Goal: Transaction & Acquisition: Purchase product/service

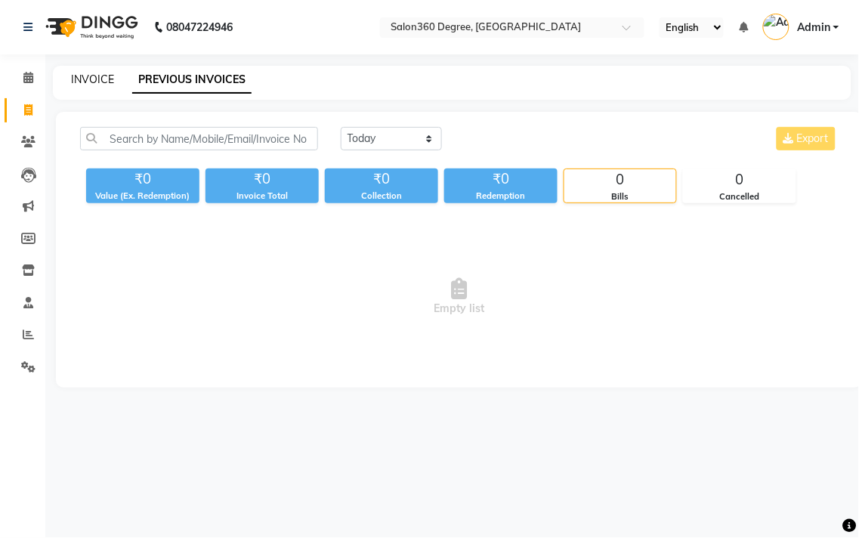
click at [98, 82] on link "INVOICE" at bounding box center [92, 80] width 43 height 14
select select "5215"
select select "service"
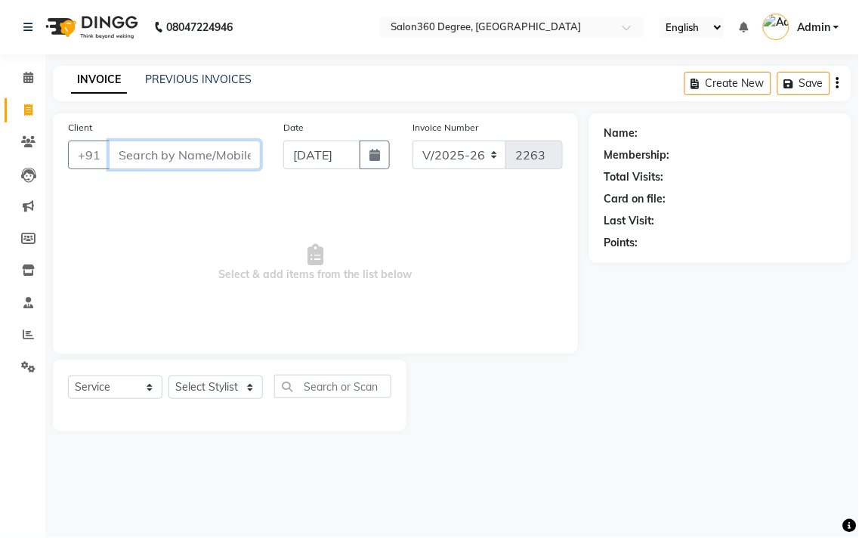
paste input "9405421131"
type input "9405421131"
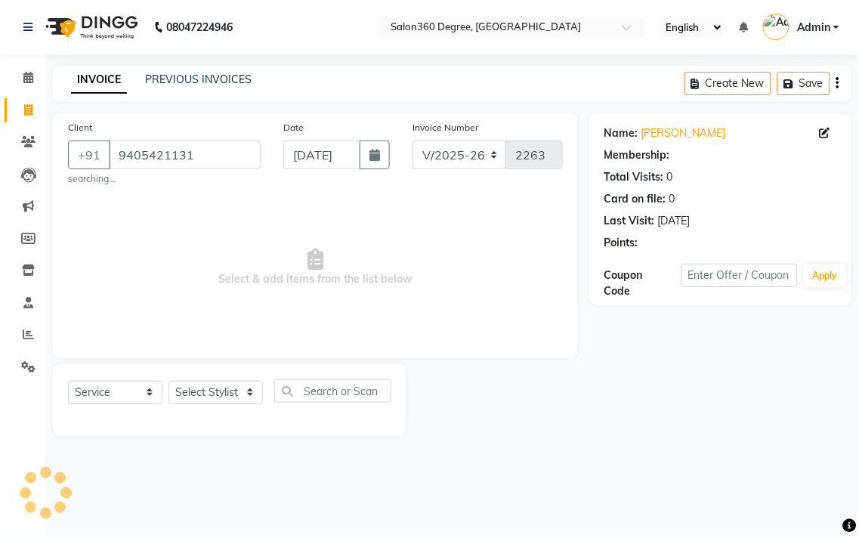
select select "1: Object"
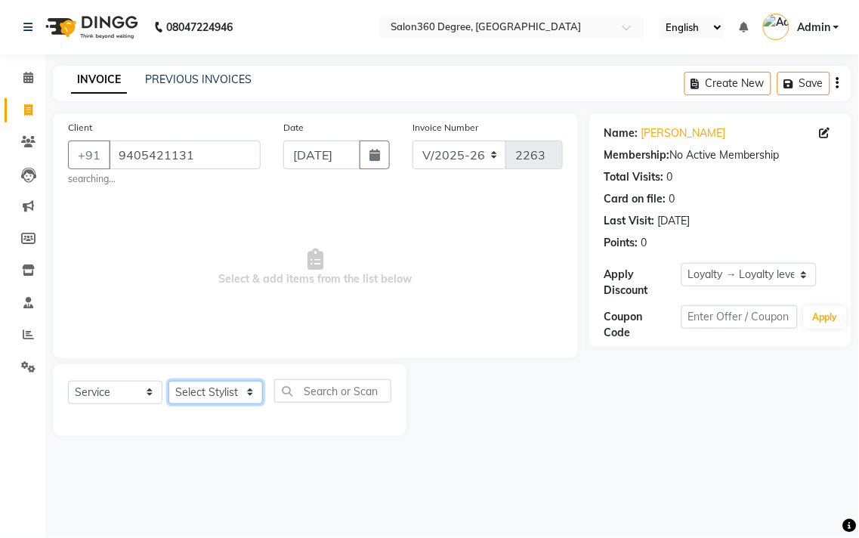
click at [224, 388] on select "Select Stylist [PERSON_NAME] [PERSON_NAME] dwarka [PERSON_NAME] khde [PERSON_NA…" at bounding box center [216, 392] width 94 height 23
select select "37037"
click at [169, 381] on select "Select Stylist [PERSON_NAME] [PERSON_NAME] dwarka [PERSON_NAME] khde [PERSON_NA…" at bounding box center [216, 392] width 94 height 23
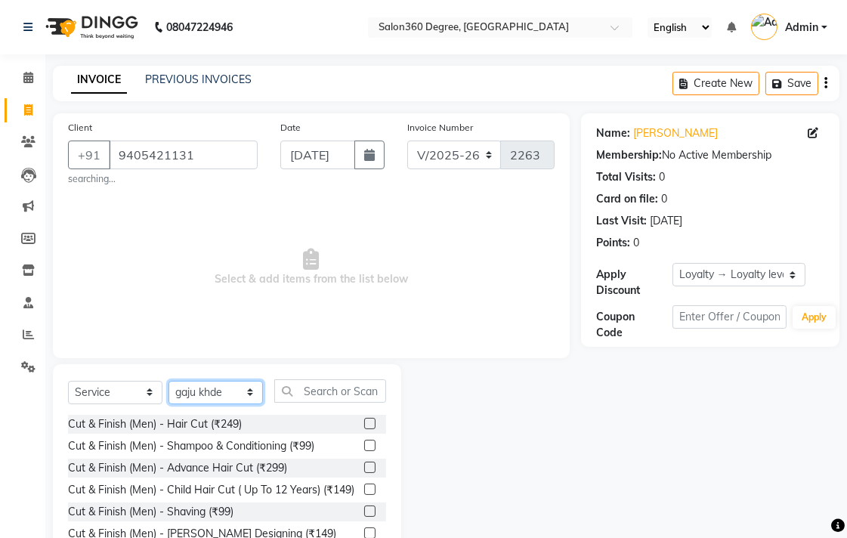
scroll to position [72, 0]
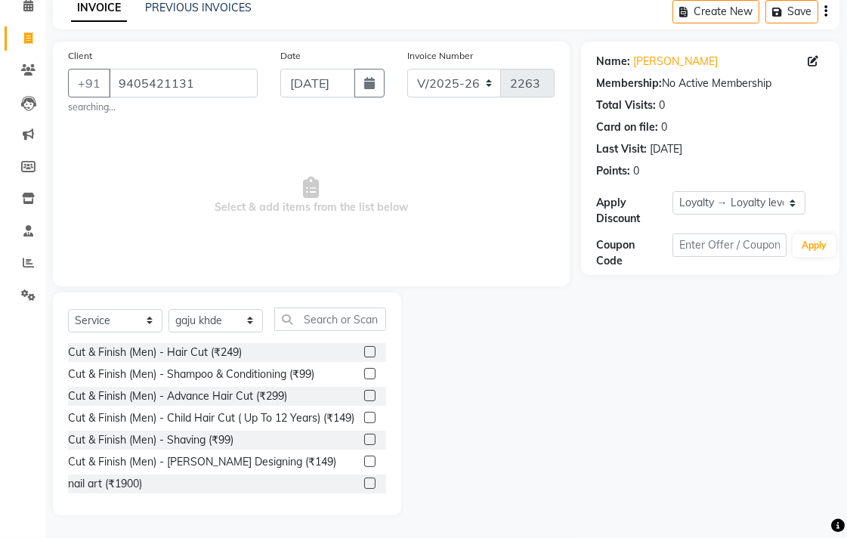
drag, startPoint x: 352, startPoint y: 475, endPoint x: 357, endPoint y: 457, distance: 18.2
click at [364, 467] on label at bounding box center [369, 461] width 11 height 11
click at [364, 467] on input "checkbox" at bounding box center [369, 462] width 10 height 10
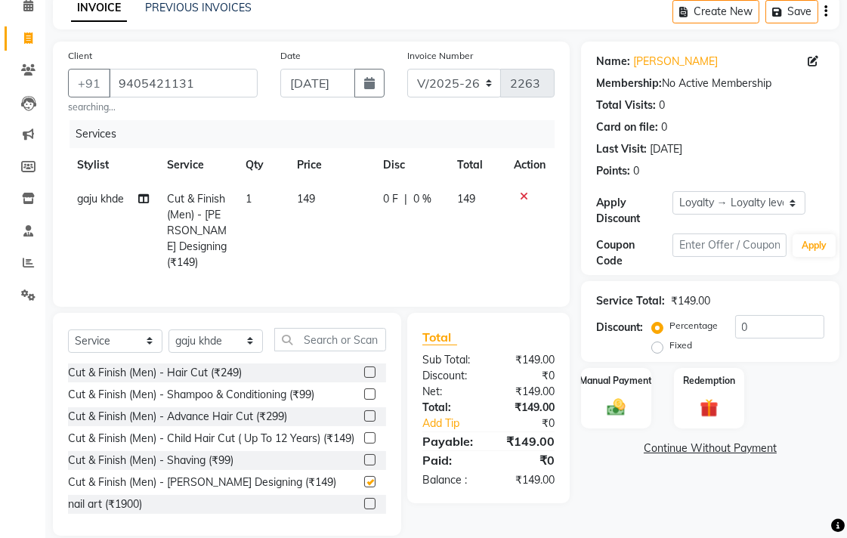
checkbox input "false"
drag, startPoint x: 349, startPoint y: 311, endPoint x: 379, endPoint y: 228, distance: 88.5
click at [356, 305] on div "Client [PHONE_NUMBER] searching... Date [DATE] Invoice Number V/2025 V/[PHONE_N…" at bounding box center [312, 289] width 540 height 494
click at [381, 222] on td "0 F | 0 %" at bounding box center [411, 230] width 74 height 97
select select "37037"
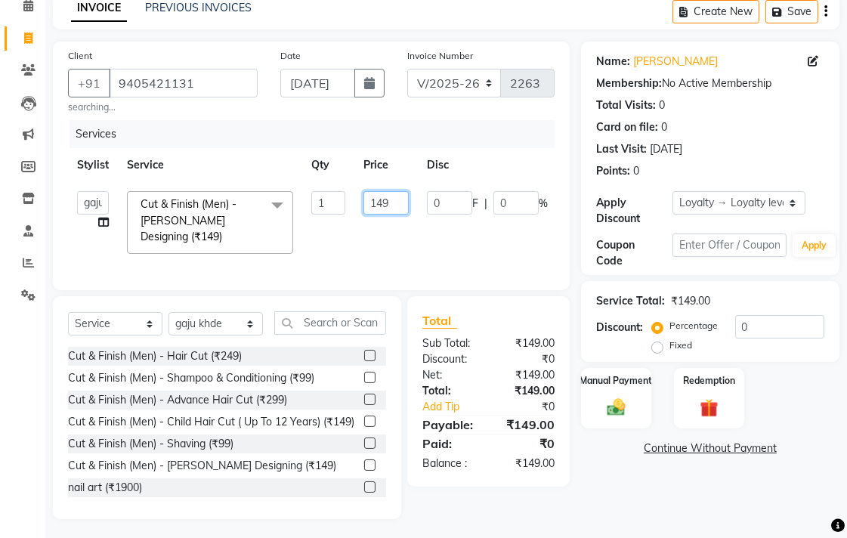
click at [406, 203] on input "149" at bounding box center [386, 202] width 45 height 23
type input "150"
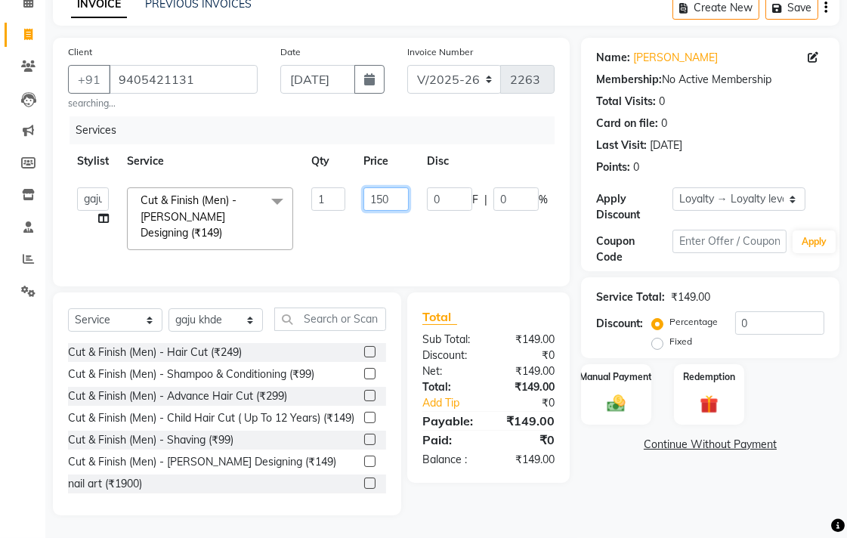
scroll to position [88, 0]
drag, startPoint x: 642, startPoint y: 493, endPoint x: 605, endPoint y: 489, distance: 38.1
click at [641, 494] on div "Name: [PERSON_NAME] Membership: No Active Membership Total Visits: 0 Card on fi…" at bounding box center [716, 277] width 270 height 478
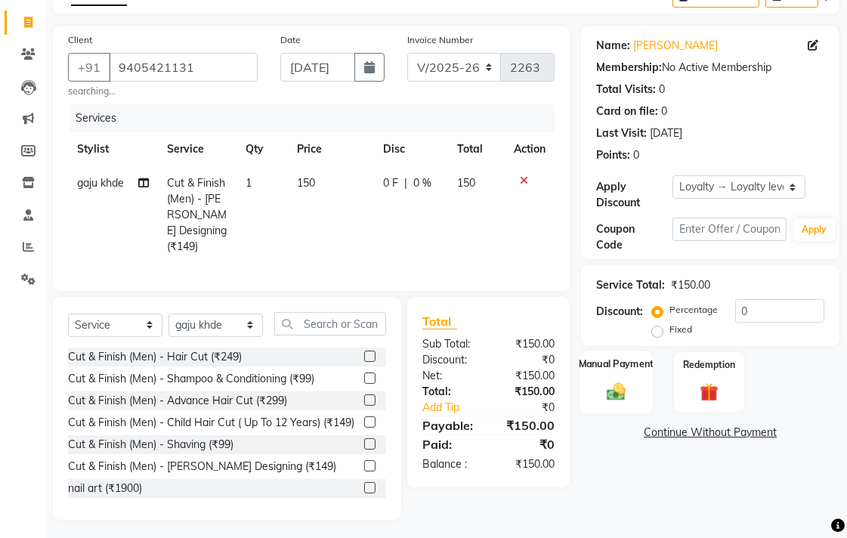
drag, startPoint x: 612, startPoint y: 410, endPoint x: 614, endPoint y: 401, distance: 9.3
click at [613, 406] on div "Manual Payment" at bounding box center [616, 382] width 73 height 63
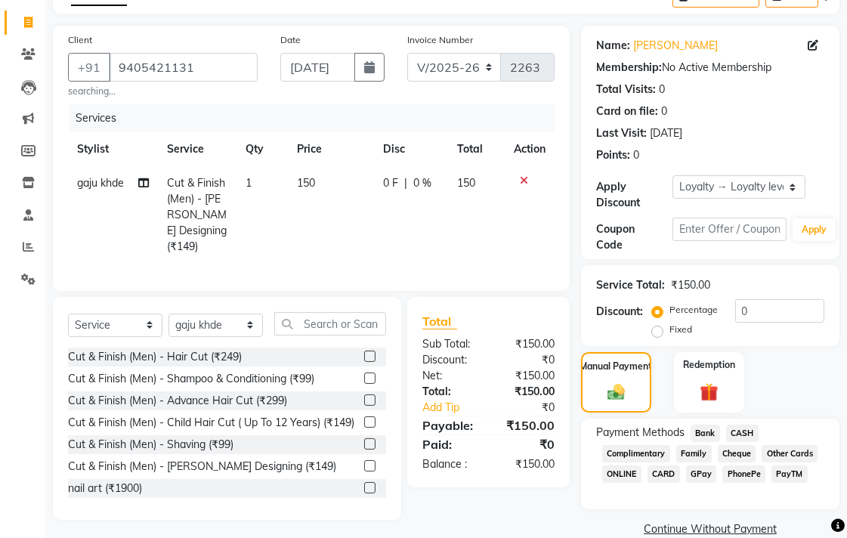
click at [751, 429] on span "CASH" at bounding box center [742, 433] width 32 height 17
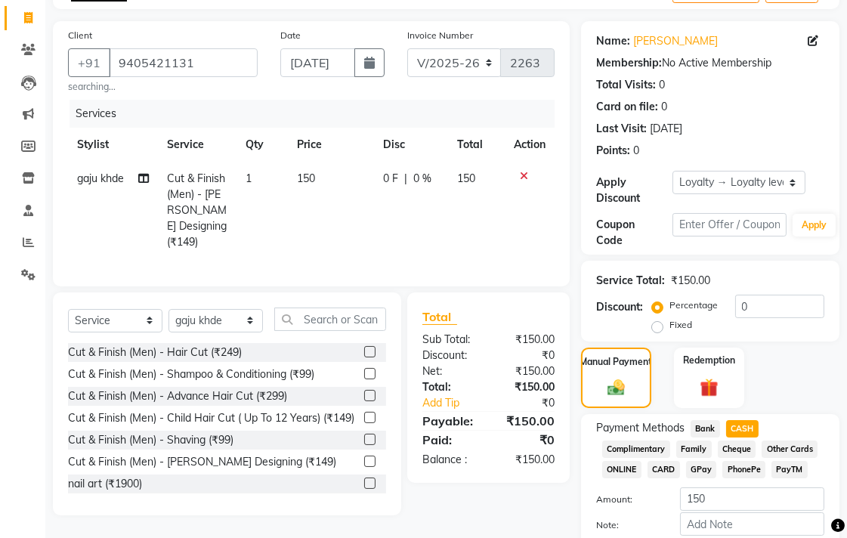
scroll to position [176, 0]
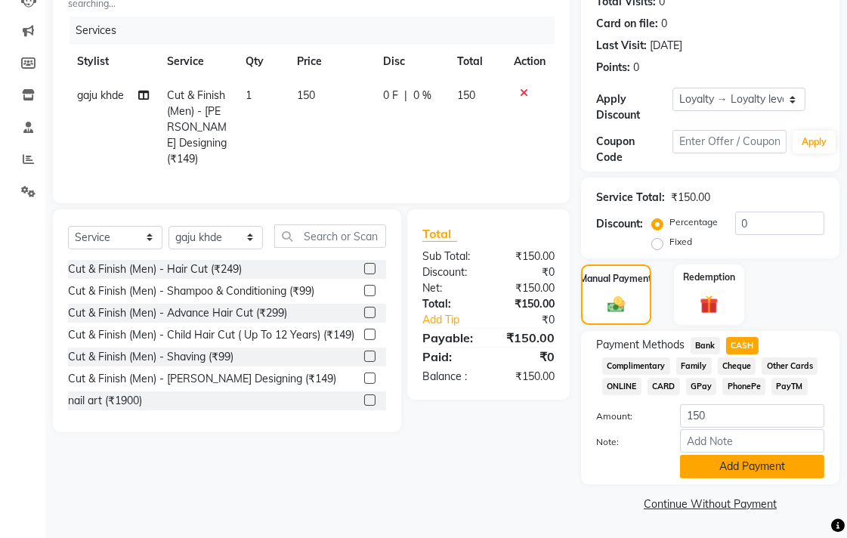
click at [734, 474] on button "Add Payment" at bounding box center [752, 466] width 144 height 23
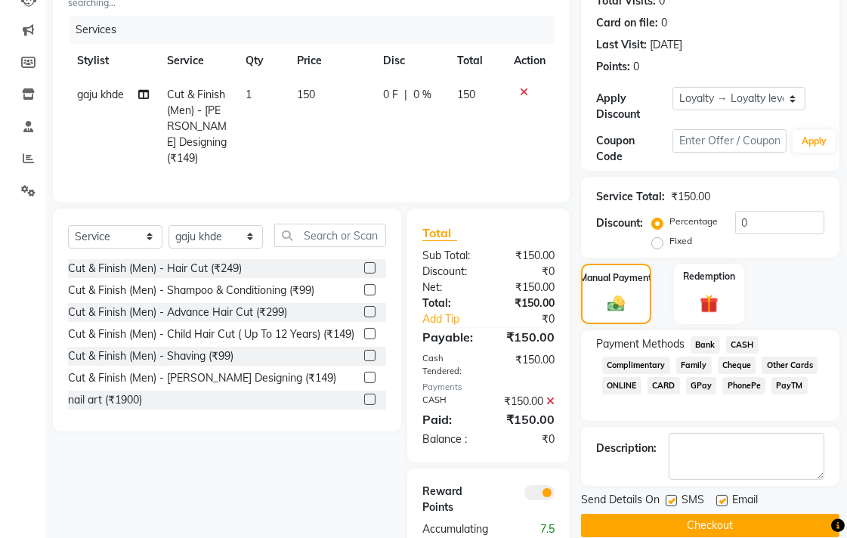
click at [686, 527] on button "Checkout" at bounding box center [710, 525] width 258 height 23
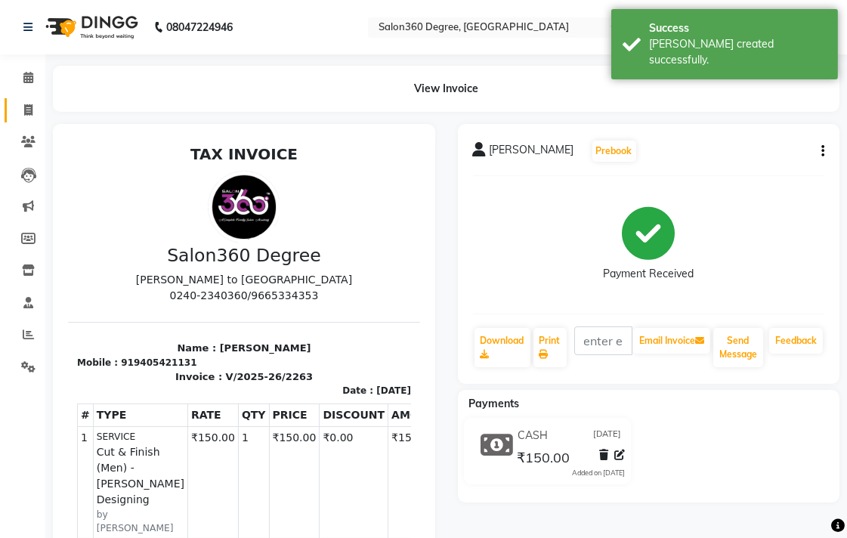
click at [36, 113] on span at bounding box center [28, 110] width 26 height 17
select select "service"
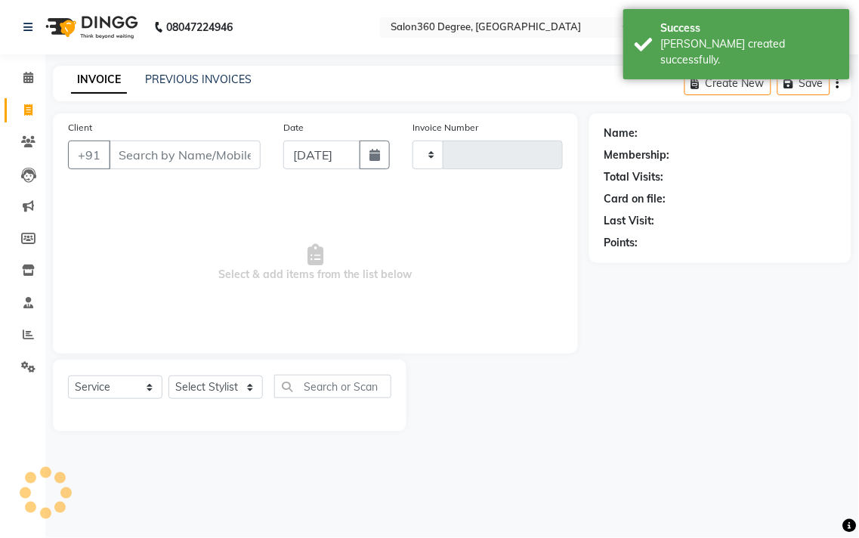
type input "2264"
select select "5215"
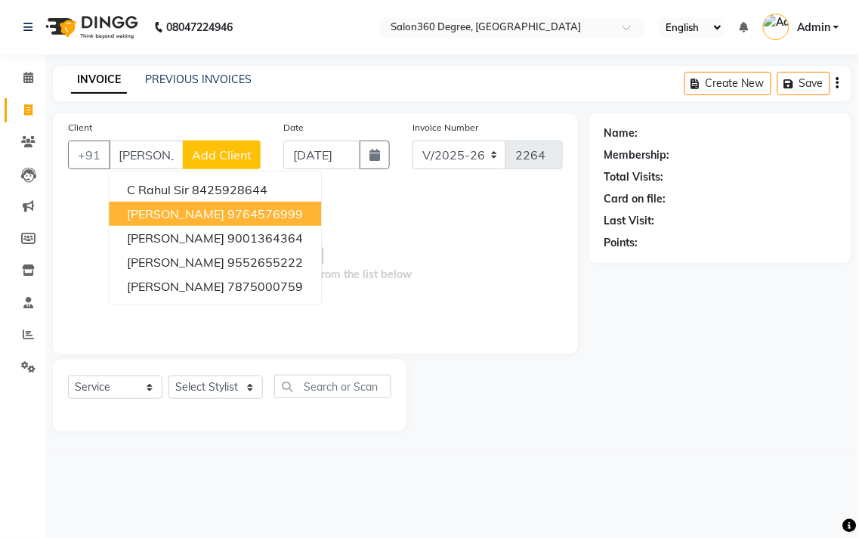
click at [181, 212] on span "[PERSON_NAME]" at bounding box center [175, 213] width 97 height 15
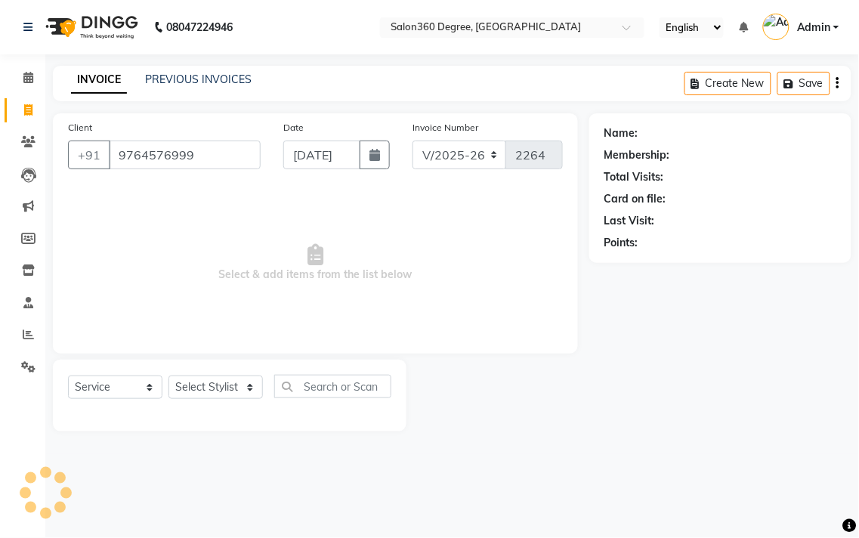
type input "9764576999"
select select "1: Object"
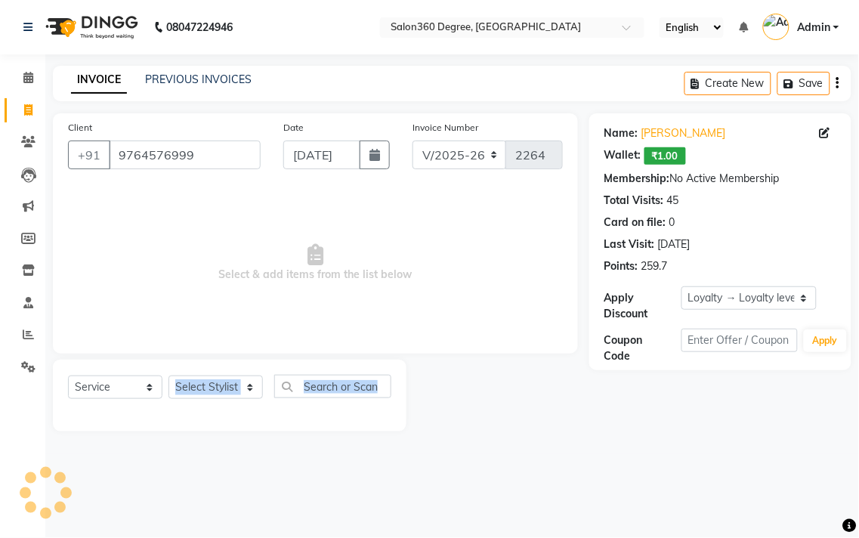
click at [240, 413] on div "Select Service Product Membership Package Voucher Prepaid Gift Card Select Styl…" at bounding box center [230, 396] width 354 height 72
click at [235, 383] on select "Select Stylist [PERSON_NAME] [PERSON_NAME] dwarka [PERSON_NAME] khde [PERSON_NA…" at bounding box center [216, 387] width 94 height 23
select select "33518"
click at [169, 376] on select "Select Stylist [PERSON_NAME] [PERSON_NAME] dwarka [PERSON_NAME] khde [PERSON_NA…" at bounding box center [216, 387] width 94 height 23
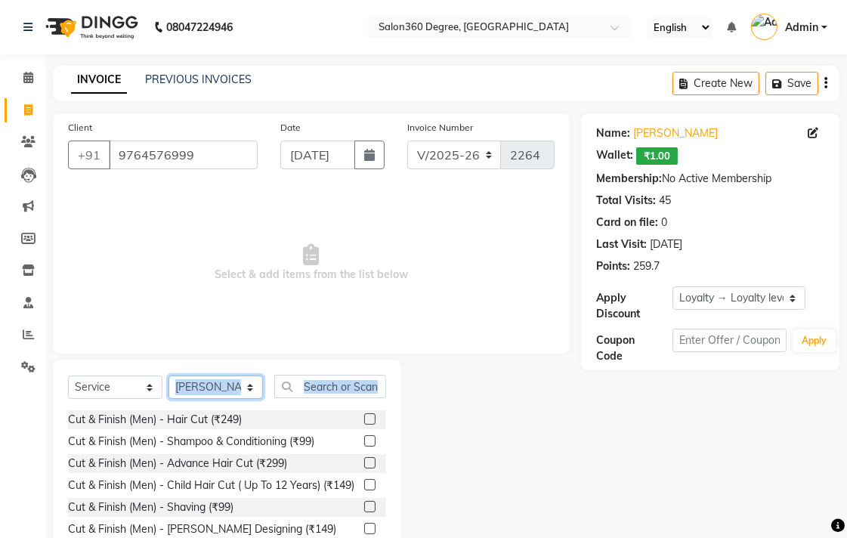
scroll to position [67, 0]
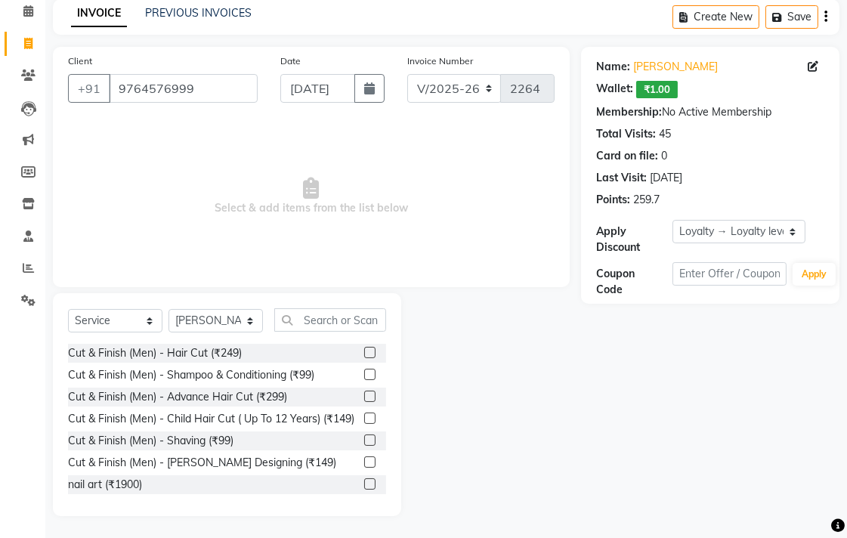
click at [364, 446] on label at bounding box center [369, 440] width 11 height 11
click at [364, 446] on input "checkbox" at bounding box center [369, 441] width 10 height 10
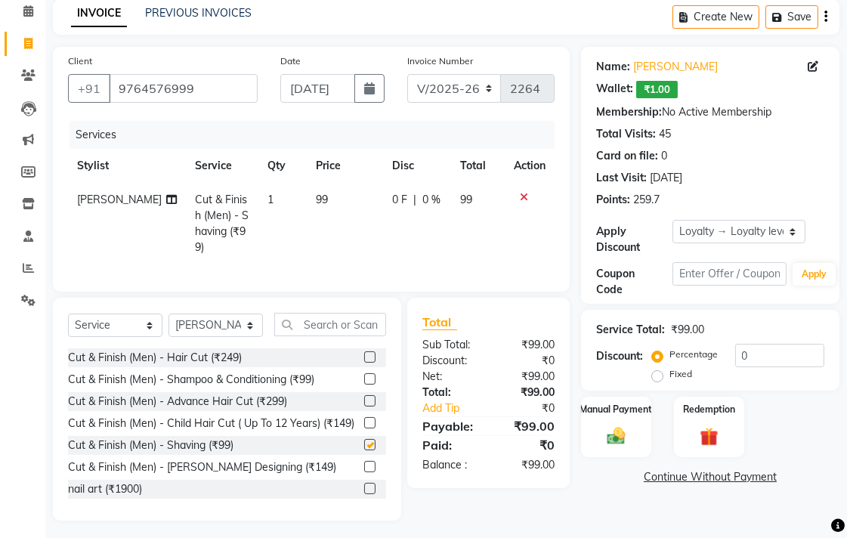
checkbox input "false"
drag, startPoint x: 326, startPoint y: 215, endPoint x: 345, endPoint y: 209, distance: 20.6
click at [326, 215] on td "99" at bounding box center [345, 224] width 76 height 82
select select "33518"
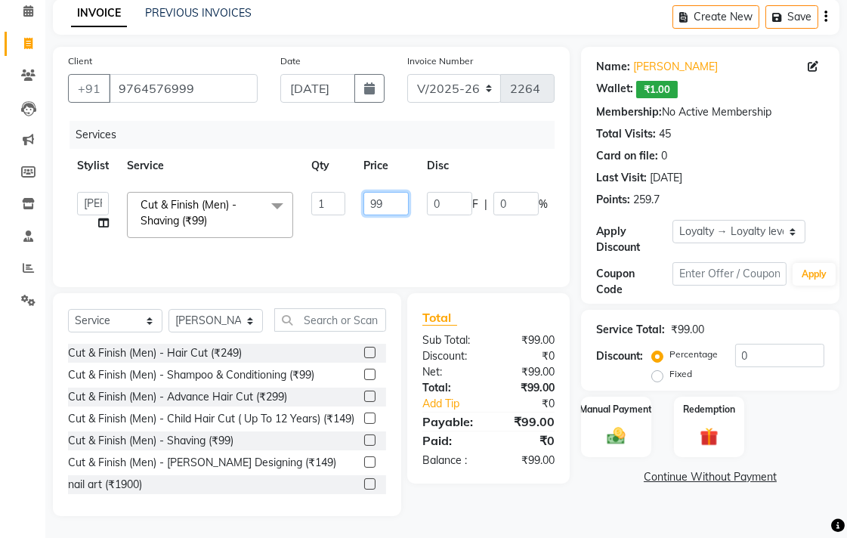
click at [387, 206] on input "99" at bounding box center [386, 203] width 45 height 23
type input "9"
type input "100"
drag, startPoint x: 607, startPoint y: 511, endPoint x: 609, endPoint y: 489, distance: 22.0
click at [606, 510] on div "Name: [PERSON_NAME] Wallet: ₹1.00 Membership: No Active Membership Total Visits…" at bounding box center [716, 281] width 270 height 469
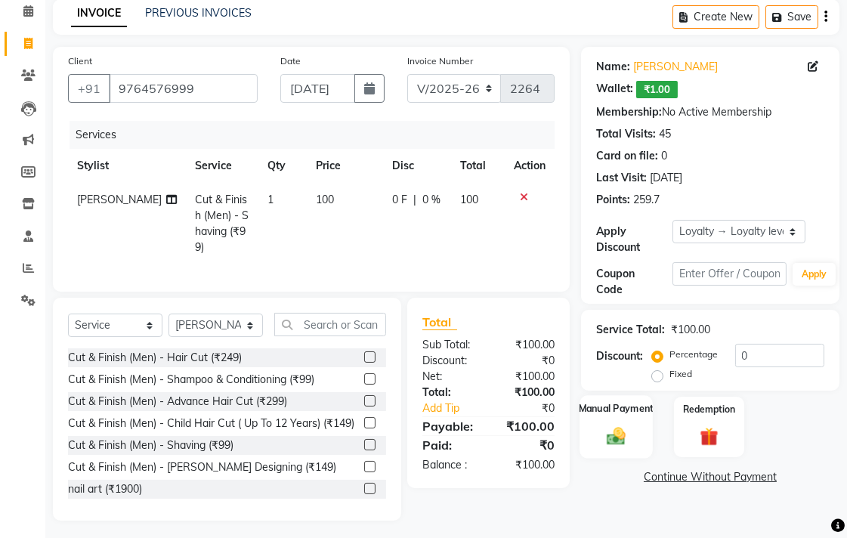
click at [614, 423] on div "Manual Payment" at bounding box center [616, 426] width 73 height 63
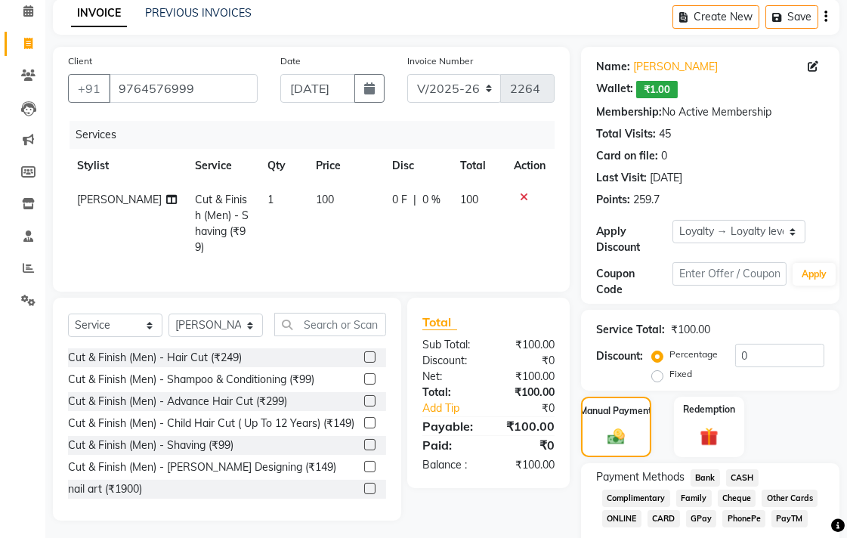
click at [761, 479] on div "Payment Methods Bank CASH Complimentary Family Cheque Other Cards ONLINE CARD G…" at bounding box center [710, 499] width 228 height 61
click at [744, 476] on span "CASH" at bounding box center [742, 477] width 32 height 17
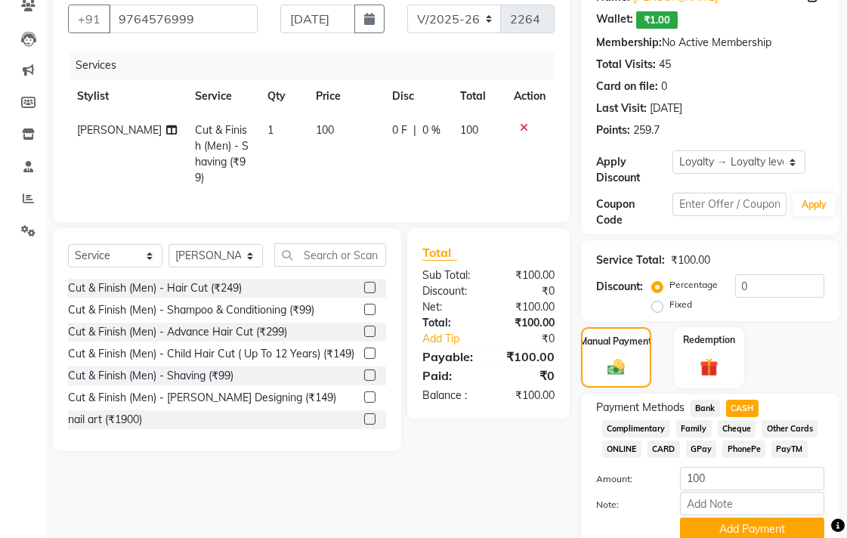
scroll to position [200, 0]
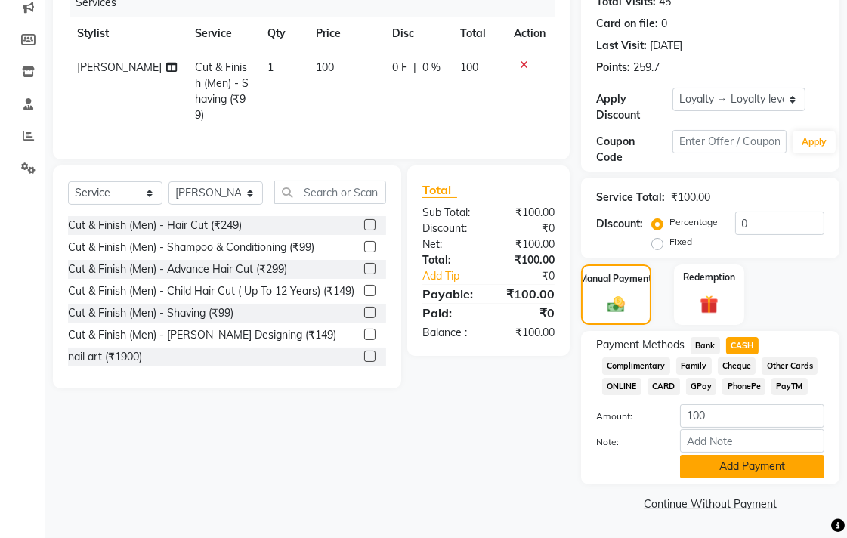
click at [731, 472] on button "Add Payment" at bounding box center [752, 466] width 144 height 23
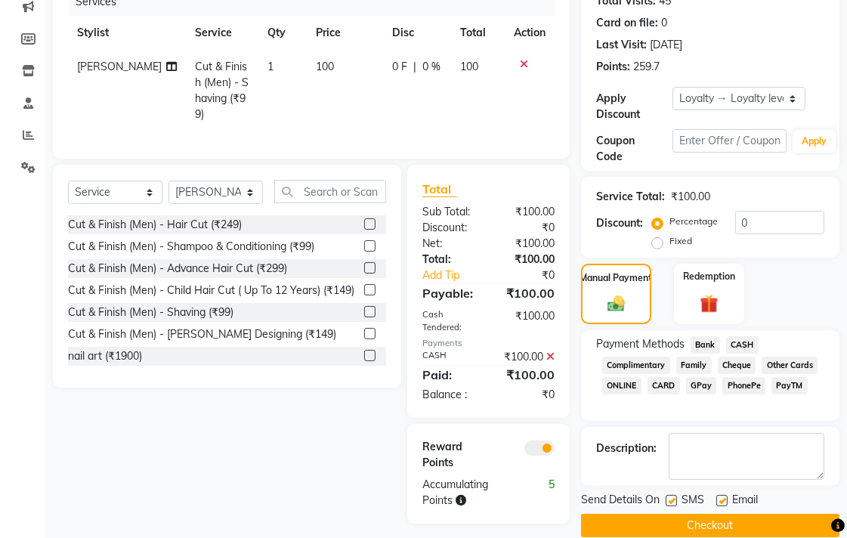
click at [708, 523] on button "Checkout" at bounding box center [710, 525] width 258 height 23
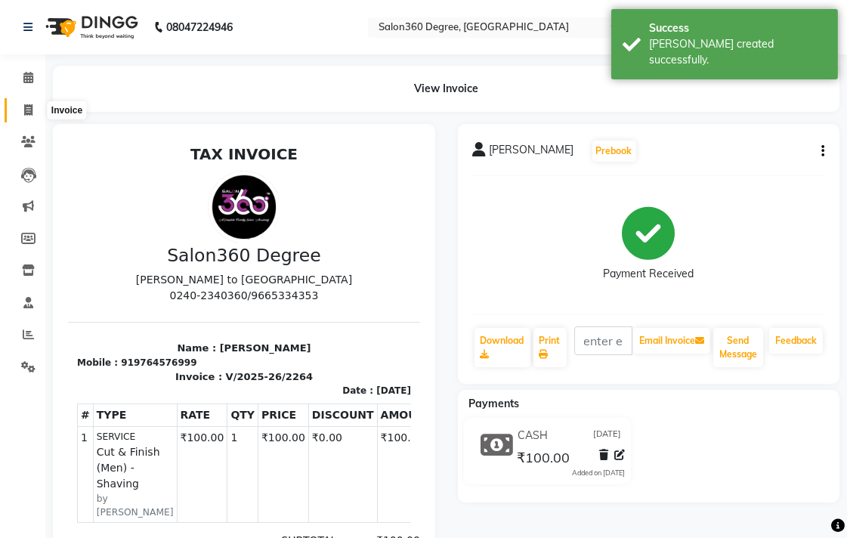
click at [27, 115] on icon at bounding box center [28, 109] width 8 height 11
select select "service"
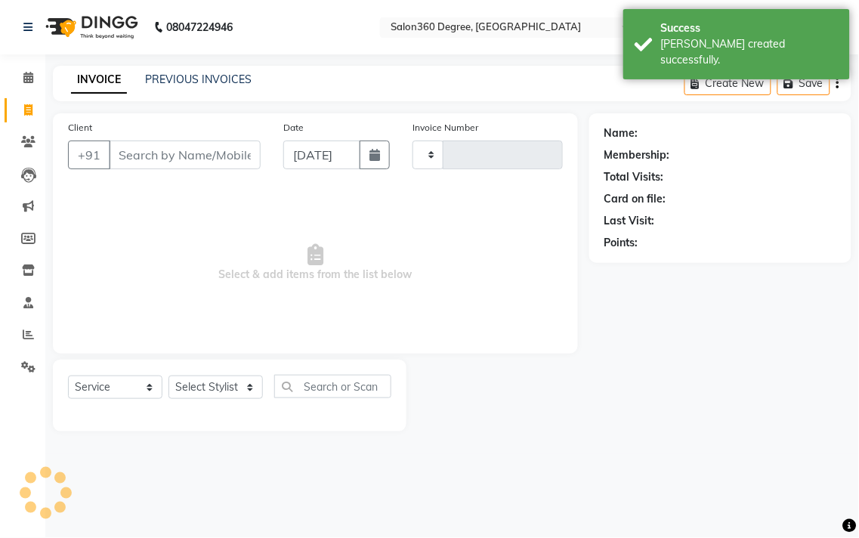
type input "2265"
select select "5215"
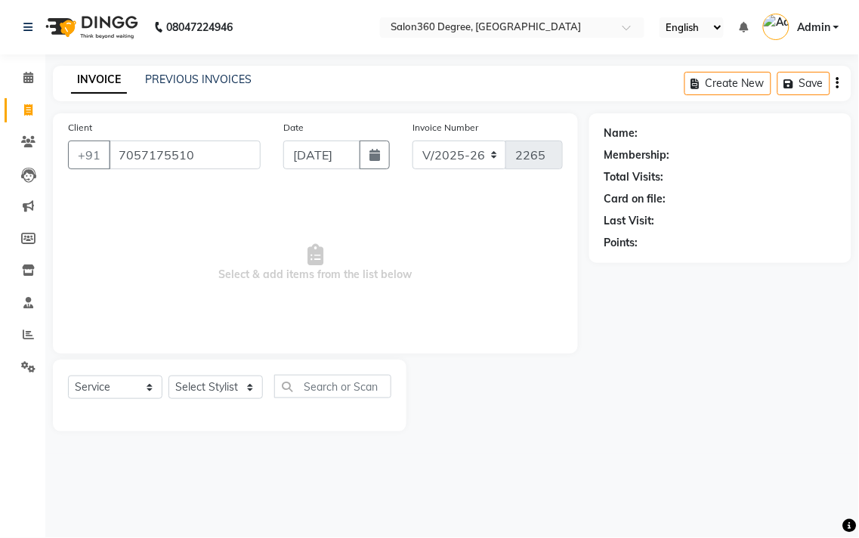
type input "7057175510"
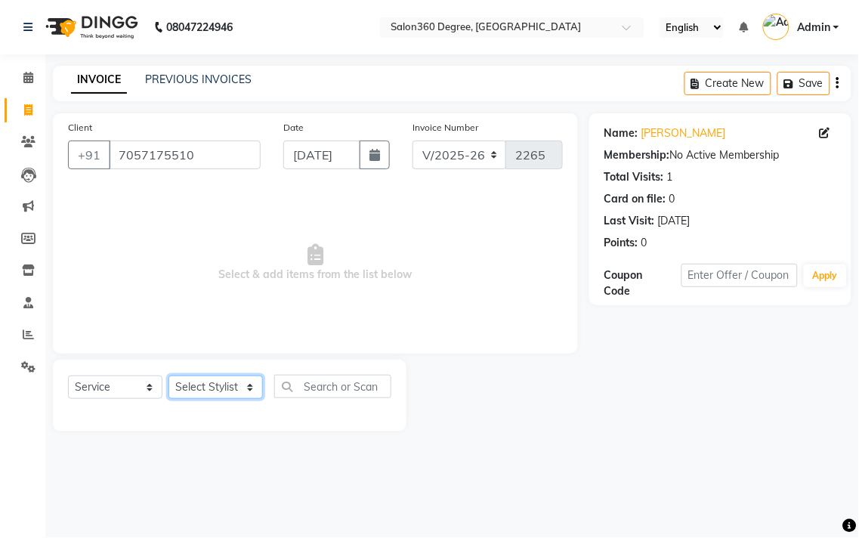
click at [205, 376] on select "Select Stylist [PERSON_NAME] [PERSON_NAME] dwarka [PERSON_NAME] khde [PERSON_NA…" at bounding box center [216, 387] width 94 height 23
select select "68192"
click at [169, 376] on select "Select Stylist [PERSON_NAME] [PERSON_NAME] dwarka [PERSON_NAME] khde [PERSON_NA…" at bounding box center [216, 387] width 94 height 23
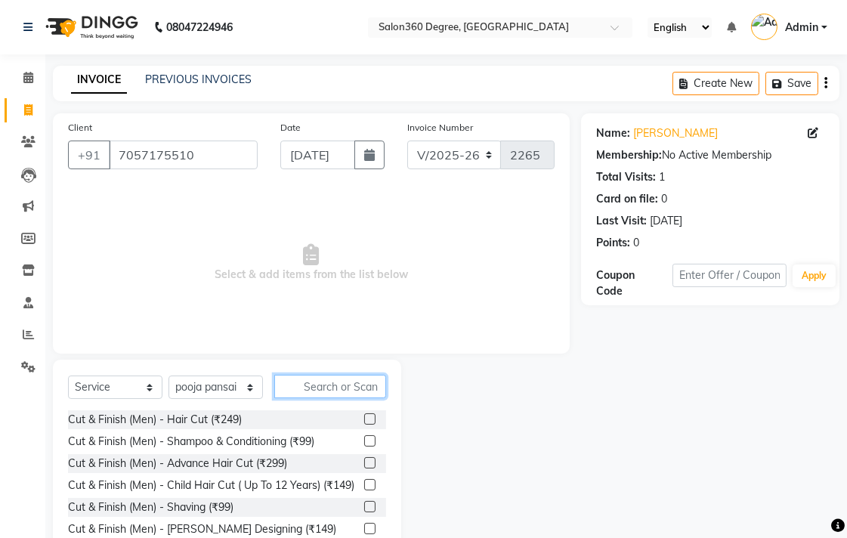
click at [307, 385] on input "text" at bounding box center [330, 386] width 112 height 23
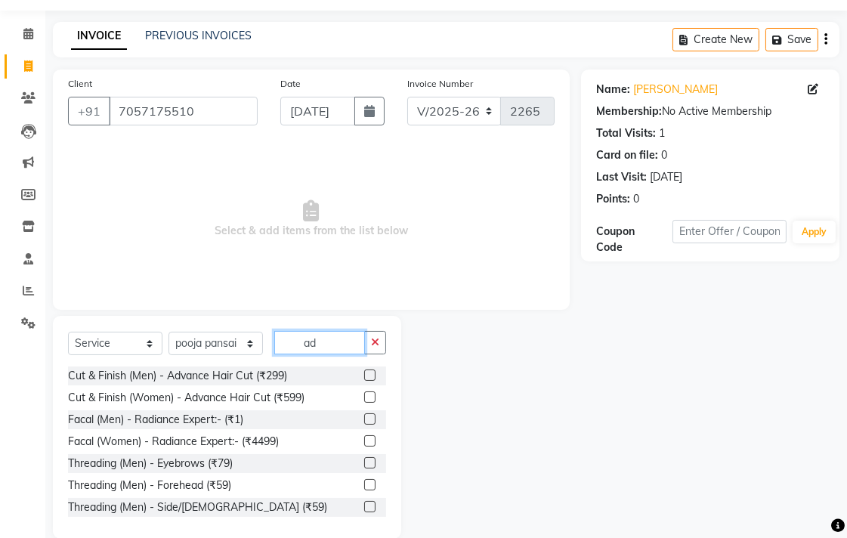
scroll to position [67, 0]
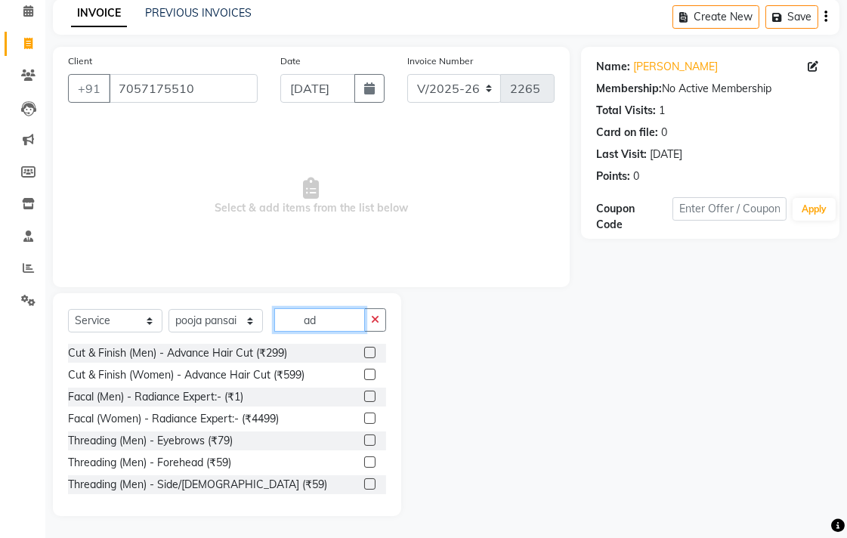
type input "ad"
click at [364, 375] on label at bounding box center [369, 374] width 11 height 11
click at [364, 375] on input "checkbox" at bounding box center [369, 375] width 10 height 10
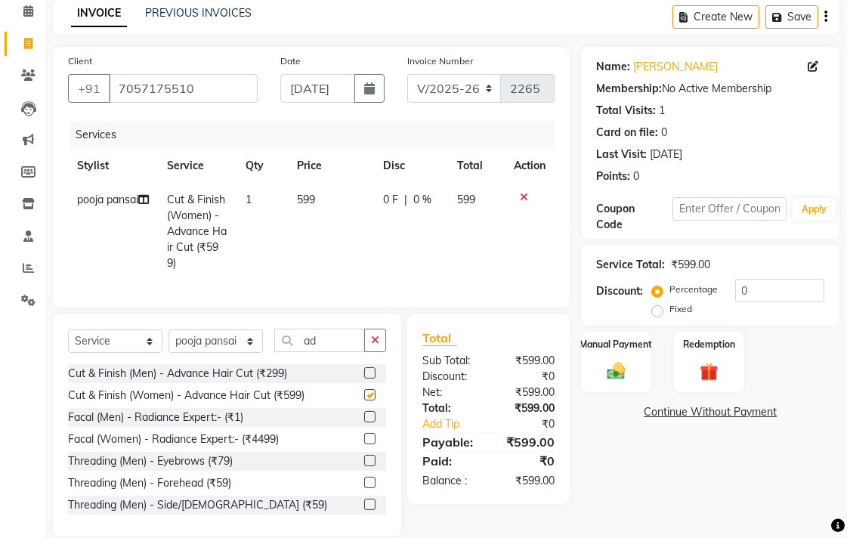
checkbox input "false"
drag, startPoint x: 337, startPoint y: 246, endPoint x: 373, endPoint y: 230, distance: 38.9
click at [345, 238] on td "599" at bounding box center [331, 231] width 86 height 97
select select "68192"
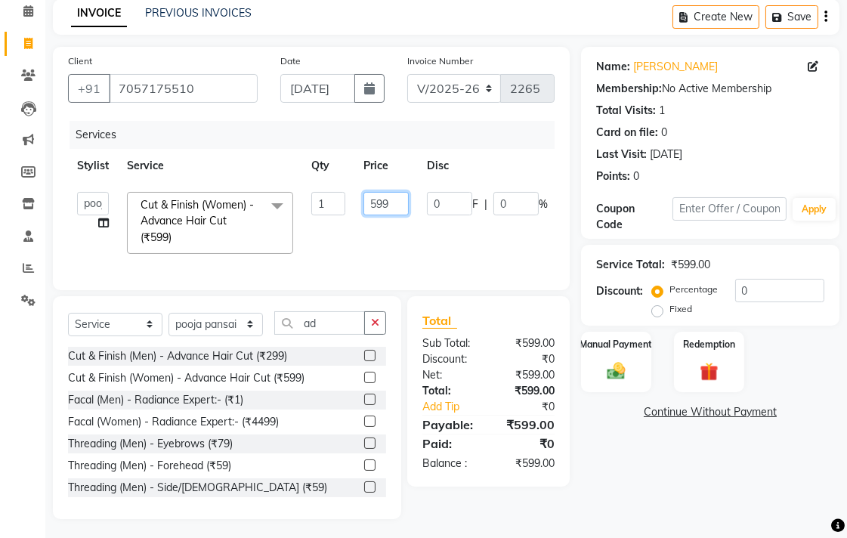
click at [391, 212] on input "599" at bounding box center [386, 203] width 45 height 23
type input "5"
type input "350"
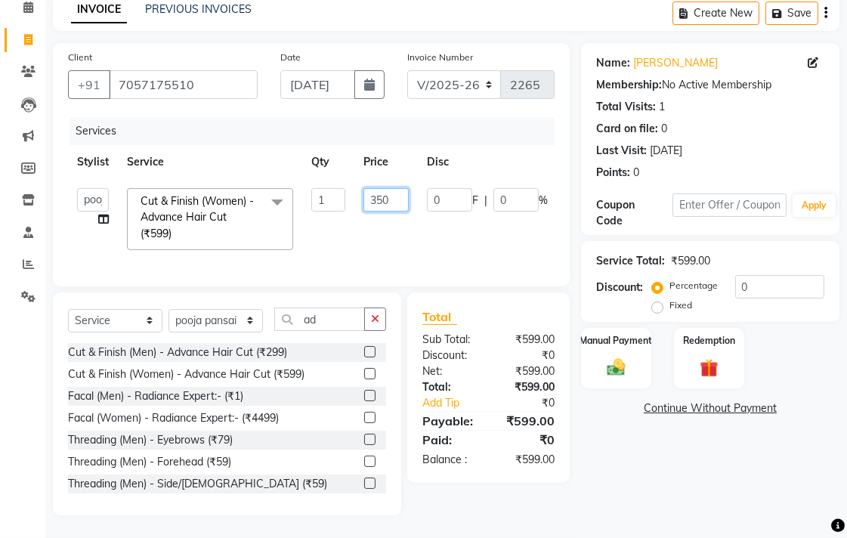
scroll to position [83, 0]
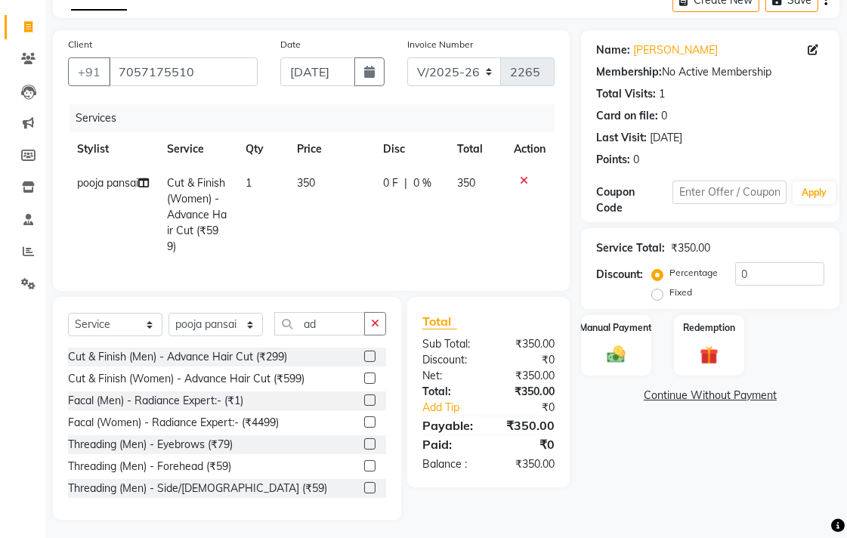
click at [590, 433] on div "Name: [PERSON_NAME] Membership: No Active Membership Total Visits: 1 Card on fi…" at bounding box center [716, 275] width 270 height 490
click at [614, 341] on div "Manual Payment" at bounding box center [616, 345] width 73 height 63
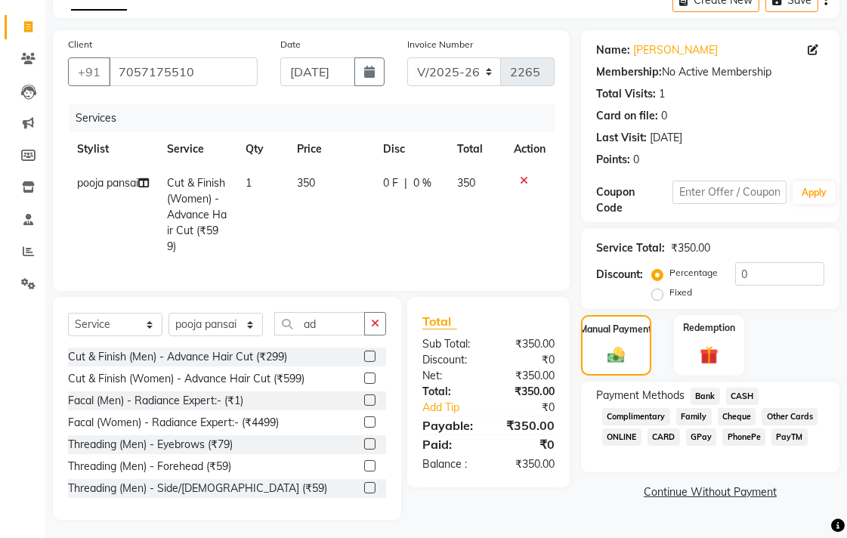
click at [737, 398] on span "CASH" at bounding box center [742, 396] width 32 height 17
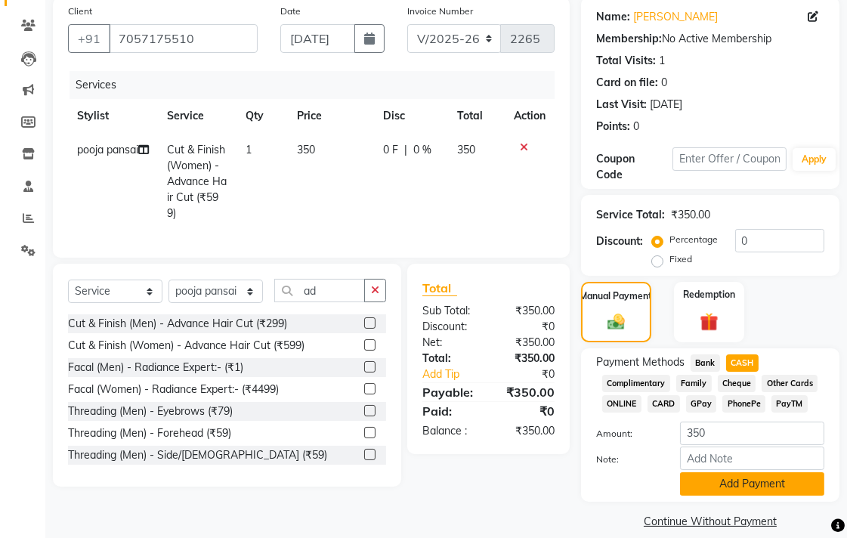
scroll to position [134, 0]
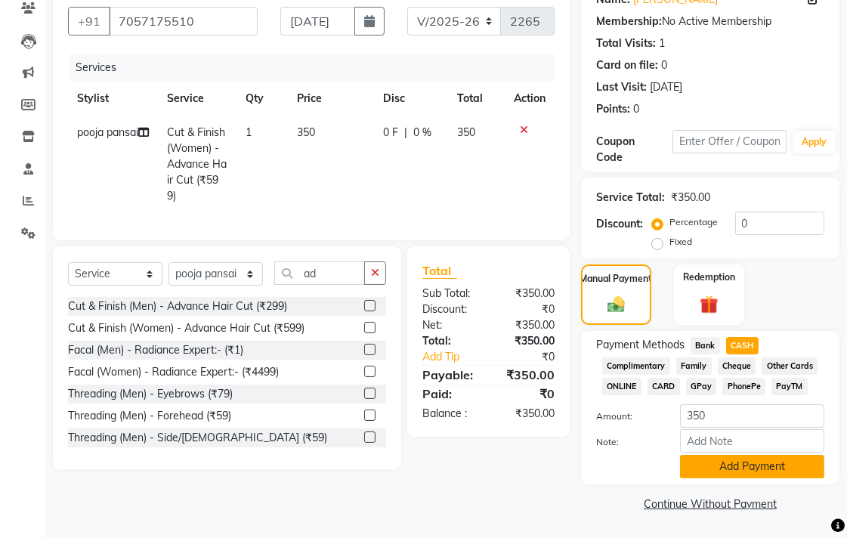
click at [723, 474] on button "Add Payment" at bounding box center [752, 466] width 144 height 23
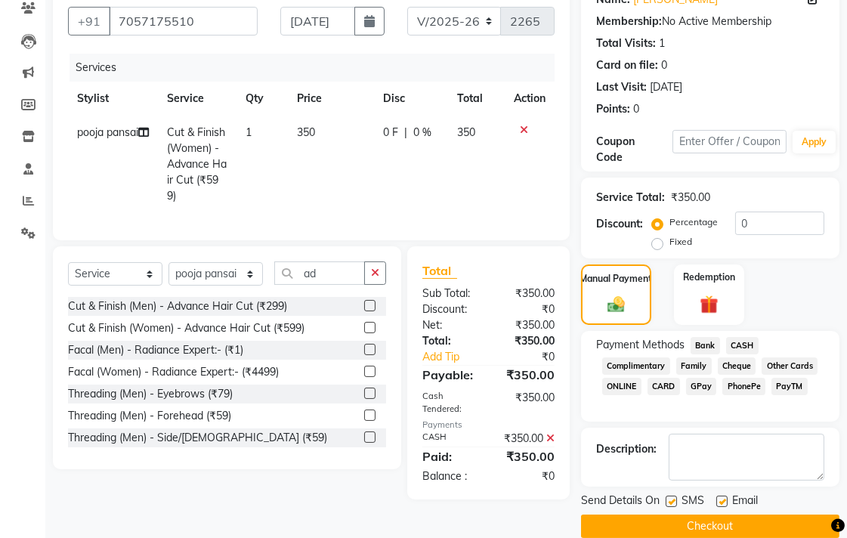
click at [678, 533] on button "Checkout" at bounding box center [710, 526] width 258 height 23
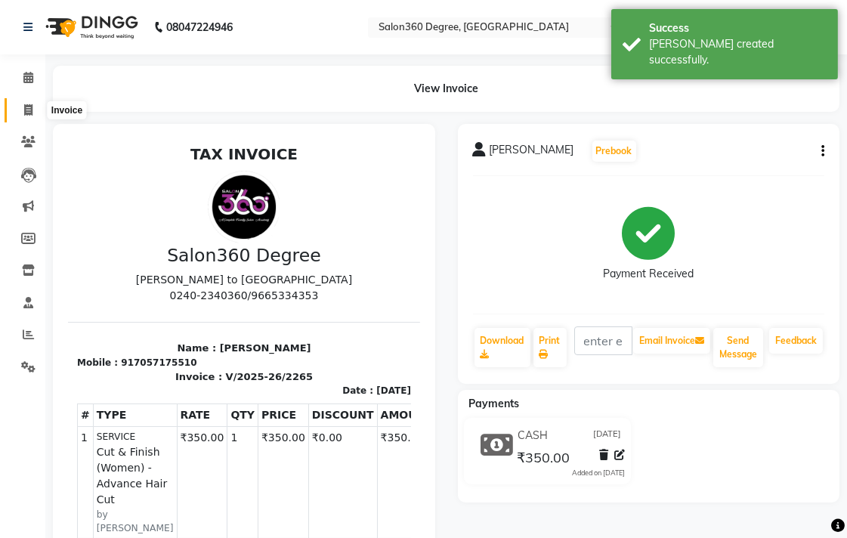
click at [26, 109] on icon at bounding box center [28, 109] width 8 height 11
select select "service"
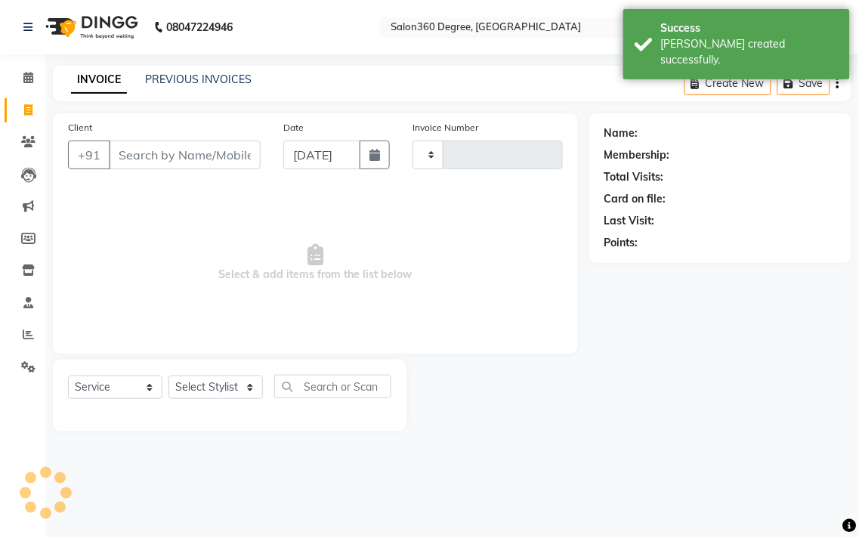
type input "2266"
select select "5215"
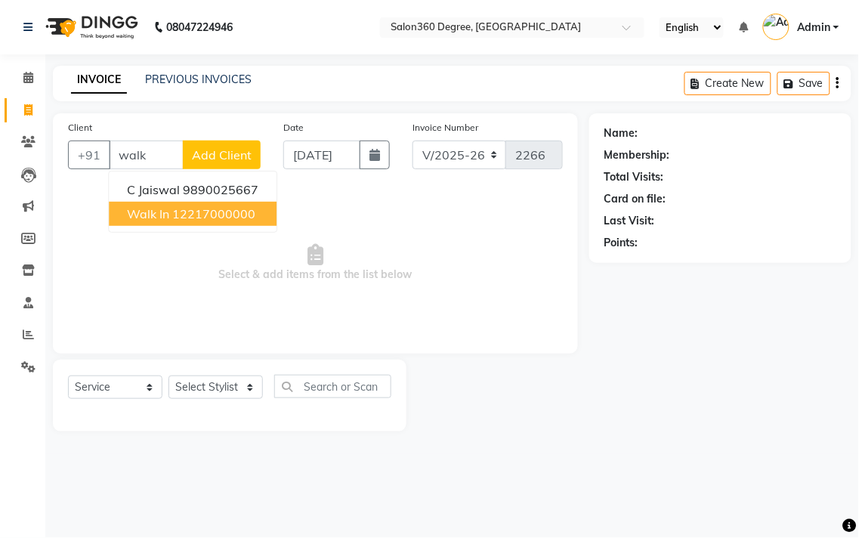
click at [161, 203] on button "Walk In 12217000000" at bounding box center [193, 214] width 168 height 24
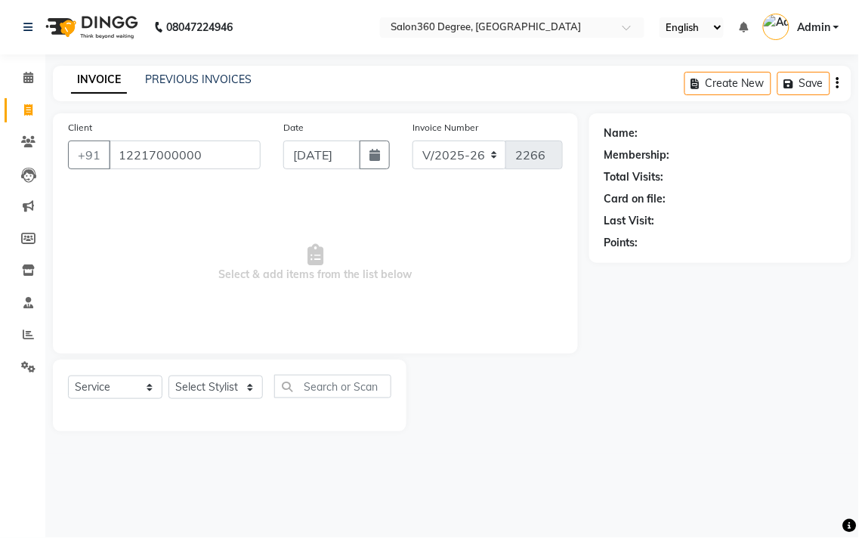
type input "12217000000"
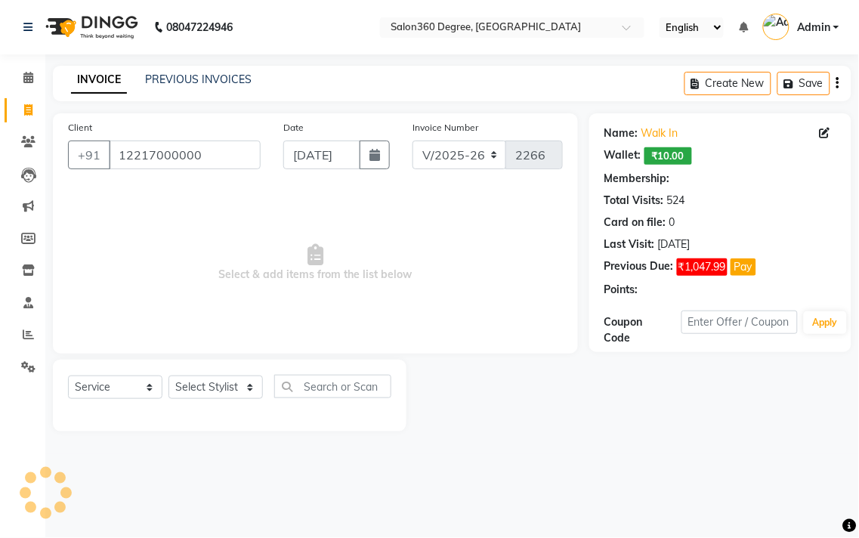
select select "1: Object"
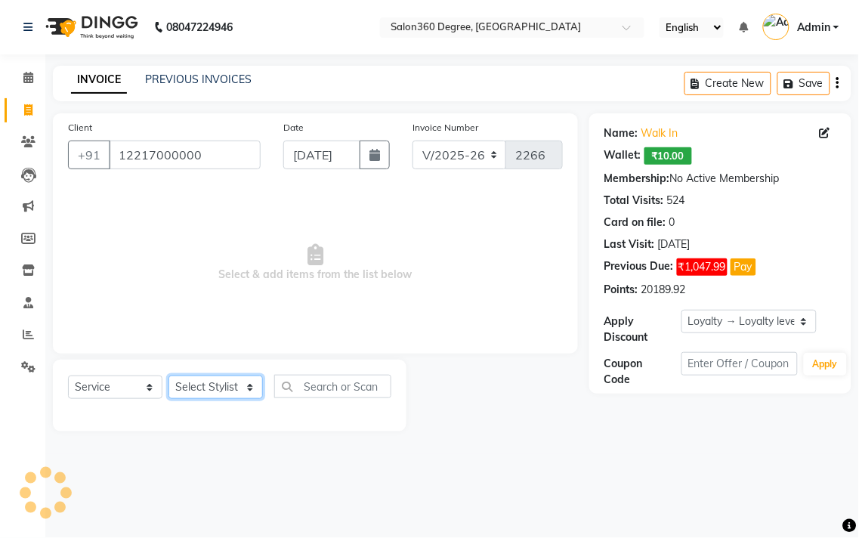
click at [242, 379] on select "Select Stylist [PERSON_NAME] [PERSON_NAME] dwarka [PERSON_NAME] khde [PERSON_NA…" at bounding box center [216, 387] width 94 height 23
select select "33518"
click at [169, 376] on select "Select Stylist [PERSON_NAME] [PERSON_NAME] dwarka [PERSON_NAME] khde [PERSON_NA…" at bounding box center [216, 387] width 94 height 23
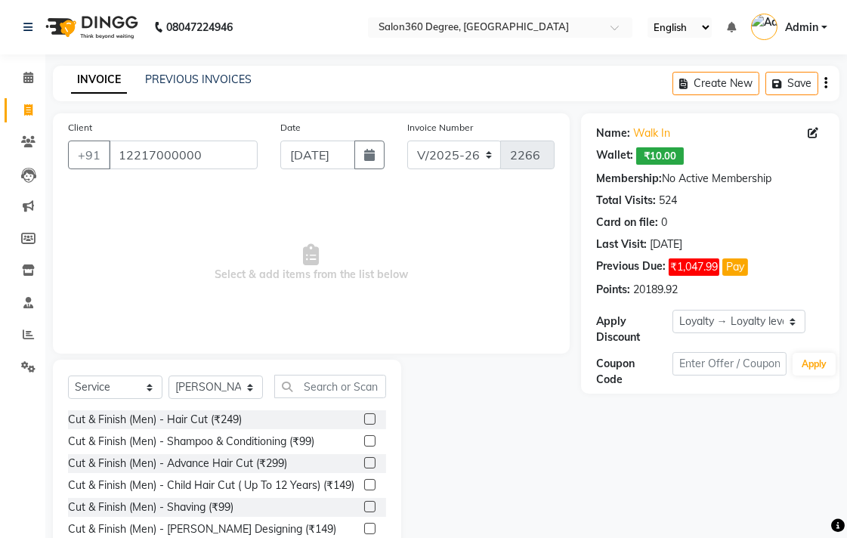
click at [364, 414] on div at bounding box center [369, 421] width 10 height 16
click at [364, 417] on label at bounding box center [369, 418] width 11 height 11
click at [364, 417] on input "checkbox" at bounding box center [369, 420] width 10 height 10
checkbox input "true"
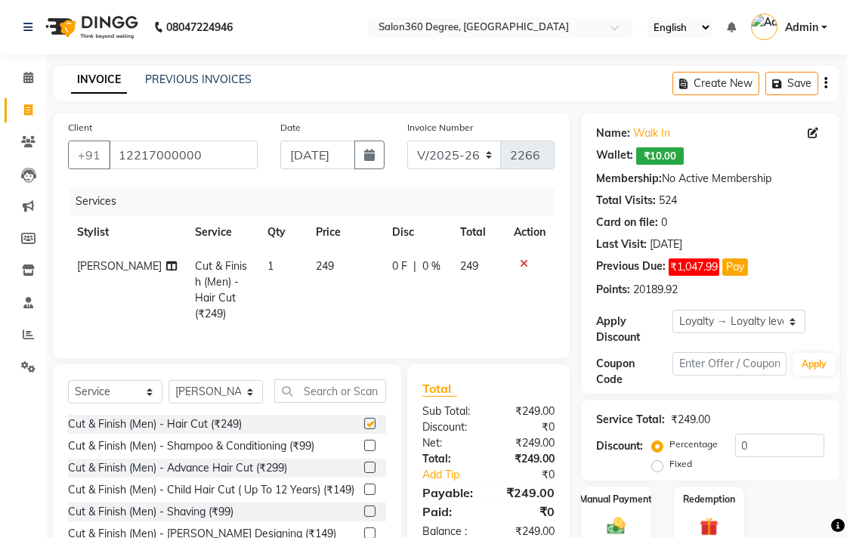
drag, startPoint x: 345, startPoint y: 274, endPoint x: 353, endPoint y: 275, distance: 8.4
click at [348, 275] on td "249" at bounding box center [345, 290] width 76 height 82
select select "33518"
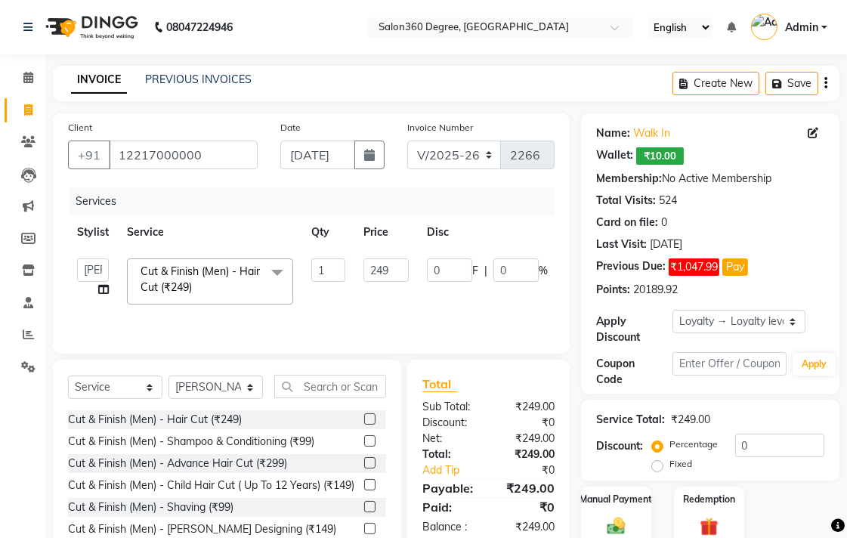
checkbox input "false"
click at [390, 266] on input "249" at bounding box center [386, 269] width 45 height 23
type input "250"
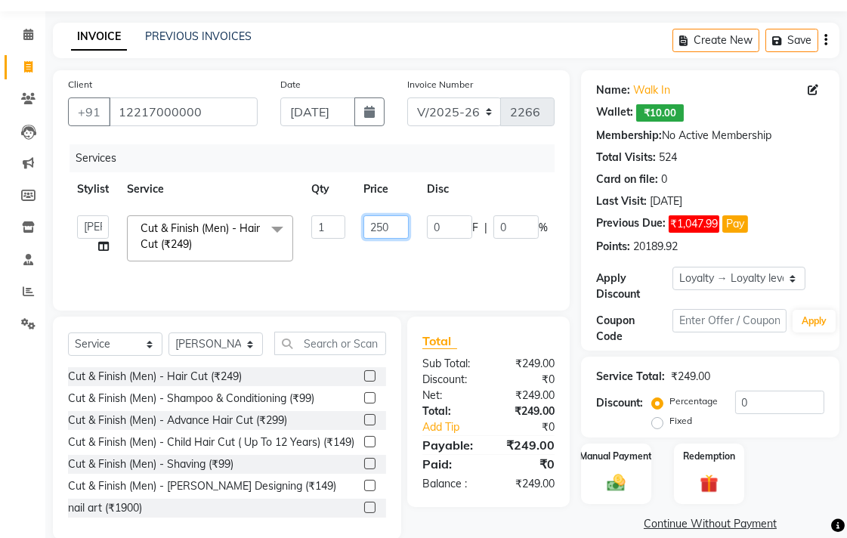
scroll to position [67, 0]
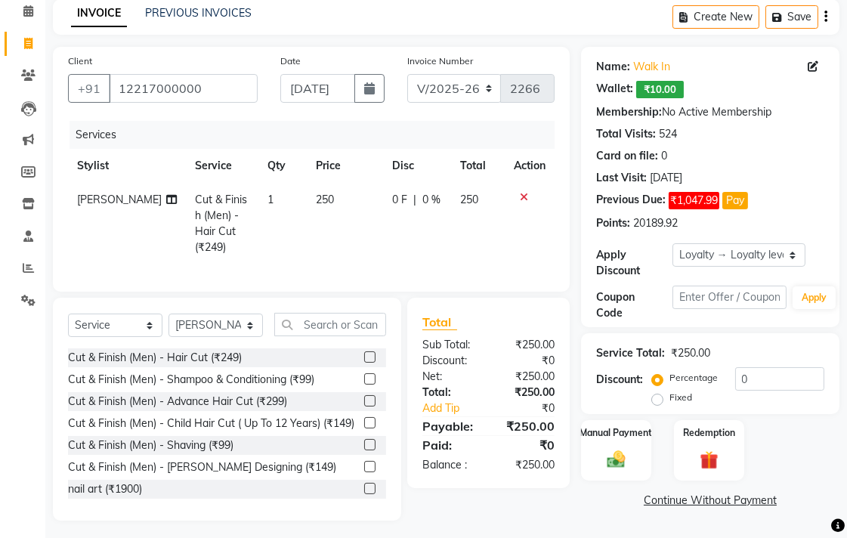
click at [545, 500] on div "Total Sub Total: ₹250.00 Discount: ₹0 Net: ₹250.00 Total: ₹250.00 Add Tip ₹0 Pa…" at bounding box center [491, 409] width 180 height 223
click at [613, 442] on div "Manual Payment" at bounding box center [616, 450] width 73 height 63
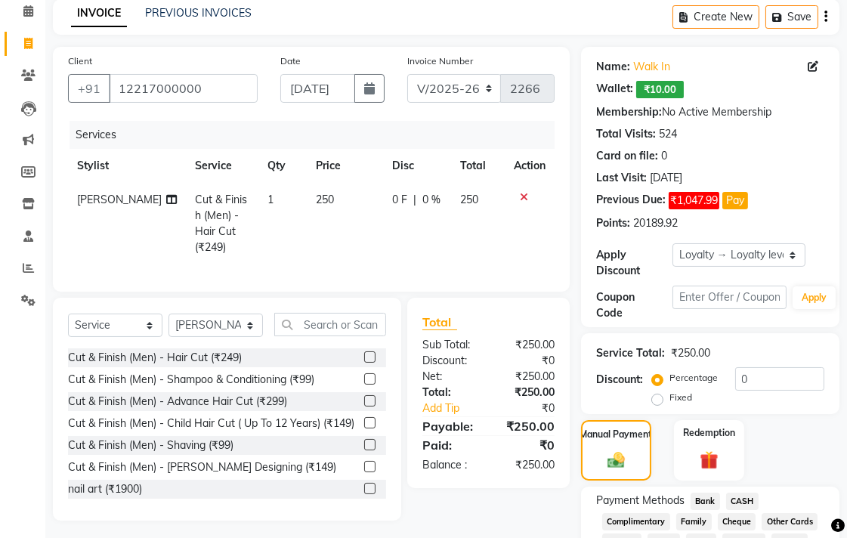
scroll to position [159, 0]
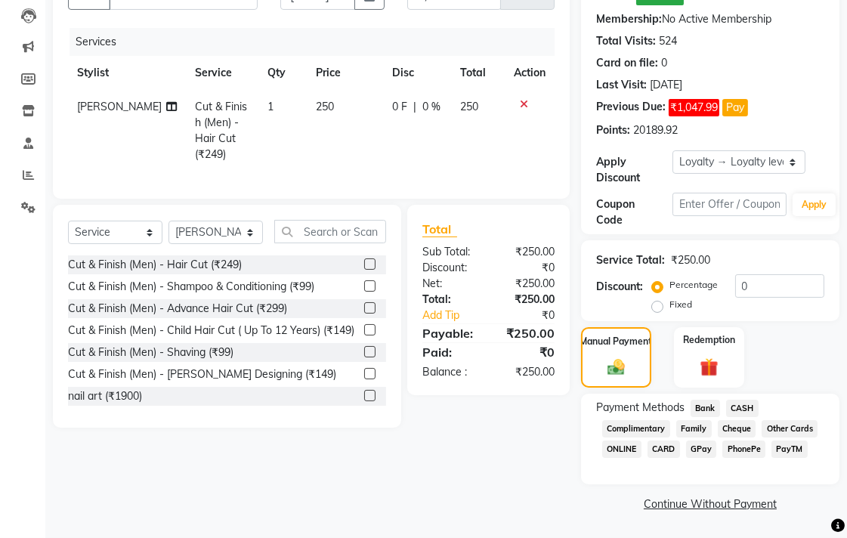
click at [703, 413] on span "Bank" at bounding box center [705, 408] width 29 height 17
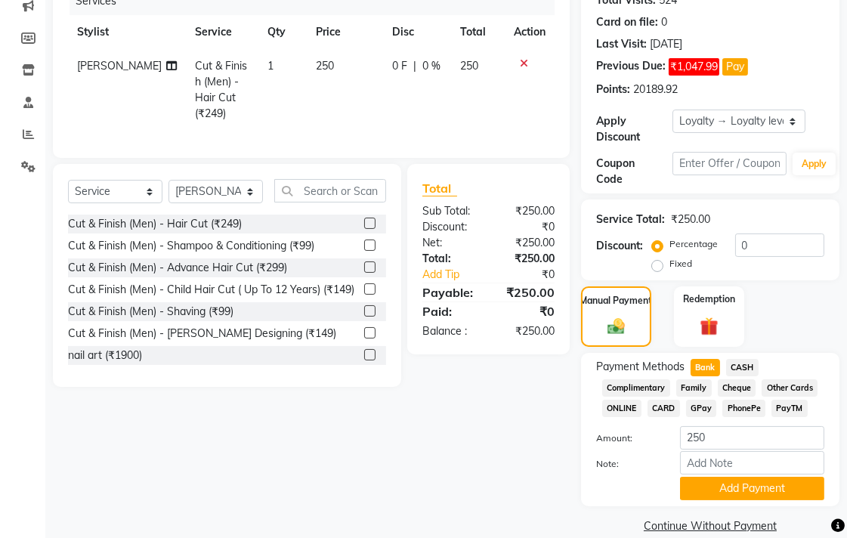
scroll to position [223, 0]
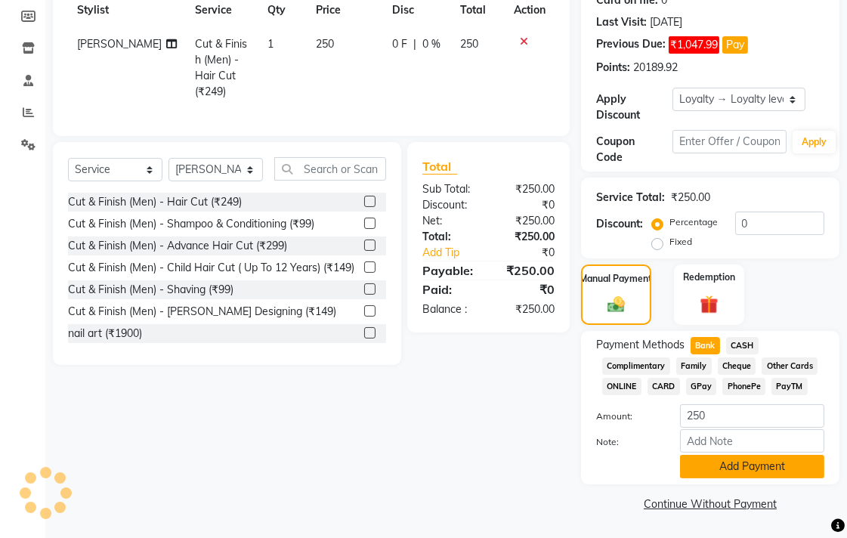
drag, startPoint x: 698, startPoint y: 465, endPoint x: 685, endPoint y: 490, distance: 28.1
click at [698, 466] on button "Add Payment" at bounding box center [752, 466] width 144 height 23
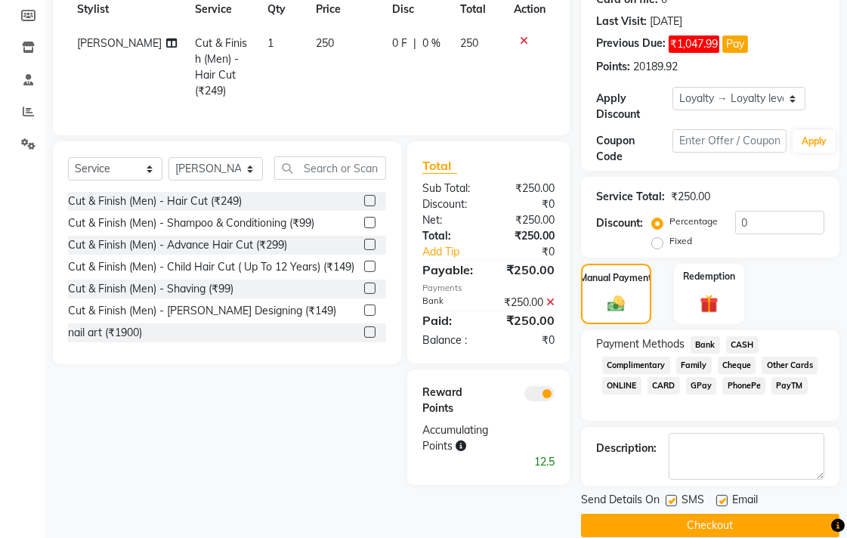
click at [673, 518] on button "Checkout" at bounding box center [710, 525] width 258 height 23
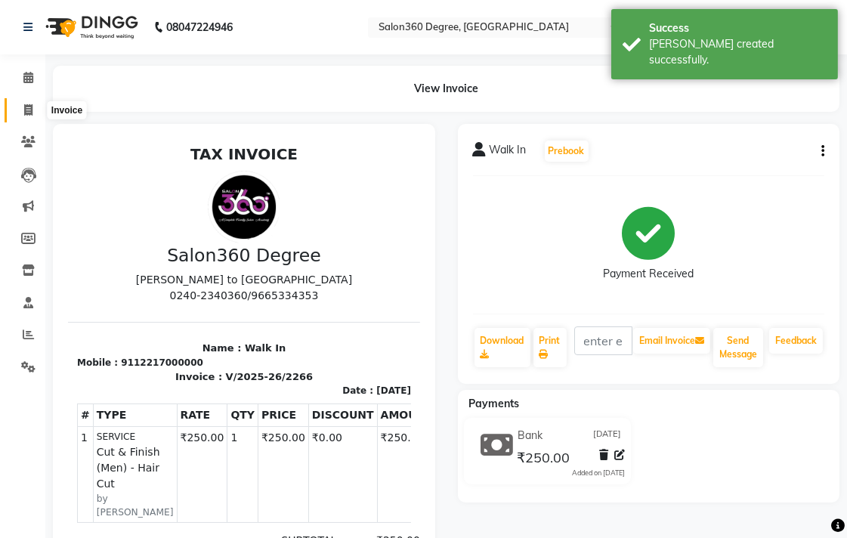
click at [33, 117] on span at bounding box center [28, 110] width 26 height 17
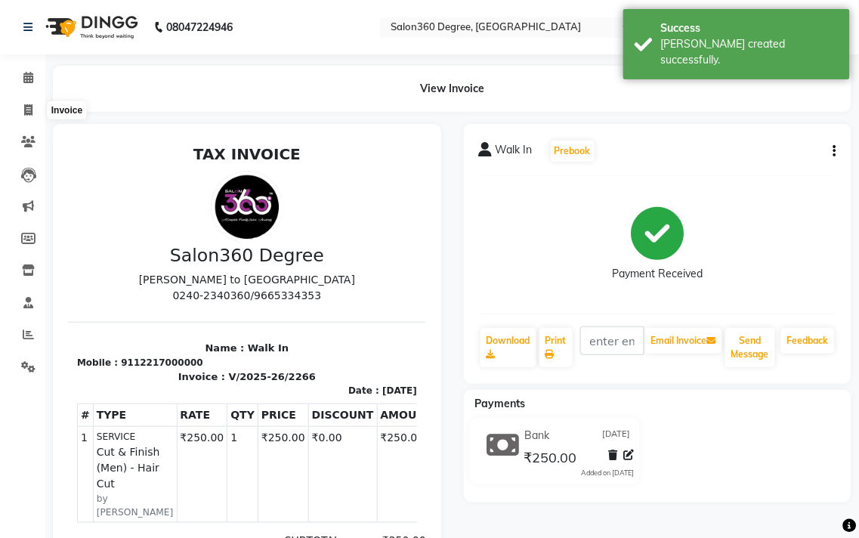
select select "service"
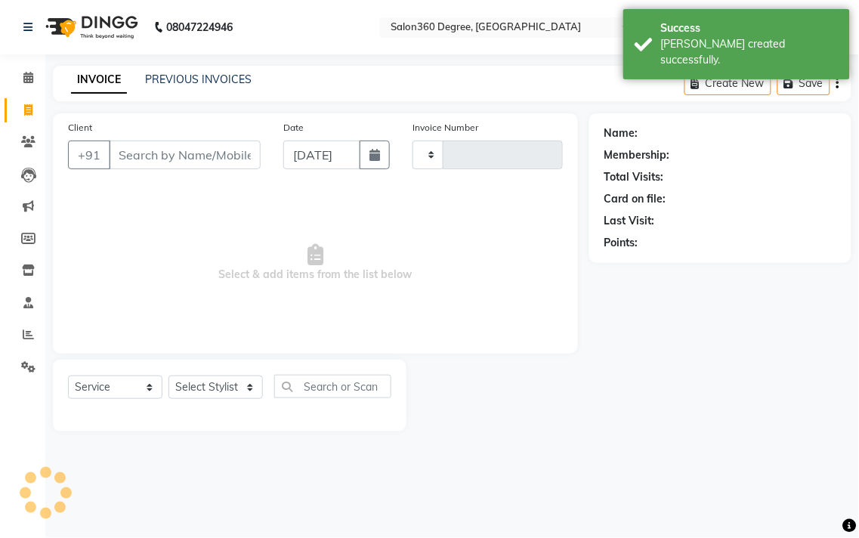
type input "2267"
select select "5215"
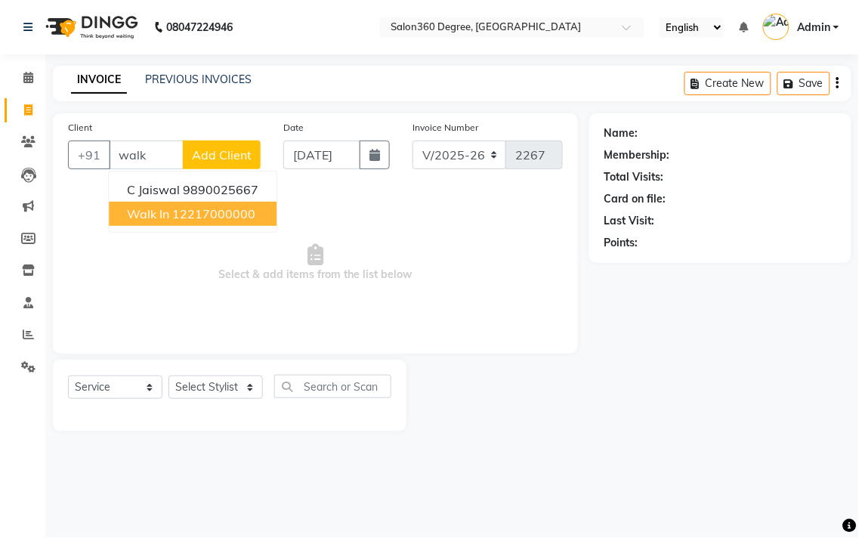
click at [147, 207] on span "Walk In" at bounding box center [148, 213] width 42 height 15
type input "12217000000"
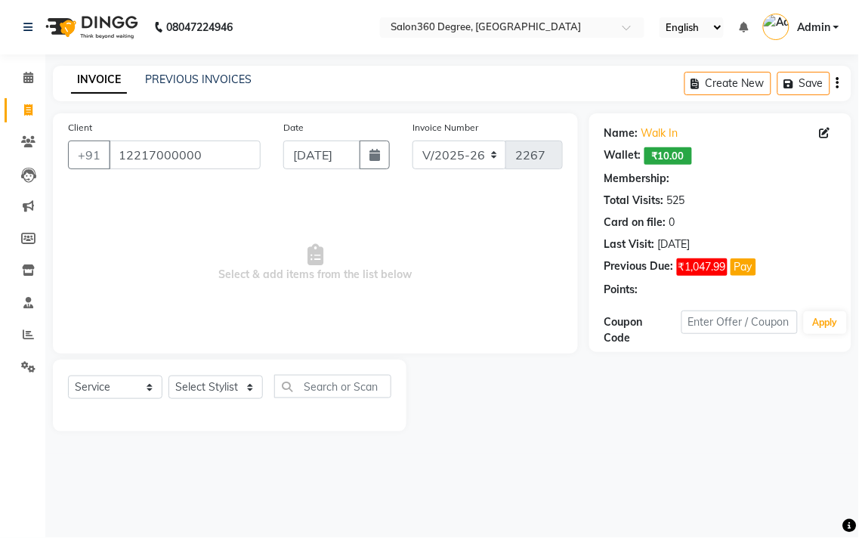
select select "1: Object"
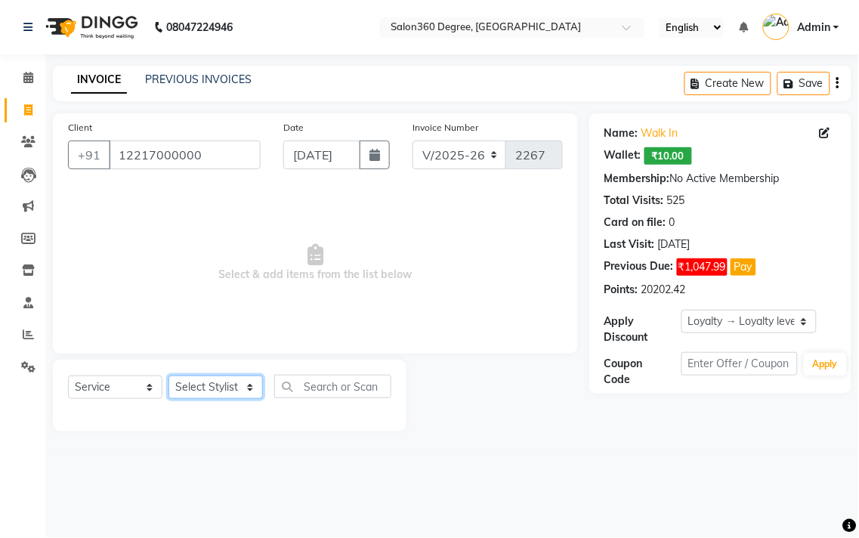
click at [203, 382] on select "Select Stylist [PERSON_NAME] [PERSON_NAME] dwarka [PERSON_NAME] khde [PERSON_NA…" at bounding box center [216, 387] width 94 height 23
select select "37037"
click at [169, 376] on select "Select Stylist [PERSON_NAME] [PERSON_NAME] dwarka [PERSON_NAME] khde [PERSON_NA…" at bounding box center [216, 387] width 94 height 23
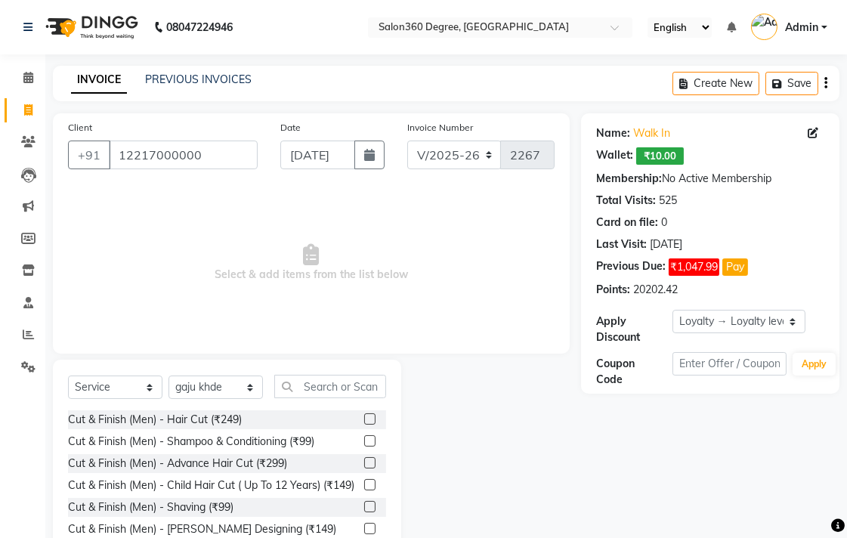
click at [364, 418] on label at bounding box center [369, 418] width 11 height 11
click at [364, 418] on input "checkbox" at bounding box center [369, 420] width 10 height 10
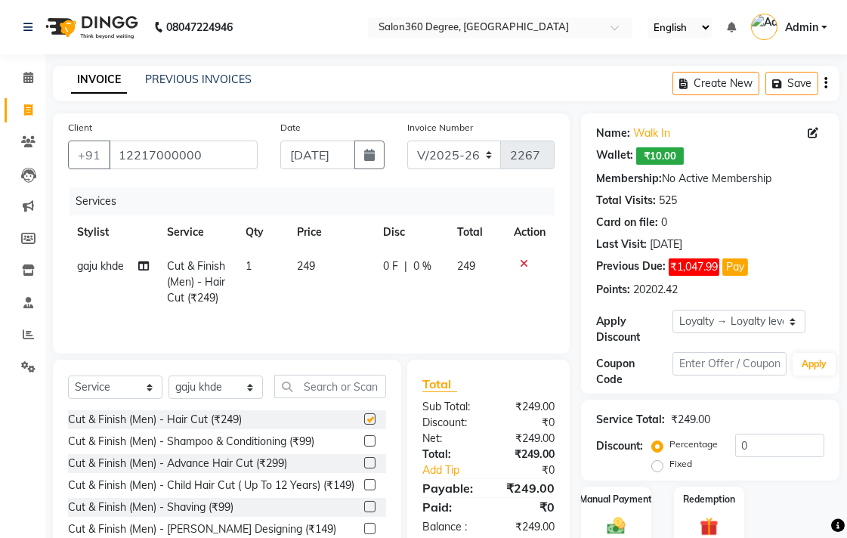
click at [357, 290] on td "249" at bounding box center [331, 282] width 86 height 66
checkbox input "false"
select select "37037"
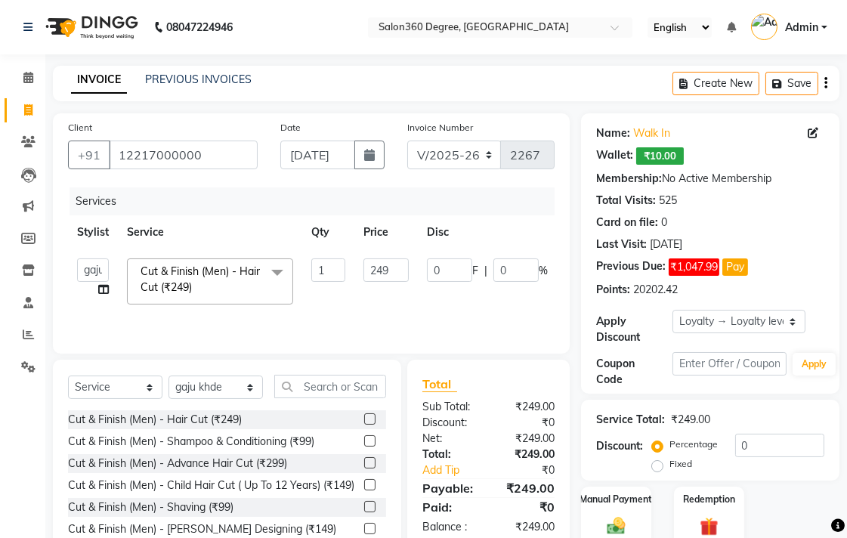
click at [404, 245] on th "Price" at bounding box center [385, 232] width 63 height 34
click at [394, 276] on input "249" at bounding box center [386, 269] width 45 height 23
type input "2"
type input "300"
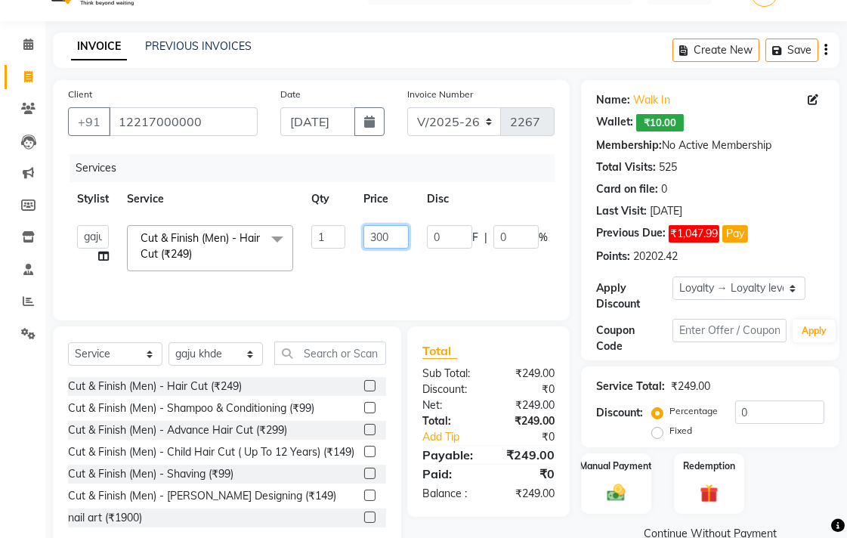
scroll to position [67, 0]
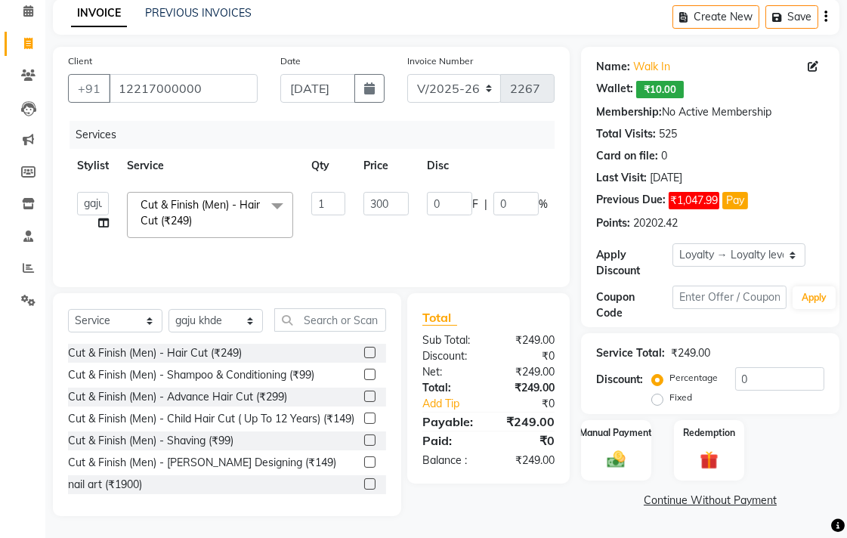
drag, startPoint x: 582, startPoint y: 537, endPoint x: 586, endPoint y: 507, distance: 29.7
click at [582, 533] on main "INVOICE PREVIOUS INVOICES Create New Save Client [PHONE_NUMBER] Date [DATE] Inv…" at bounding box center [446, 269] width 802 height 540
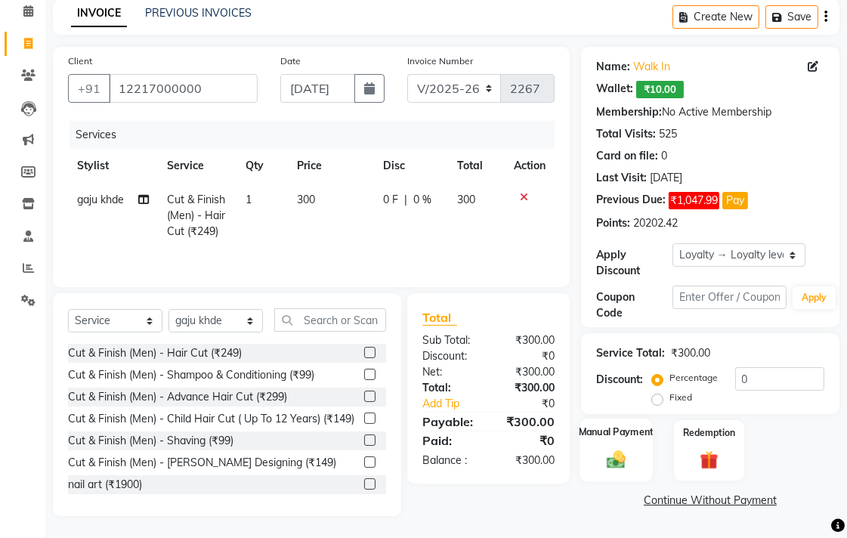
click at [611, 463] on img at bounding box center [616, 459] width 31 height 22
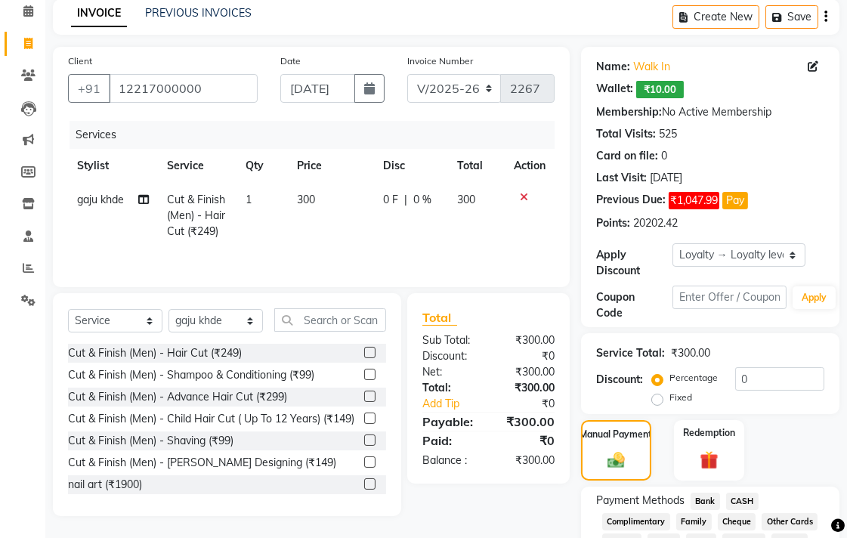
click at [711, 497] on span "Bank" at bounding box center [705, 501] width 29 height 17
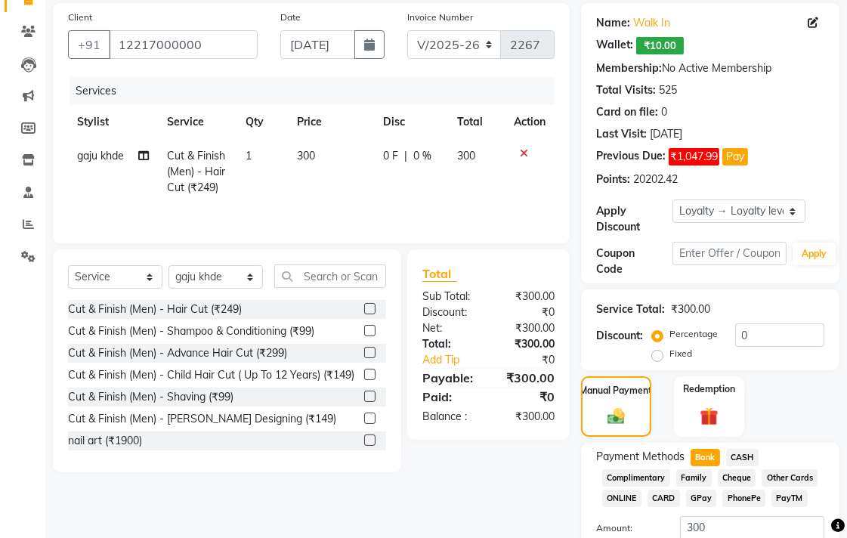
scroll to position [223, 0]
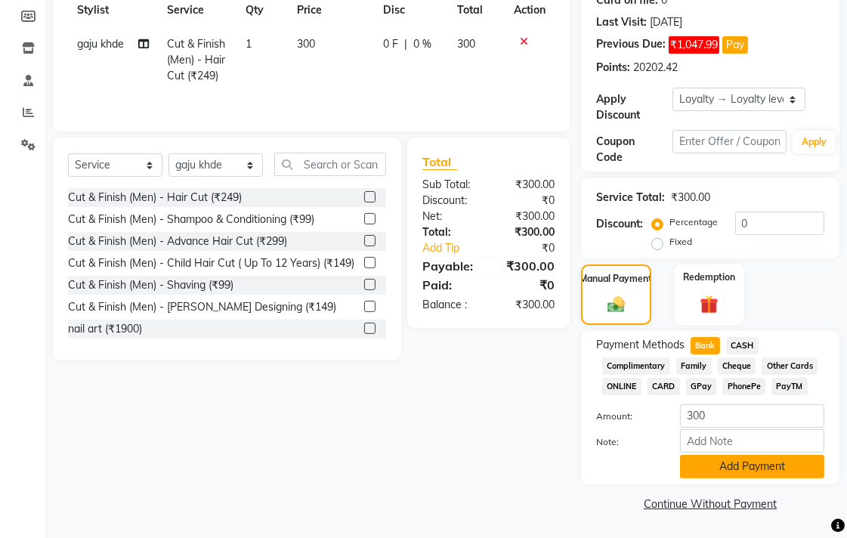
click at [696, 456] on button "Add Payment" at bounding box center [752, 466] width 144 height 23
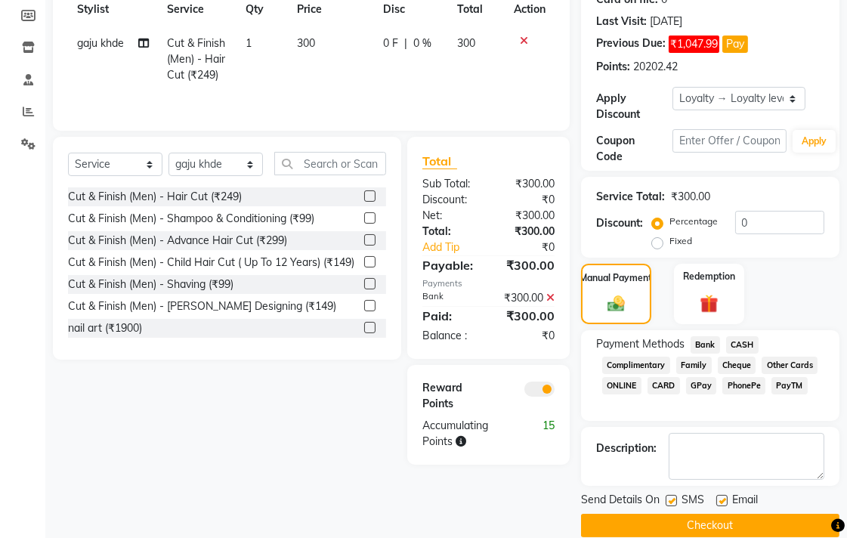
click at [670, 530] on button "Checkout" at bounding box center [710, 525] width 258 height 23
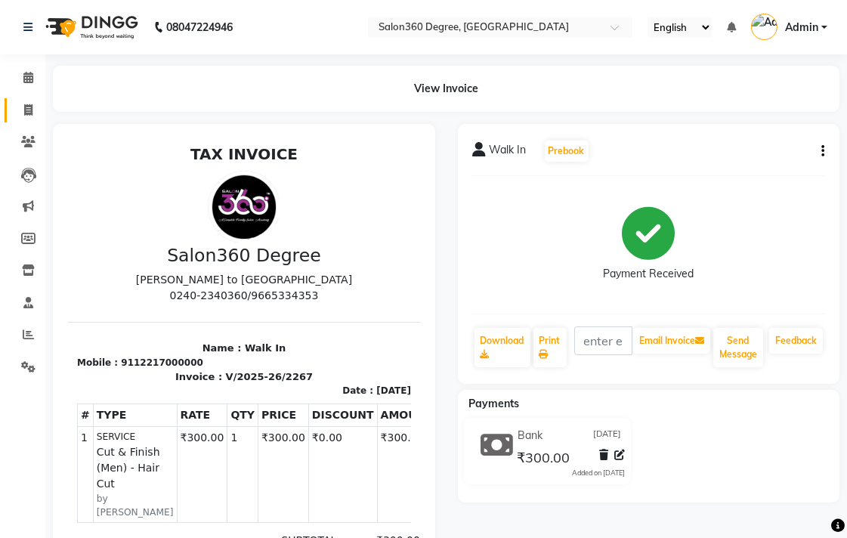
click at [30, 111] on icon at bounding box center [28, 109] width 8 height 11
select select "service"
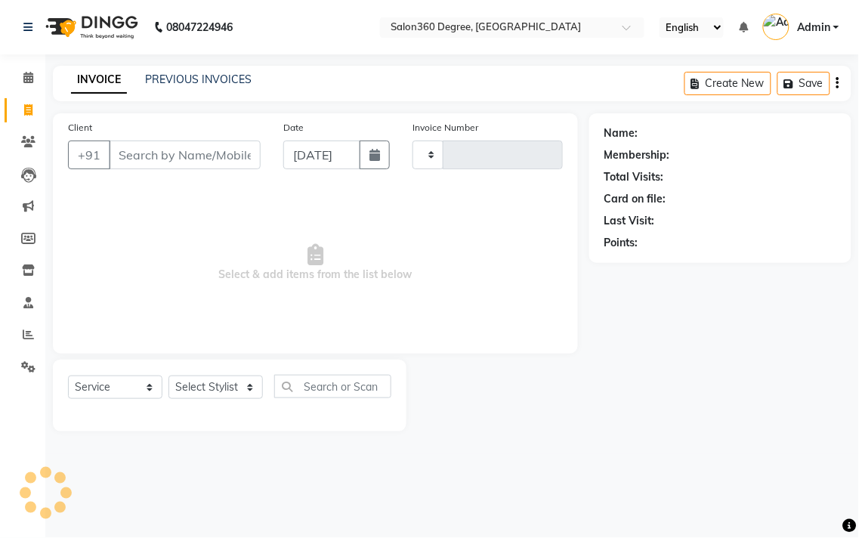
type input "2268"
select select "5215"
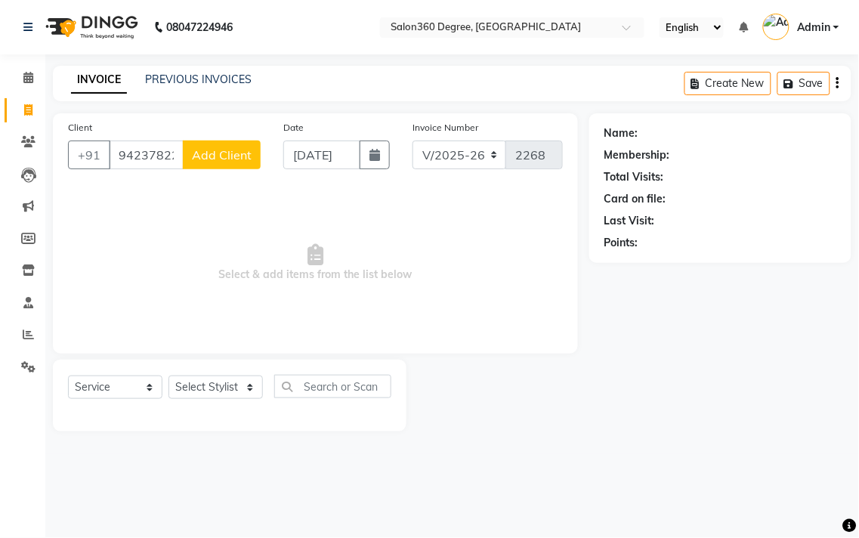
type input "9423782264"
click at [197, 163] on button "Add Client" at bounding box center [222, 155] width 78 height 29
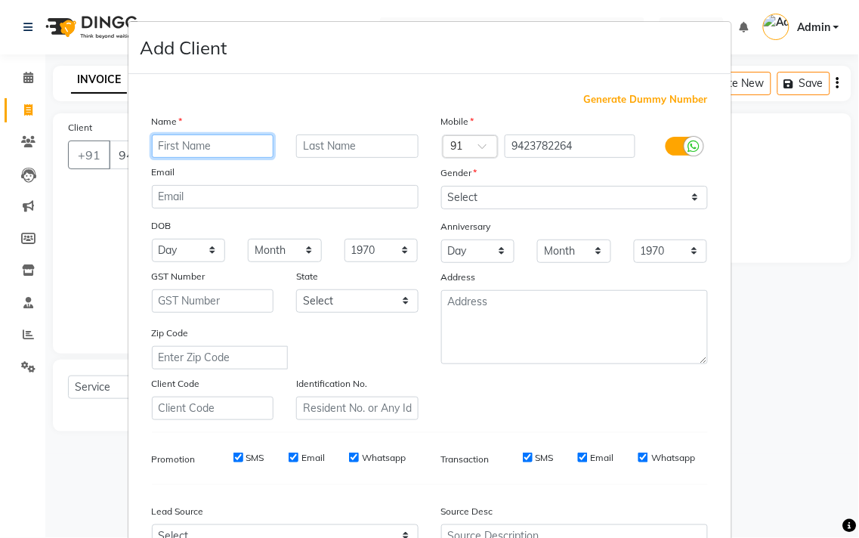
paste input "sheadha mam"
type input "sheadha mam"
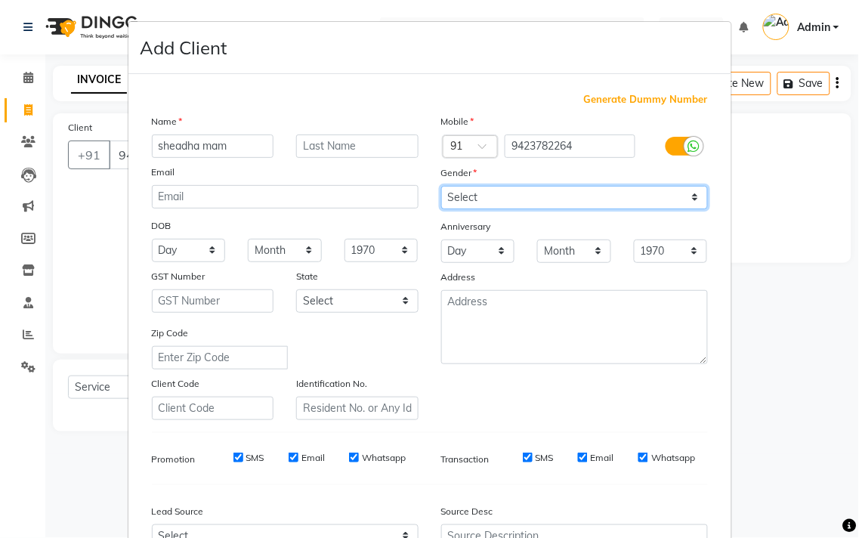
click at [508, 208] on select "Select [DEMOGRAPHIC_DATA] [DEMOGRAPHIC_DATA] Other Prefer Not To Say" at bounding box center [574, 197] width 267 height 23
select select "[DEMOGRAPHIC_DATA]"
click at [441, 186] on select "Select [DEMOGRAPHIC_DATA] [DEMOGRAPHIC_DATA] Other Prefer Not To Say" at bounding box center [574, 197] width 267 height 23
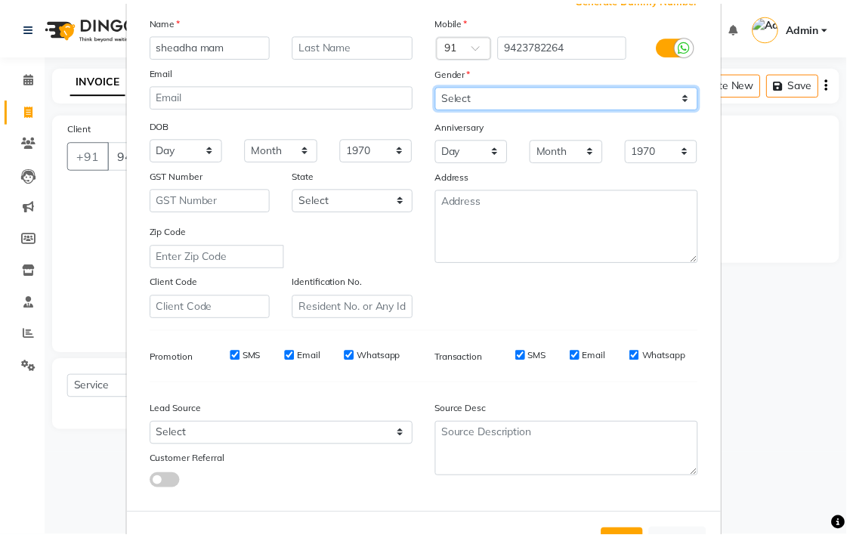
scroll to position [160, 0]
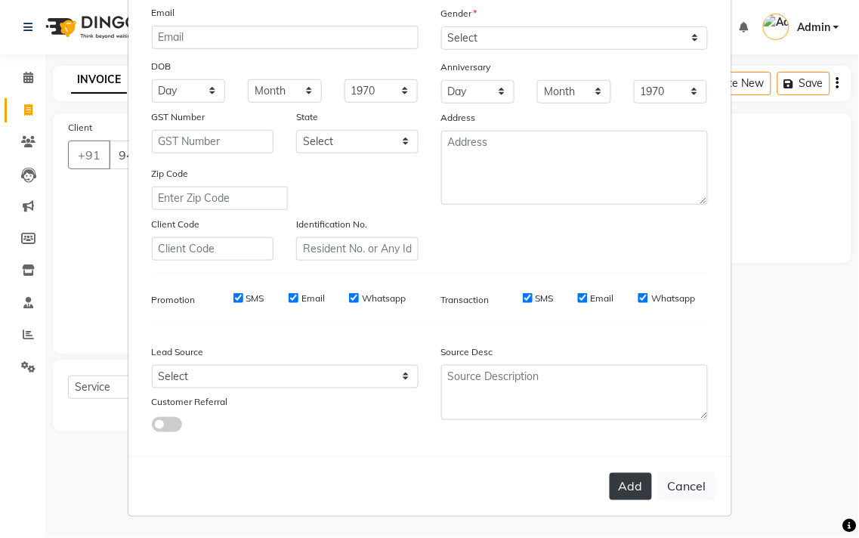
click at [610, 489] on button "Add" at bounding box center [631, 486] width 42 height 27
select select
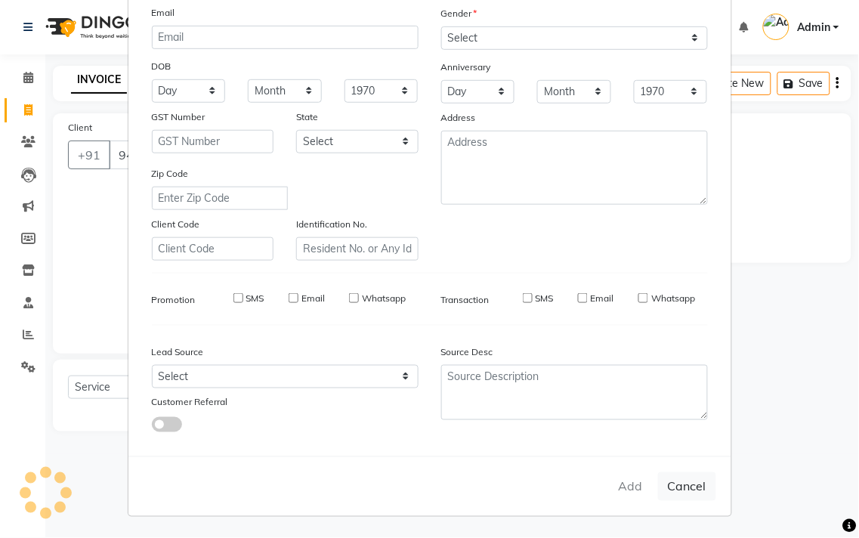
select select
checkbox input "false"
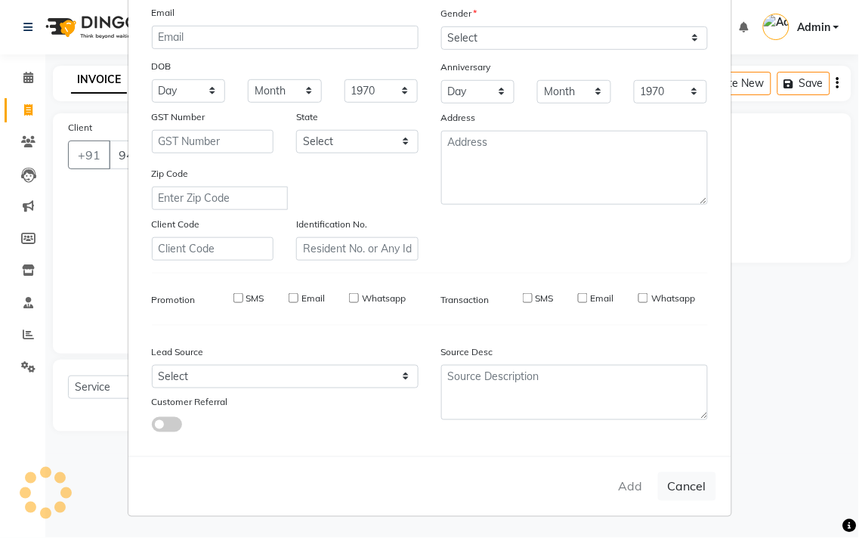
checkbox input "false"
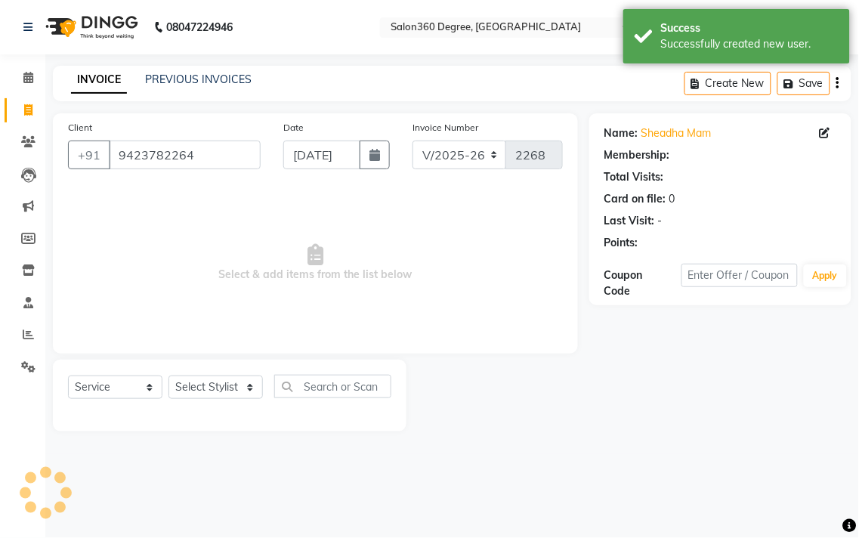
click at [206, 398] on div "Select Service Product Membership Package Voucher Prepaid Gift Card Select Styl…" at bounding box center [229, 393] width 323 height 36
click at [190, 394] on select "Select Stylist [PERSON_NAME] [PERSON_NAME] dwarka [PERSON_NAME] khde [PERSON_NA…" at bounding box center [216, 387] width 94 height 23
select select "68192"
click at [169, 376] on select "Select Stylist [PERSON_NAME] [PERSON_NAME] dwarka [PERSON_NAME] khde [PERSON_NA…" at bounding box center [216, 387] width 94 height 23
select select "1: Object"
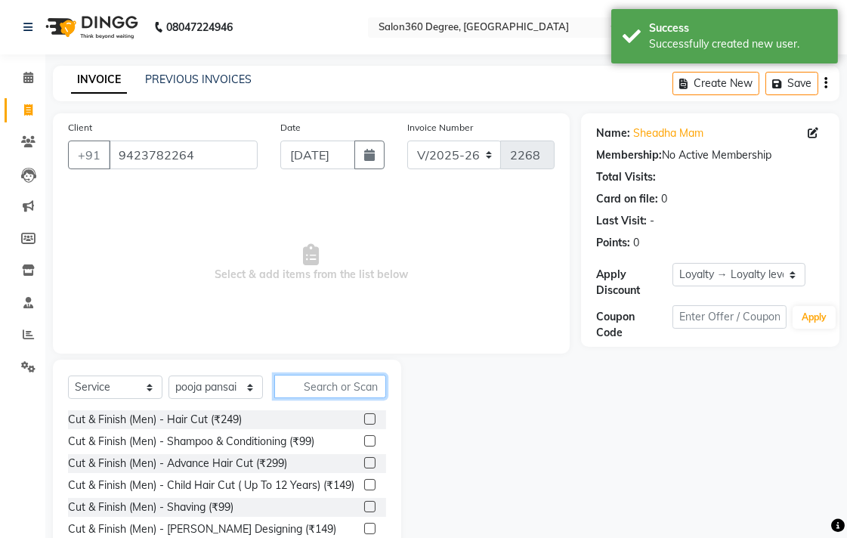
click at [326, 385] on input "text" at bounding box center [330, 386] width 112 height 23
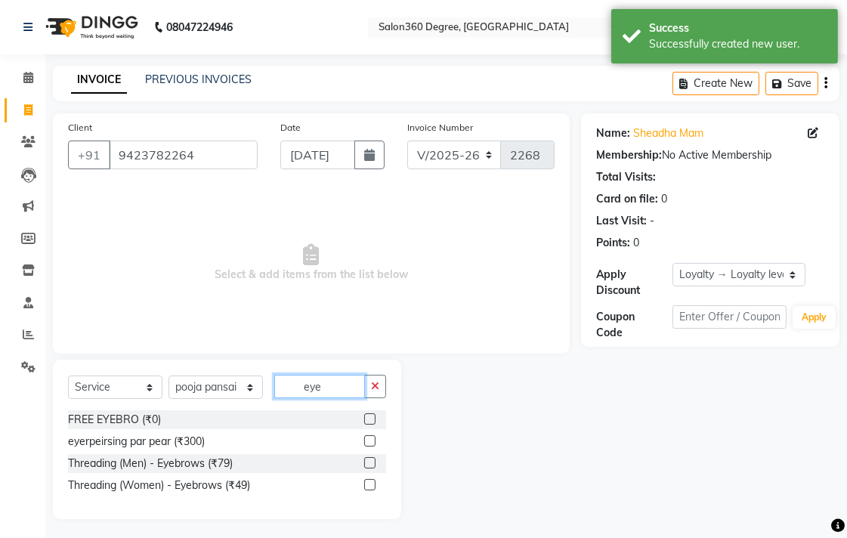
type input "eye"
drag, startPoint x: 366, startPoint y: 481, endPoint x: 367, endPoint y: 467, distance: 14.4
click at [367, 481] on label at bounding box center [369, 484] width 11 height 11
click at [367, 481] on input "checkbox" at bounding box center [369, 486] width 10 height 10
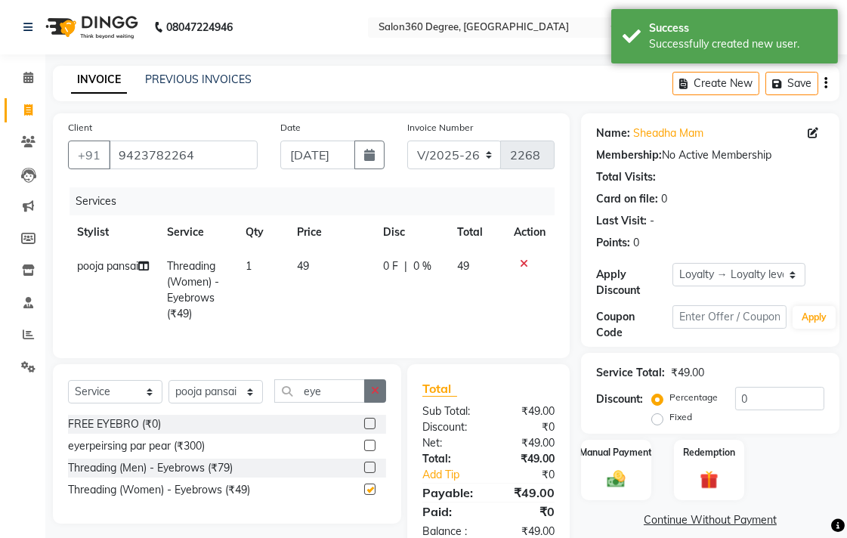
checkbox input "false"
click at [372, 396] on icon "button" at bounding box center [375, 390] width 8 height 11
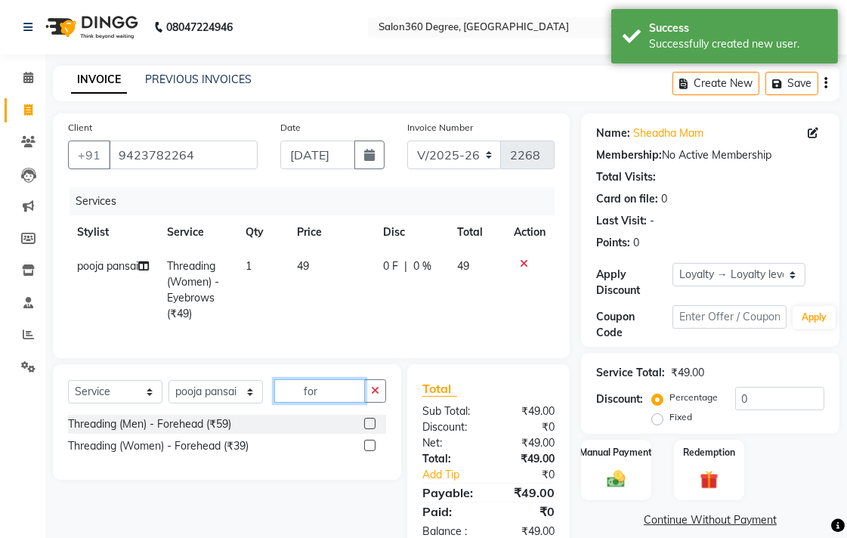
scroll to position [51, 0]
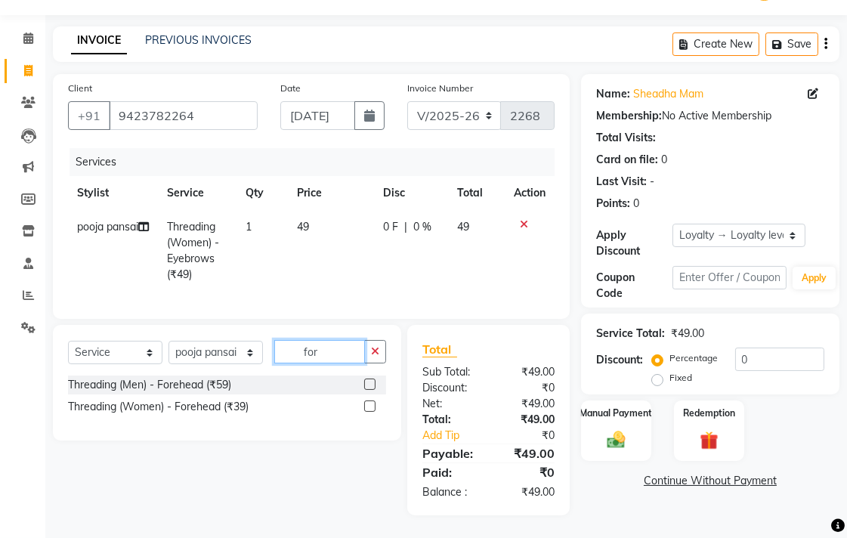
type input "for"
drag, startPoint x: 373, startPoint y: 406, endPoint x: 363, endPoint y: 404, distance: 10.1
click at [373, 404] on label at bounding box center [369, 406] width 11 height 11
click at [373, 404] on input "checkbox" at bounding box center [369, 407] width 10 height 10
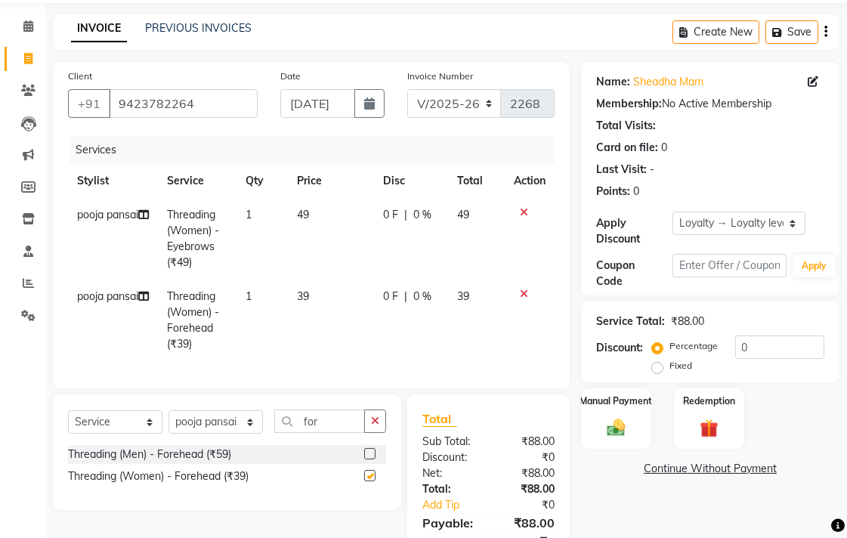
drag, startPoint x: 342, startPoint y: 326, endPoint x: 363, endPoint y: 296, distance: 36.5
click at [342, 323] on td "39" at bounding box center [331, 321] width 86 height 82
checkbox input "false"
select select "68192"
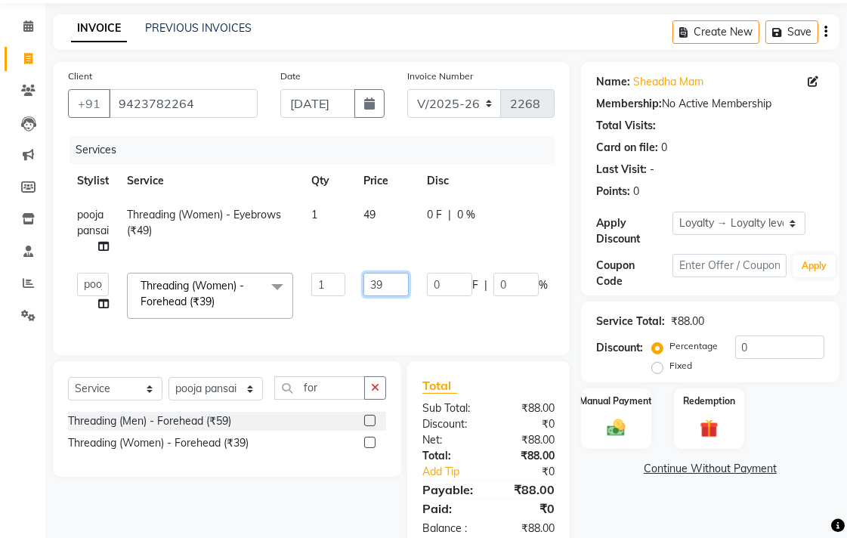
drag, startPoint x: 399, startPoint y: 277, endPoint x: 391, endPoint y: 286, distance: 11.8
click at [398, 280] on input "39" at bounding box center [386, 284] width 45 height 23
type input "3"
type input "30"
drag, startPoint x: 321, startPoint y: 227, endPoint x: 351, endPoint y: 224, distance: 29.6
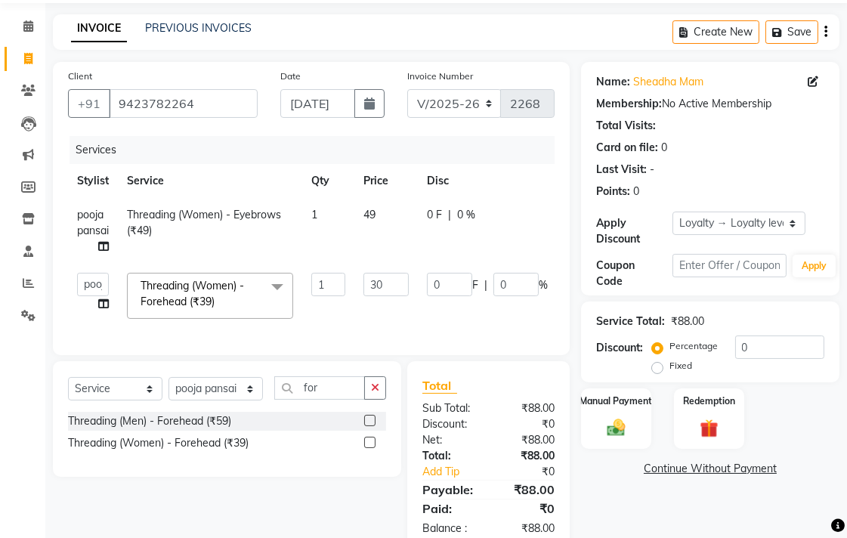
click at [331, 224] on tr "pooja pansai Threading (Women) - Eyebrows (₹49) 1 49 0 F | 0 % 49" at bounding box center [359, 231] width 583 height 66
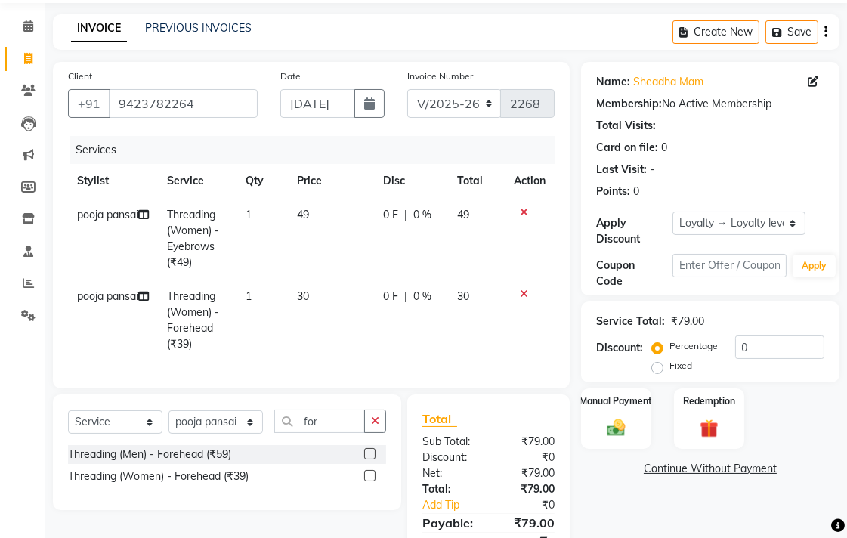
drag, startPoint x: 266, startPoint y: 230, endPoint x: 364, endPoint y: 236, distance: 97.6
click at [280, 230] on td "1" at bounding box center [263, 239] width 52 height 82
select select "68192"
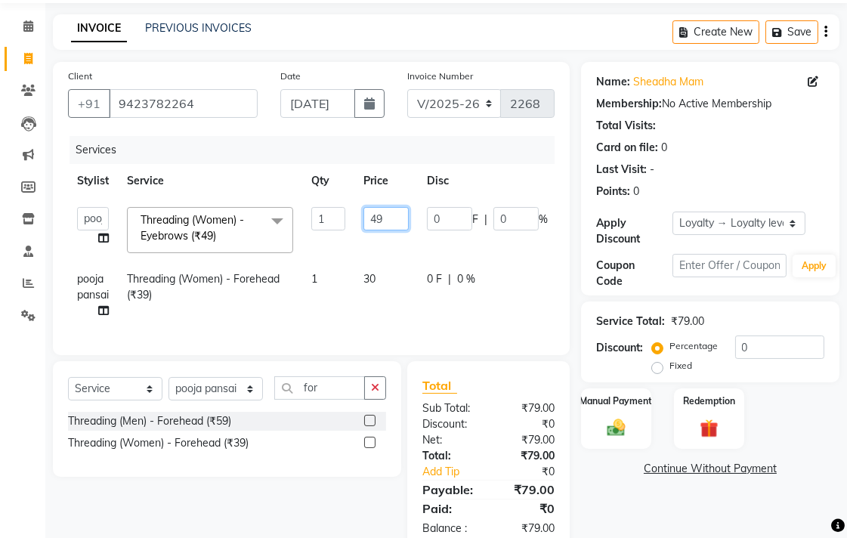
click at [385, 221] on input "49" at bounding box center [386, 218] width 45 height 23
type input "4"
type input "50"
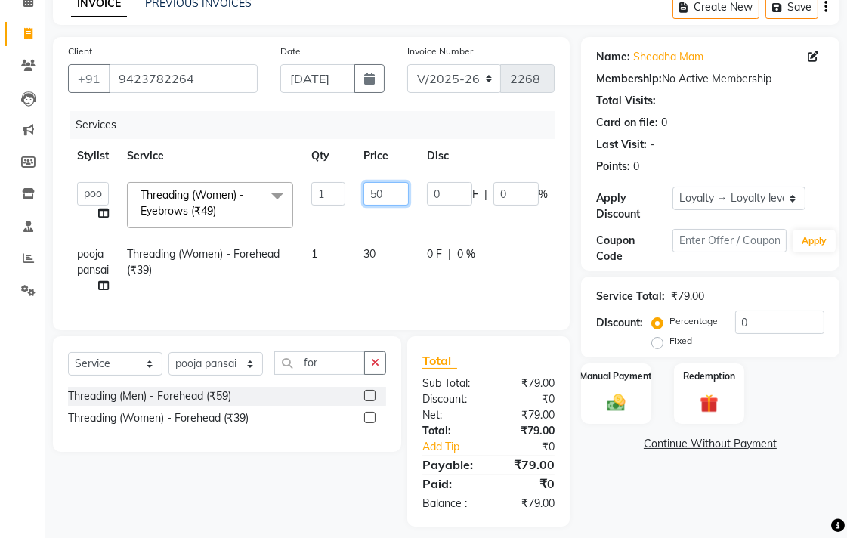
scroll to position [100, 0]
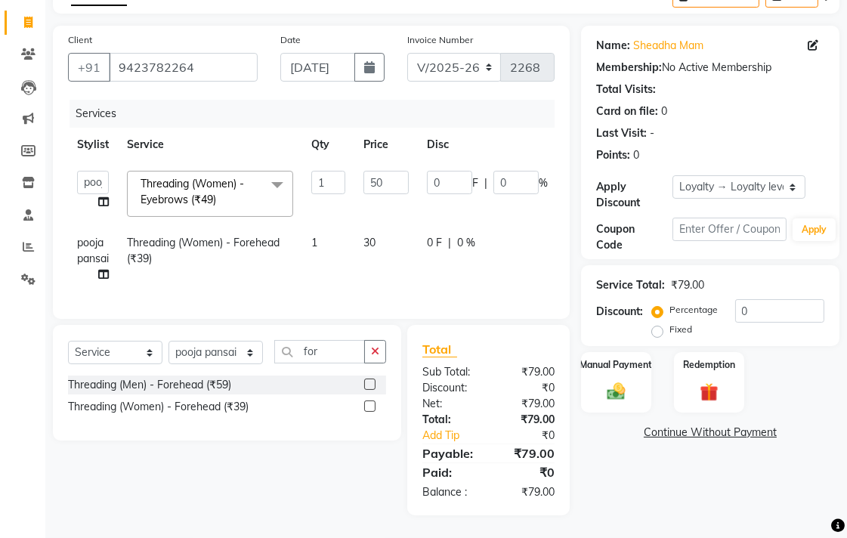
click at [621, 466] on div "Name: Sheadha Mam Membership: No Active Membership Total Visits: Card on file: …" at bounding box center [716, 271] width 270 height 490
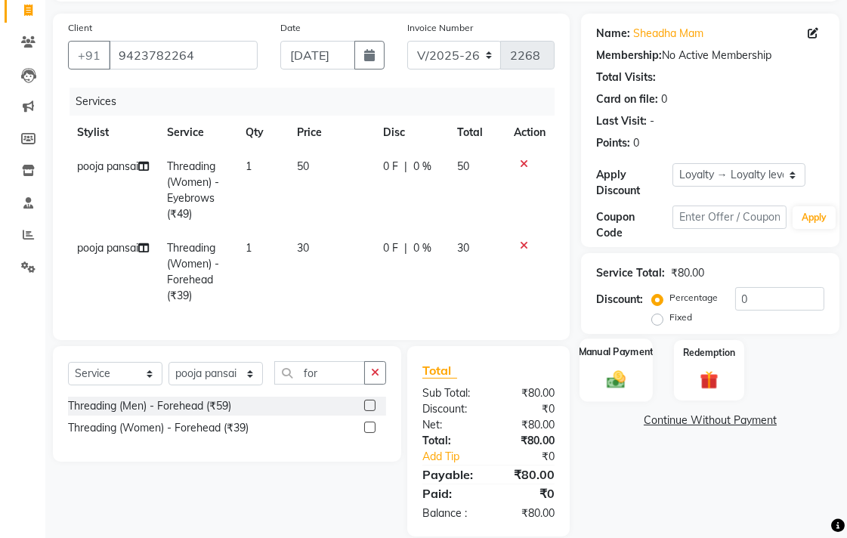
click at [624, 364] on div "Manual Payment" at bounding box center [616, 370] width 73 height 63
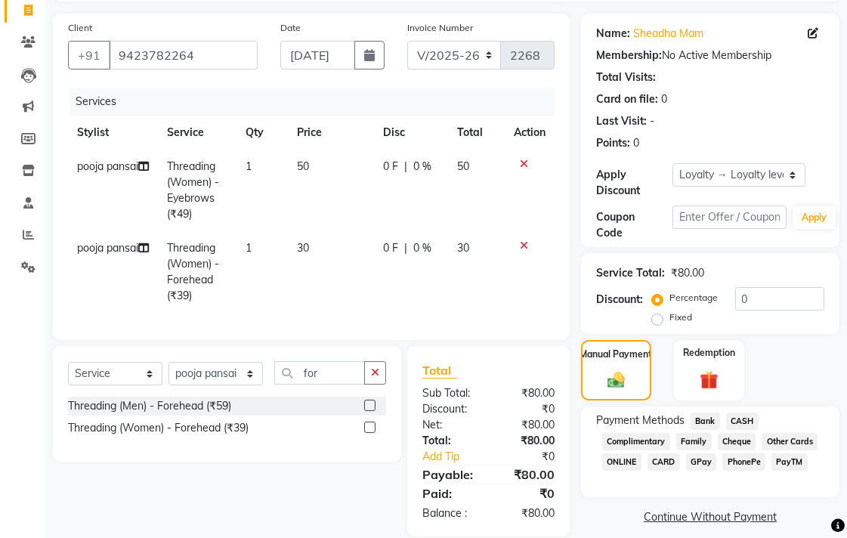
click at [701, 417] on span "Bank" at bounding box center [705, 421] width 29 height 17
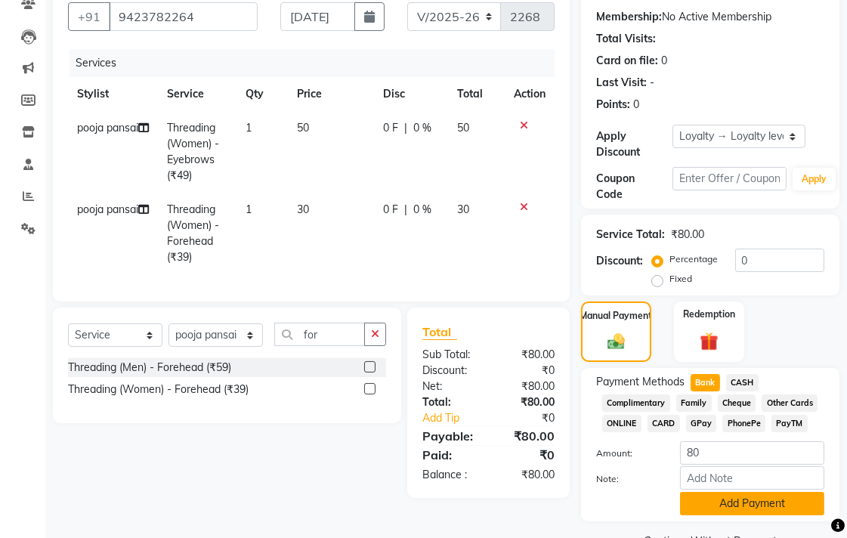
scroll to position [176, 0]
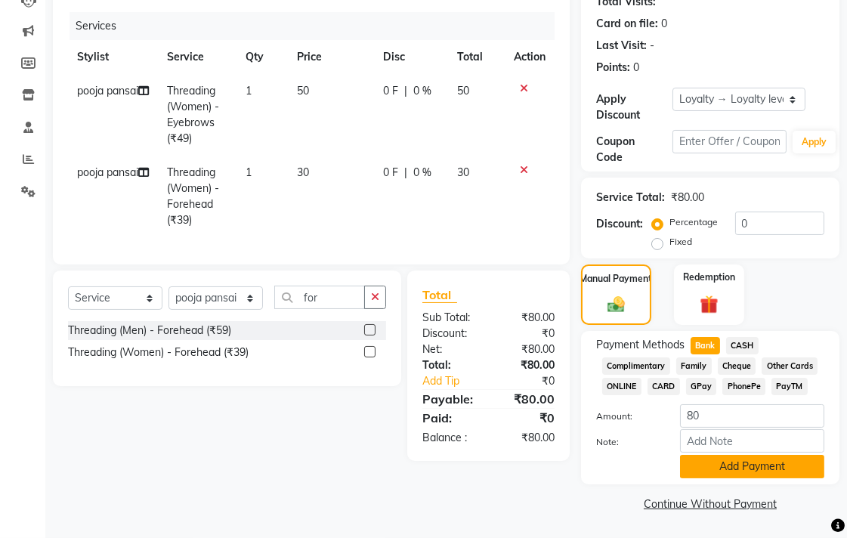
click at [697, 469] on button "Add Payment" at bounding box center [752, 466] width 144 height 23
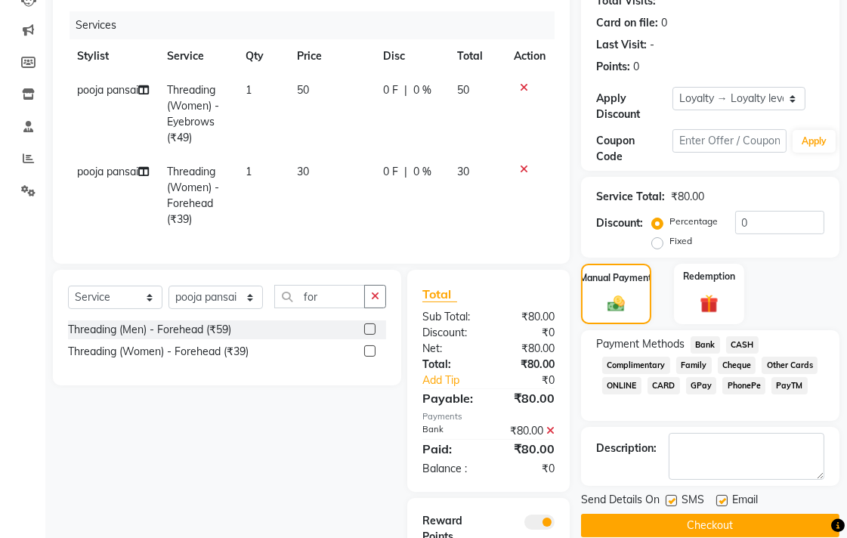
click at [673, 518] on button "Checkout" at bounding box center [710, 525] width 258 height 23
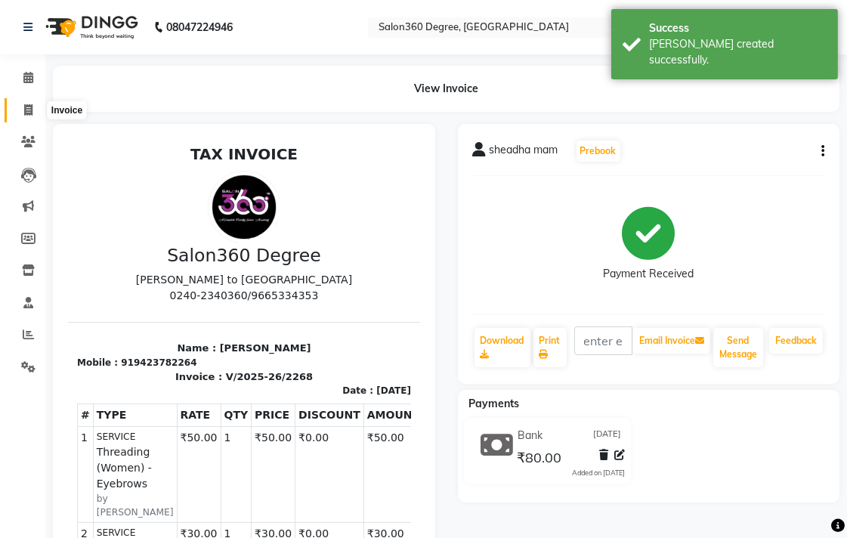
click at [25, 119] on link "Invoice" at bounding box center [23, 110] width 36 height 25
select select "service"
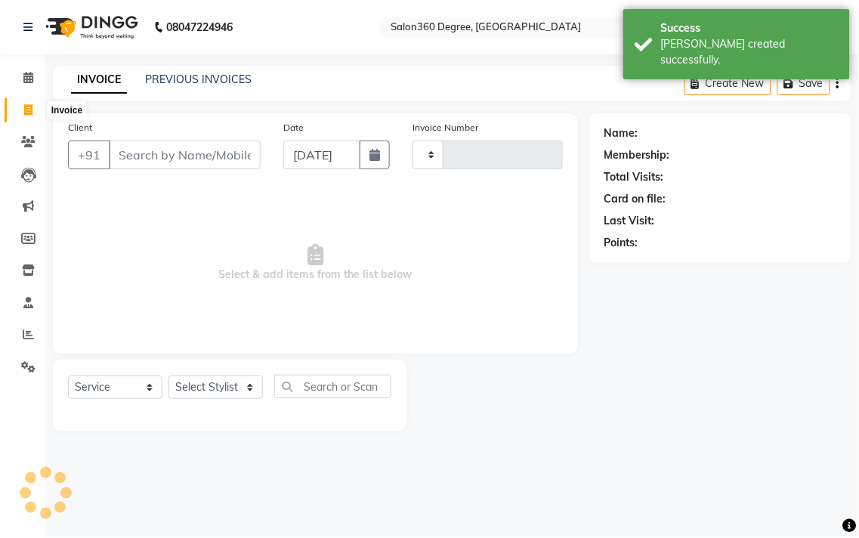
type input "2269"
select select "5215"
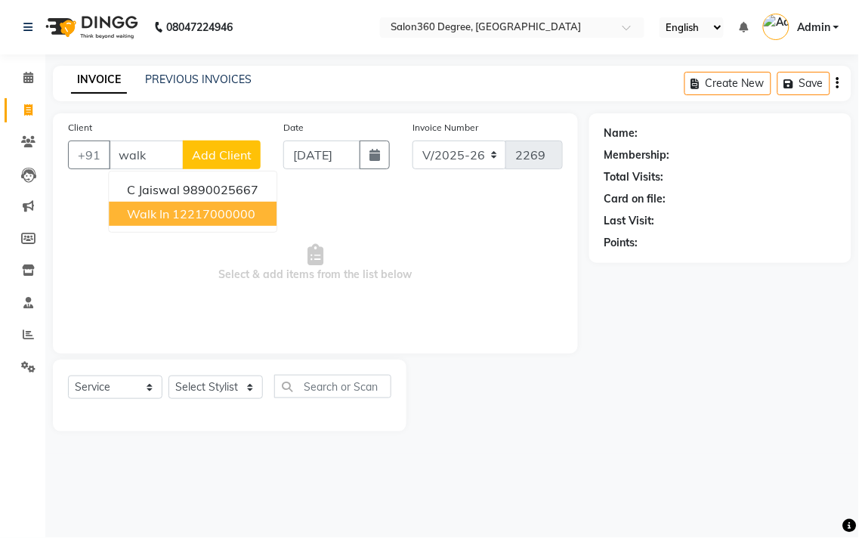
click at [159, 204] on button "Walk In 12217000000" at bounding box center [193, 214] width 168 height 24
type input "12217000000"
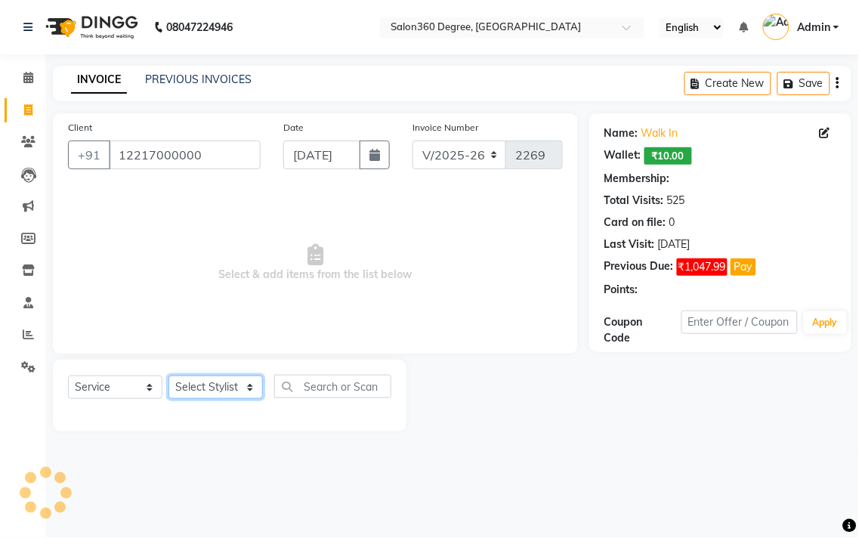
drag, startPoint x: 202, startPoint y: 389, endPoint x: 204, endPoint y: 378, distance: 11.6
click at [202, 385] on select "Select Stylist [PERSON_NAME] [PERSON_NAME] dwarka [PERSON_NAME] khde [PERSON_NA…" at bounding box center [216, 387] width 94 height 23
select select "33518"
click at [169, 376] on select "Select Stylist [PERSON_NAME] [PERSON_NAME] dwarka [PERSON_NAME] khde [PERSON_NA…" at bounding box center [216, 387] width 94 height 23
select select "1: Object"
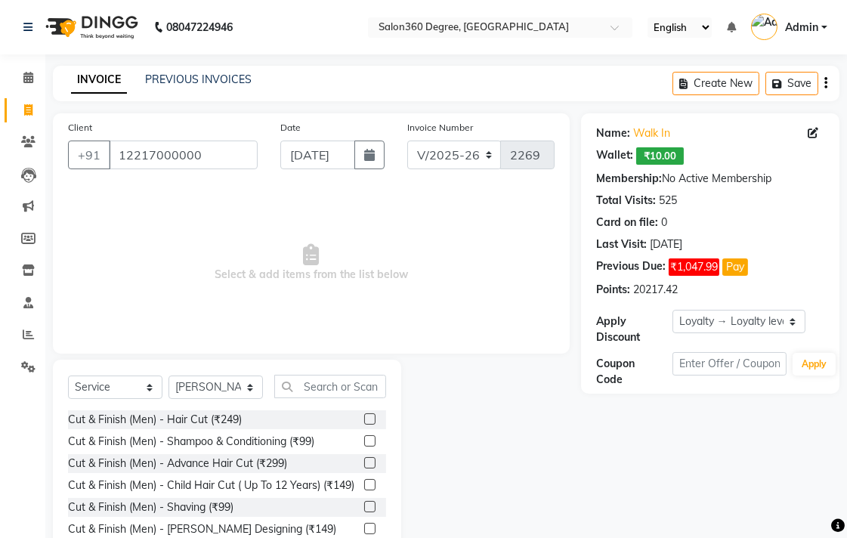
drag, startPoint x: 356, startPoint y: 419, endPoint x: 351, endPoint y: 410, distance: 11.2
click at [364, 419] on label at bounding box center [369, 418] width 11 height 11
click at [364, 419] on input "checkbox" at bounding box center [369, 420] width 10 height 10
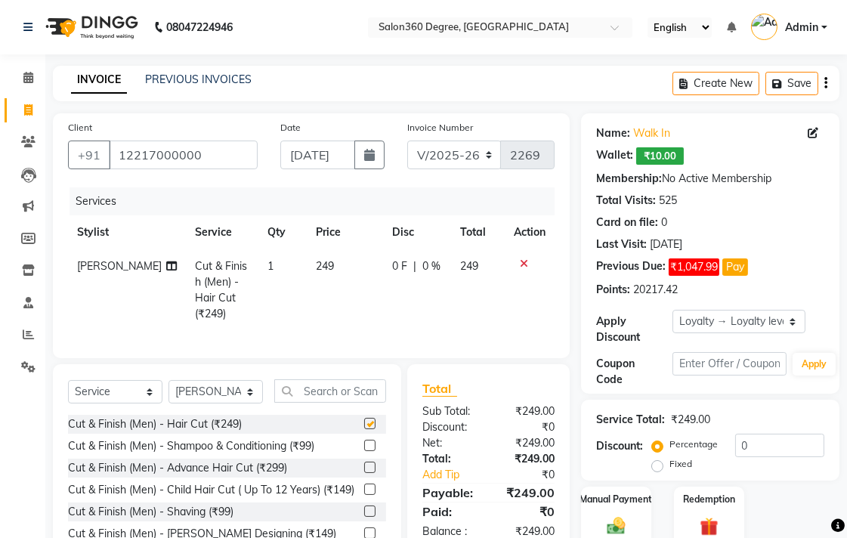
click at [348, 403] on div "Select Service Product Membership Package Voucher Prepaid Gift Card Select Styl…" at bounding box center [227, 397] width 318 height 36
checkbox input "false"
click at [343, 389] on input "text" at bounding box center [330, 390] width 112 height 23
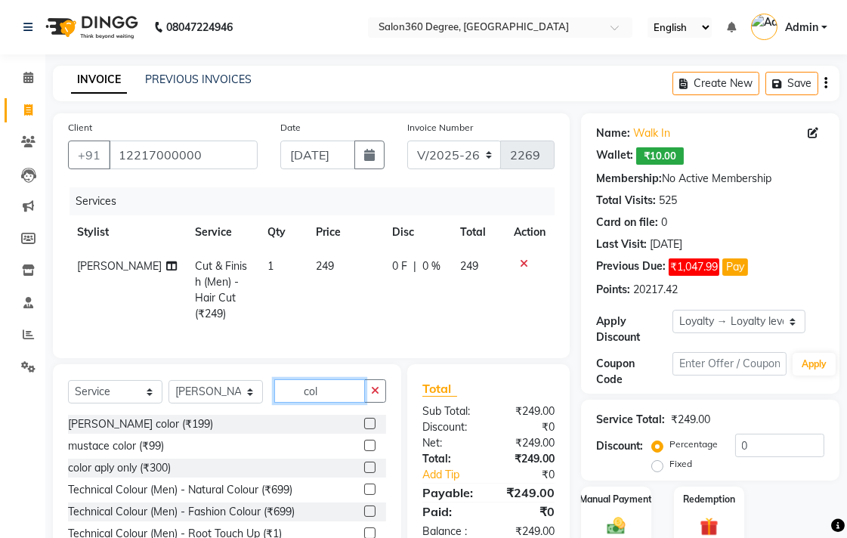
type input "col"
drag, startPoint x: 357, startPoint y: 488, endPoint x: 356, endPoint y: 471, distance: 17.4
click at [364, 487] on label at bounding box center [369, 489] width 11 height 11
click at [364, 487] on input "checkbox" at bounding box center [369, 490] width 10 height 10
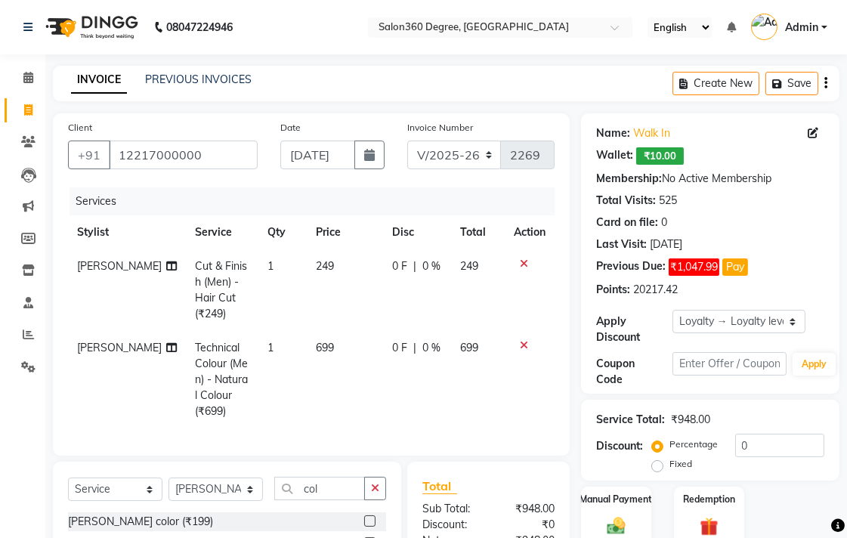
click at [352, 342] on td "699" at bounding box center [345, 379] width 76 height 97
checkbox input "false"
select select "33518"
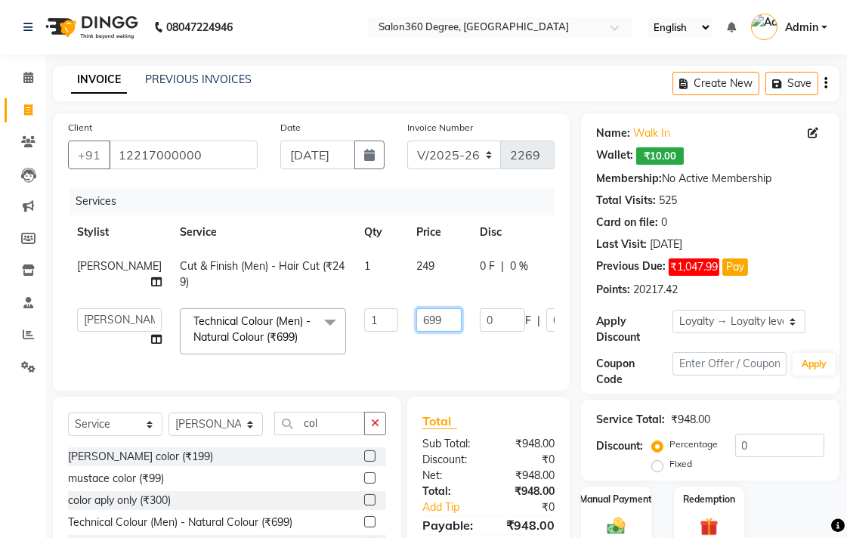
click at [416, 332] on input "699" at bounding box center [438, 319] width 45 height 23
type input "6"
type input "750"
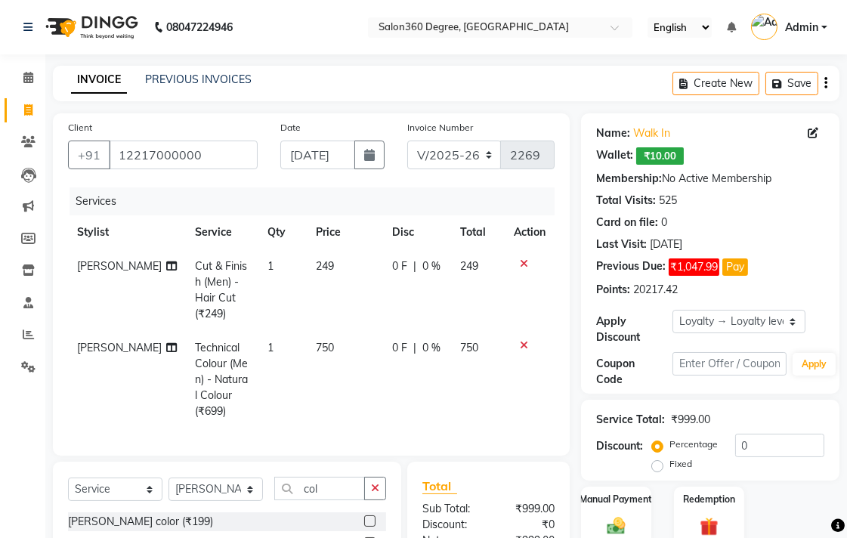
drag, startPoint x: 391, startPoint y: 268, endPoint x: 368, endPoint y: 281, distance: 26.1
click at [391, 270] on tr "[PERSON_NAME] Cut & Finish (Men) - Hair Cut (₹249) 1 249 0 F | 0 % 249" at bounding box center [311, 290] width 487 height 82
click at [348, 290] on td "249" at bounding box center [345, 290] width 76 height 82
select select "33518"
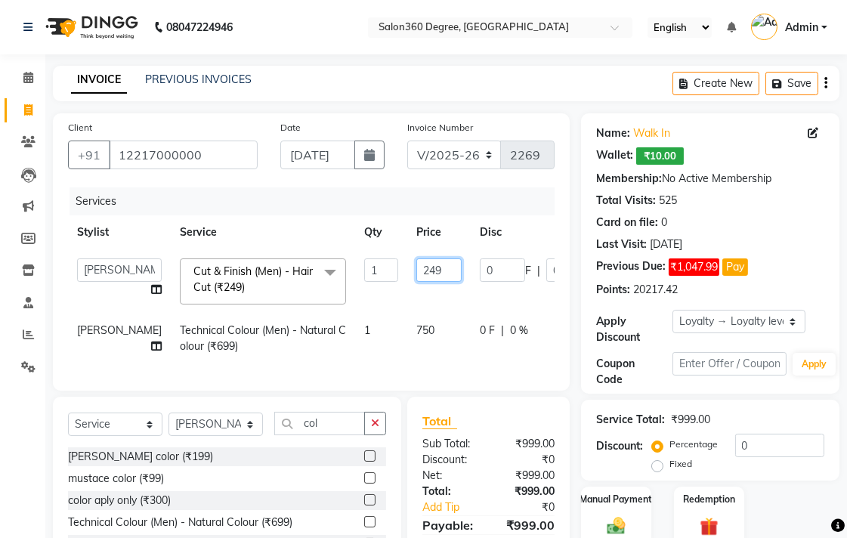
click at [416, 274] on input "249" at bounding box center [438, 269] width 45 height 23
type input "250"
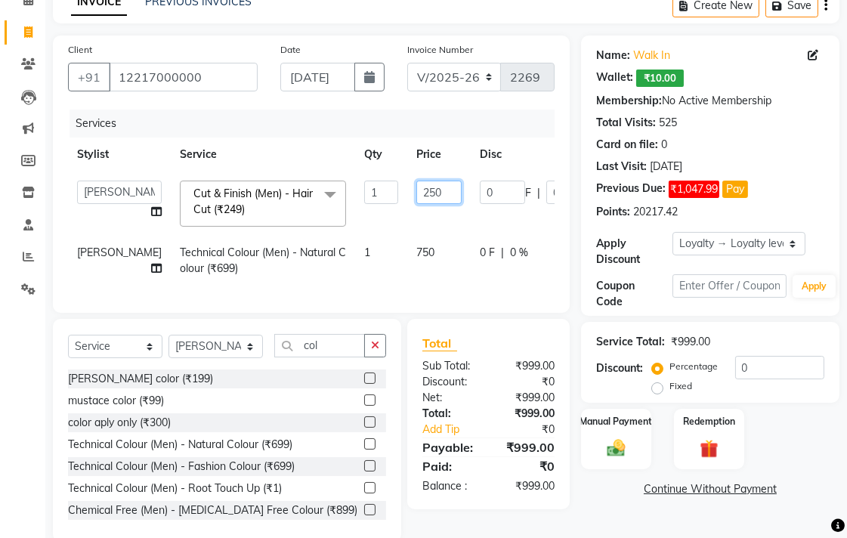
scroll to position [132, 0]
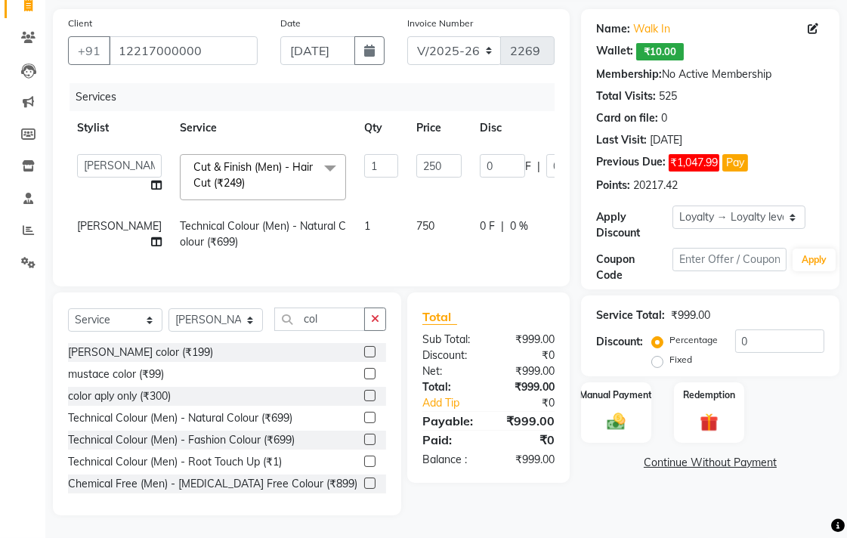
click at [628, 492] on div "Name: Walk In Wallet: ₹10.00 Membership: No Active Membership Total Visits: 525…" at bounding box center [716, 262] width 270 height 506
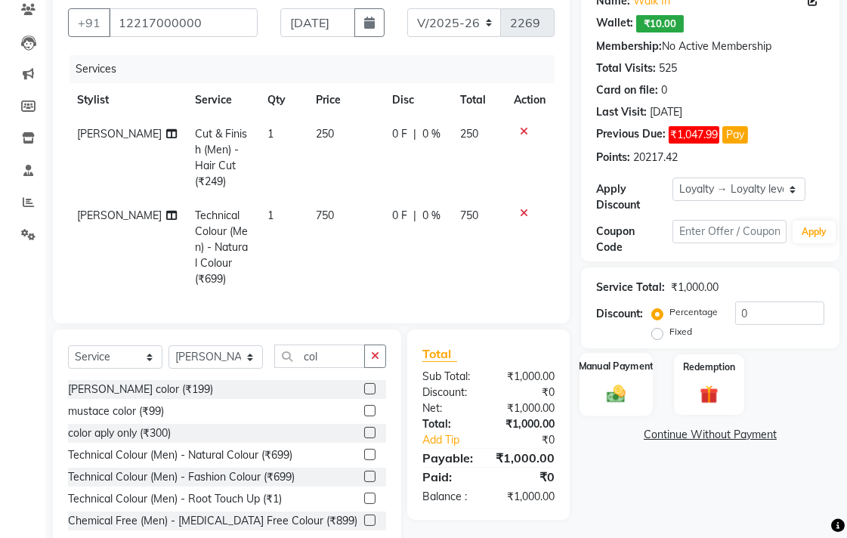
click at [632, 366] on label "Manual Payment" at bounding box center [617, 366] width 76 height 14
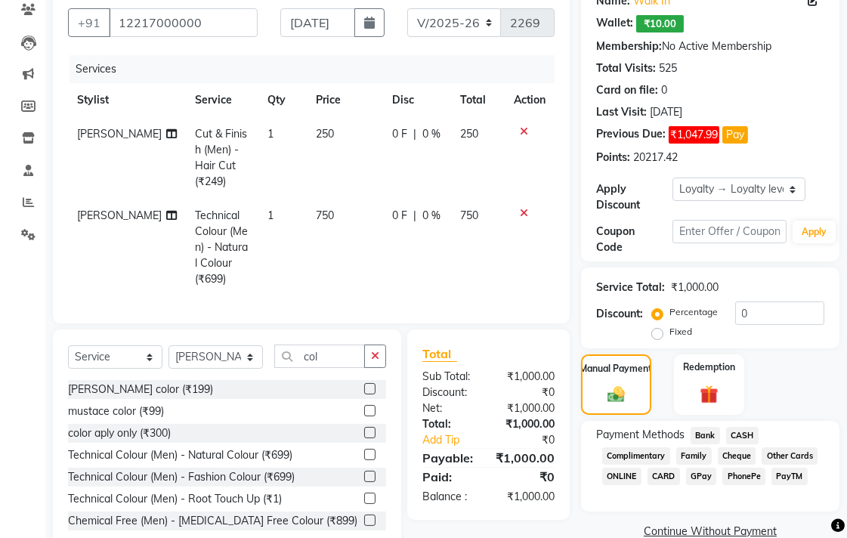
click at [713, 428] on span "Bank" at bounding box center [705, 435] width 29 height 17
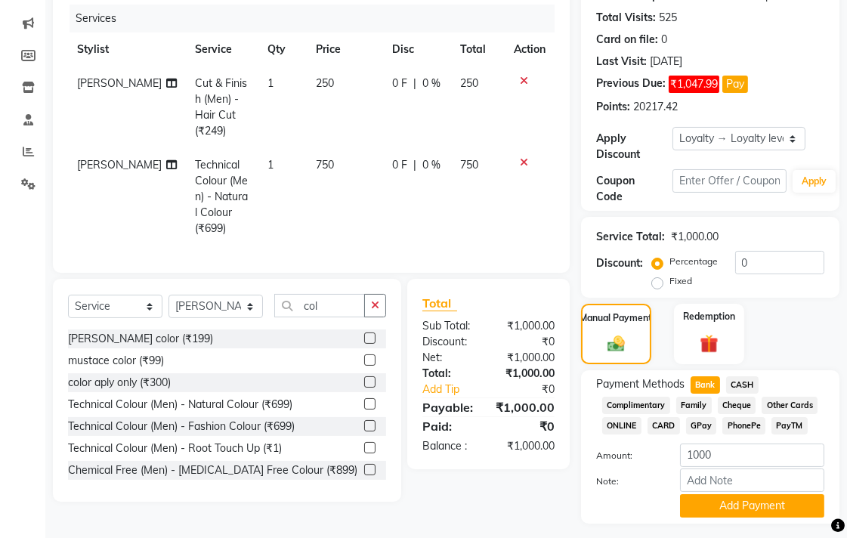
scroll to position [223, 0]
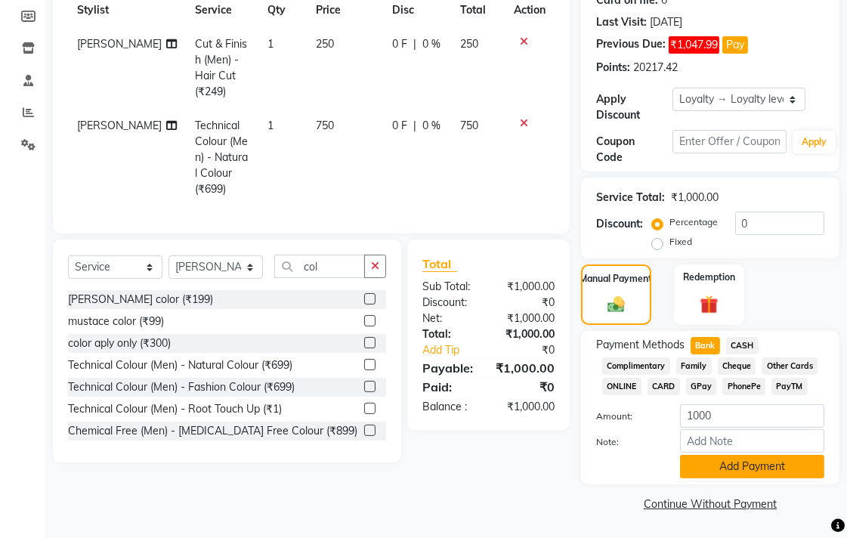
click at [685, 466] on button "Add Payment" at bounding box center [752, 466] width 144 height 23
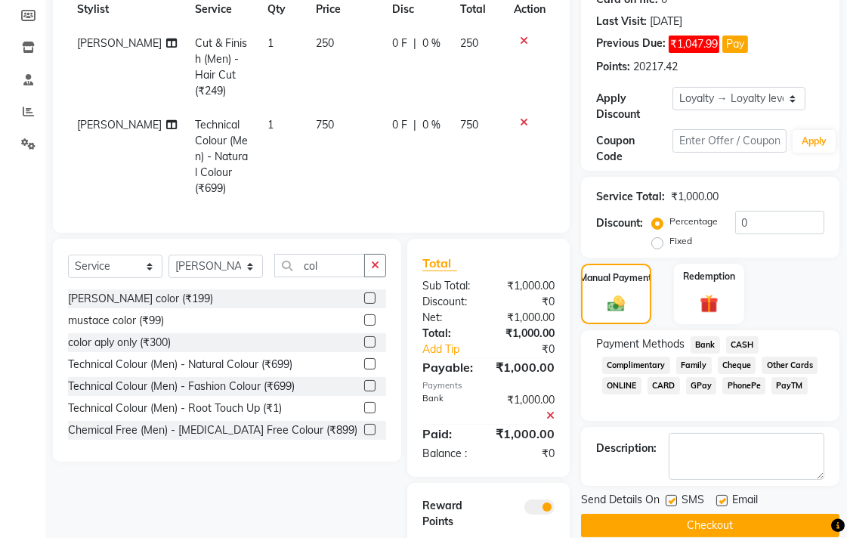
click at [694, 524] on button "Checkout" at bounding box center [710, 525] width 258 height 23
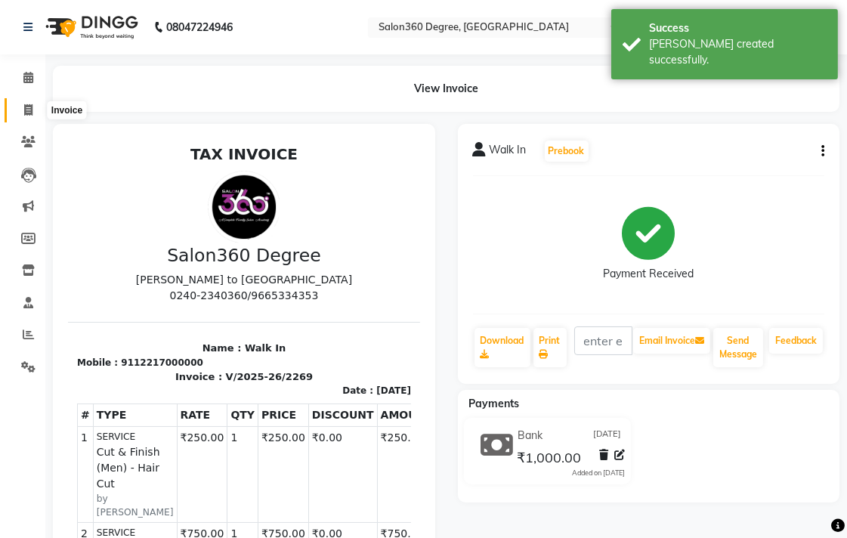
click at [20, 116] on span at bounding box center [28, 110] width 26 height 17
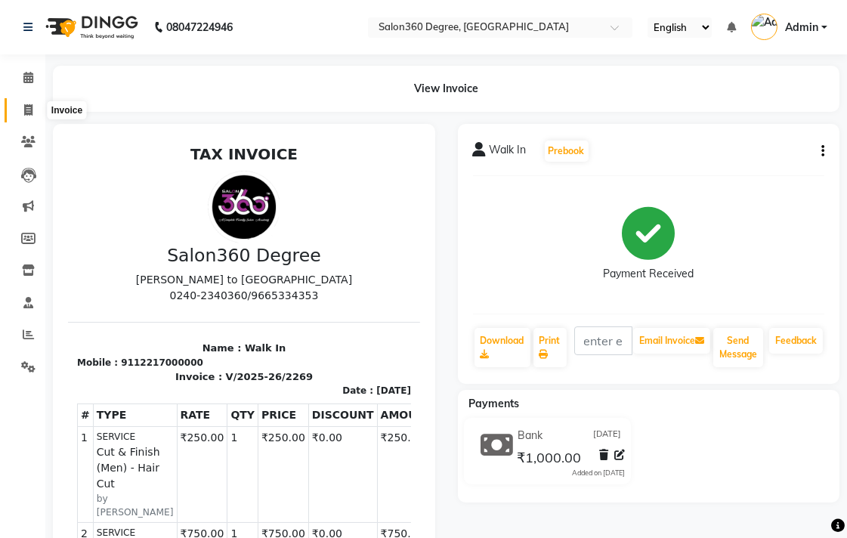
select select "service"
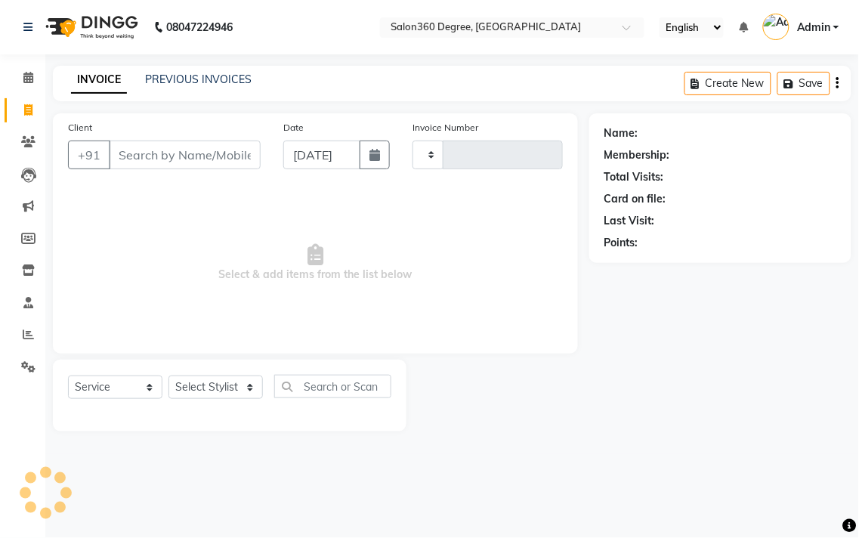
type input "2270"
select select "5215"
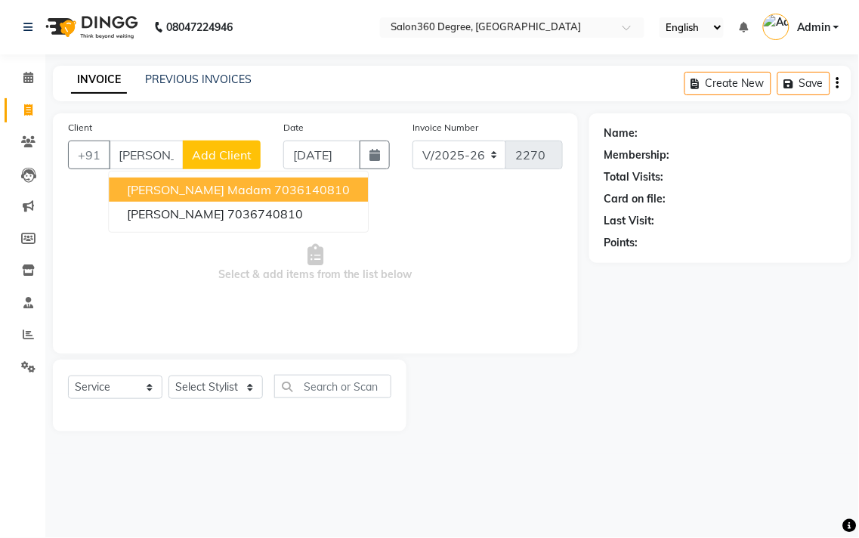
click at [216, 182] on span "[PERSON_NAME] madam" at bounding box center [199, 189] width 144 height 15
type input "7036140810"
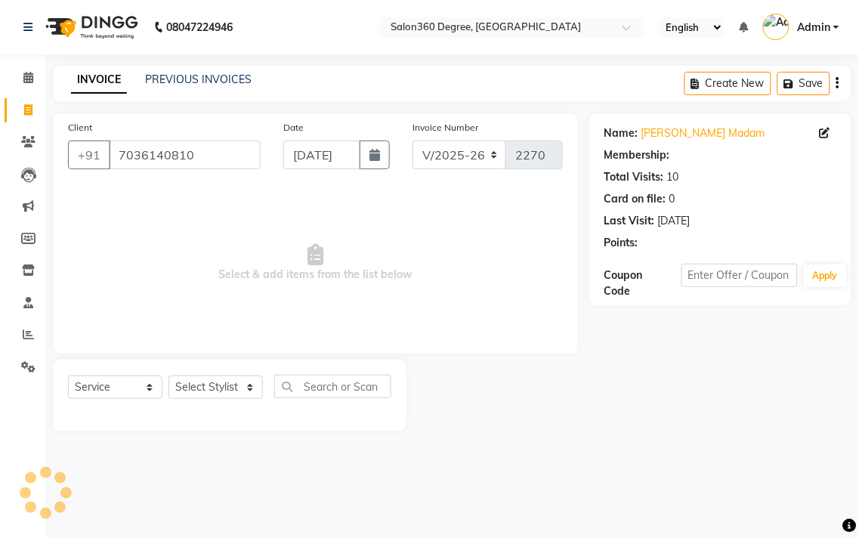
select select "2: Object"
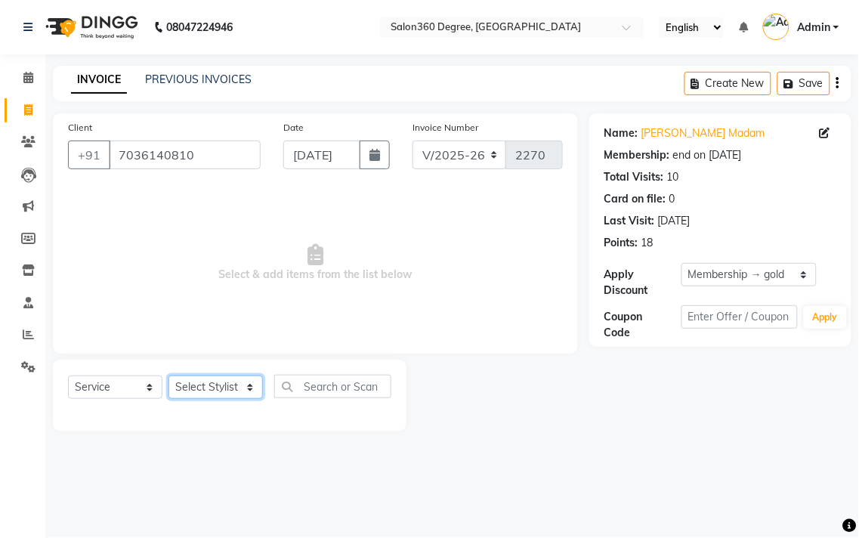
drag, startPoint x: 240, startPoint y: 386, endPoint x: 240, endPoint y: 378, distance: 8.3
click at [240, 382] on select "Select Stylist [PERSON_NAME] [PERSON_NAME] dwarka [PERSON_NAME] khde [PERSON_NA…" at bounding box center [216, 387] width 94 height 23
select select "81024"
click at [169, 376] on select "Select Stylist [PERSON_NAME] [PERSON_NAME] dwarka [PERSON_NAME] khde [PERSON_NA…" at bounding box center [216, 387] width 94 height 23
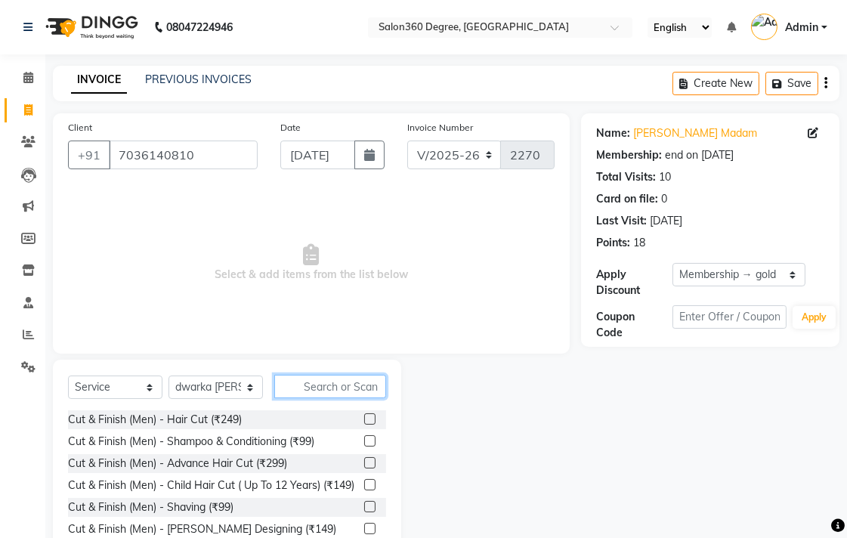
click at [314, 394] on input "text" at bounding box center [330, 386] width 112 height 23
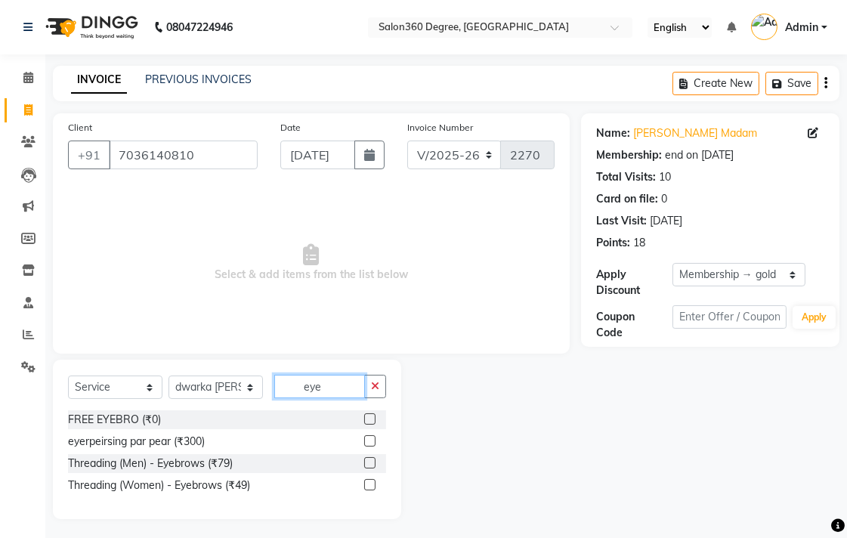
type input "eye"
click at [368, 484] on label at bounding box center [369, 484] width 11 height 11
click at [368, 484] on input "checkbox" at bounding box center [369, 486] width 10 height 10
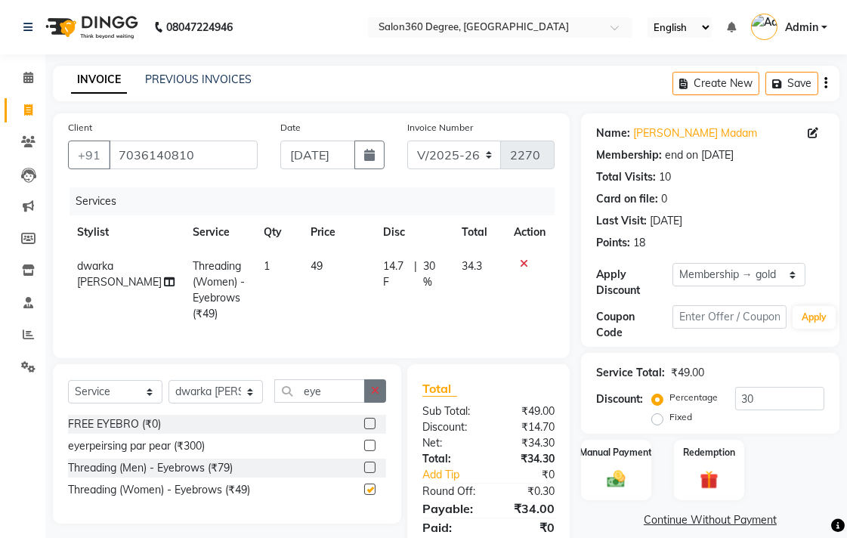
checkbox input "false"
click at [368, 403] on button "button" at bounding box center [375, 390] width 22 height 23
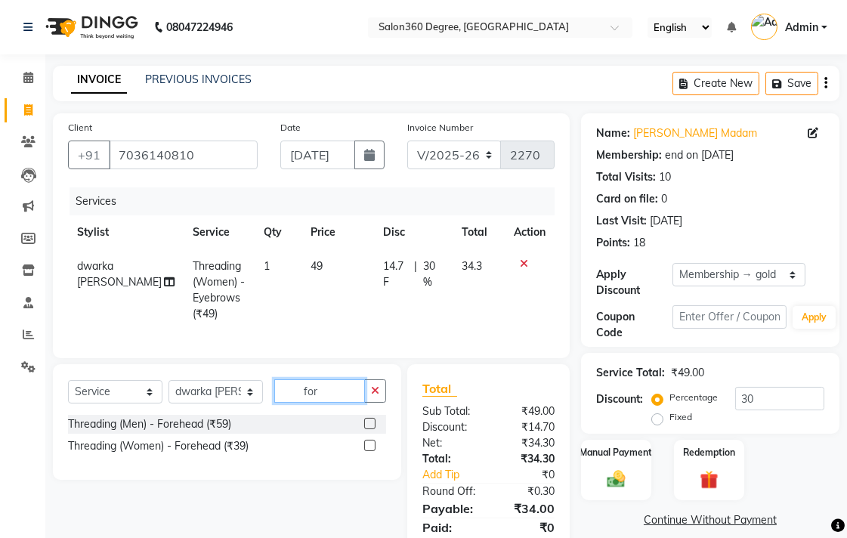
type input "for"
click at [374, 451] on label at bounding box center [369, 445] width 11 height 11
click at [374, 451] on input "checkbox" at bounding box center [369, 446] width 10 height 10
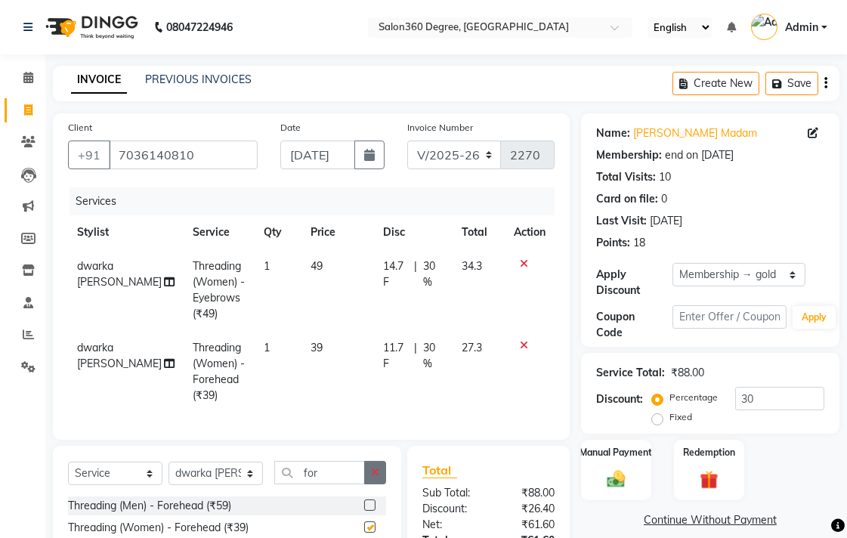
checkbox input "false"
click at [374, 478] on icon "button" at bounding box center [375, 472] width 8 height 11
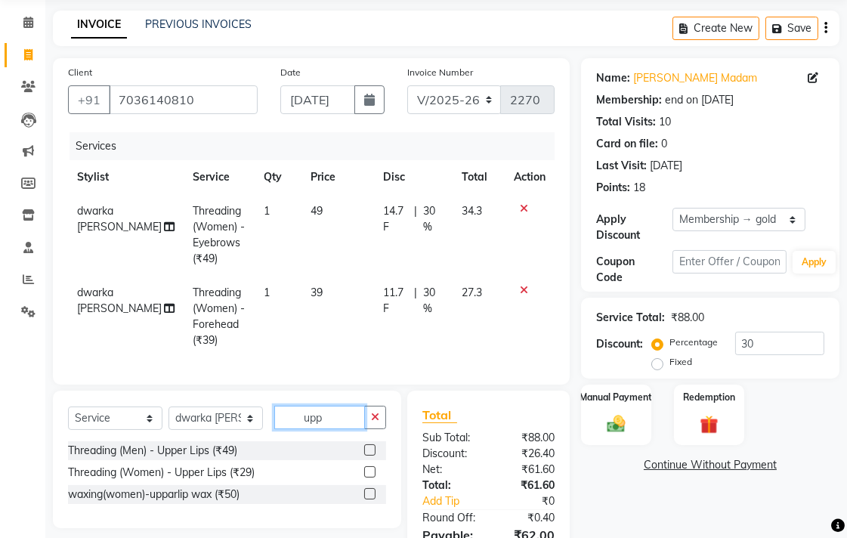
scroll to position [149, 0]
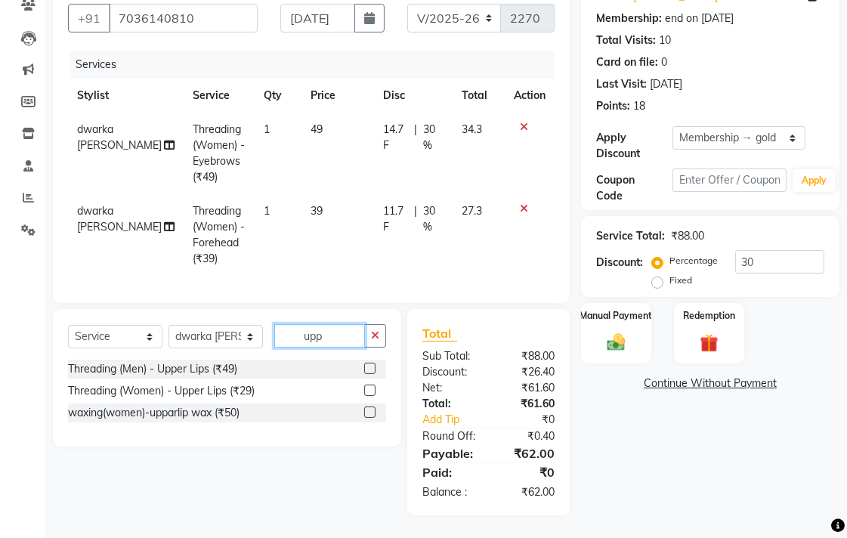
type input "upp"
drag, startPoint x: 373, startPoint y: 388, endPoint x: 341, endPoint y: 345, distance: 53.5
click at [373, 388] on label at bounding box center [369, 390] width 11 height 11
click at [373, 388] on input "checkbox" at bounding box center [369, 391] width 10 height 10
checkbox input "true"
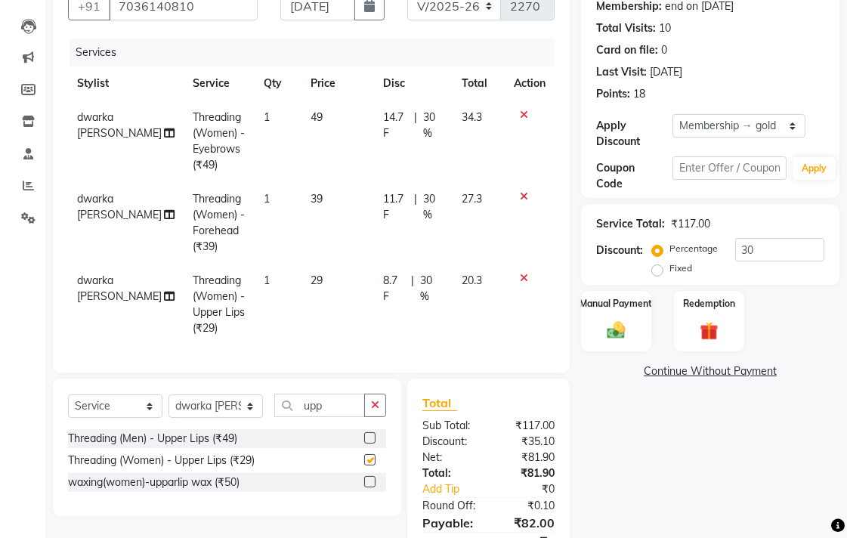
drag, startPoint x: 341, startPoint y: 345, endPoint x: 346, endPoint y: 303, distance: 42.7
click at [336, 313] on td "29" at bounding box center [338, 305] width 73 height 82
select select "81024"
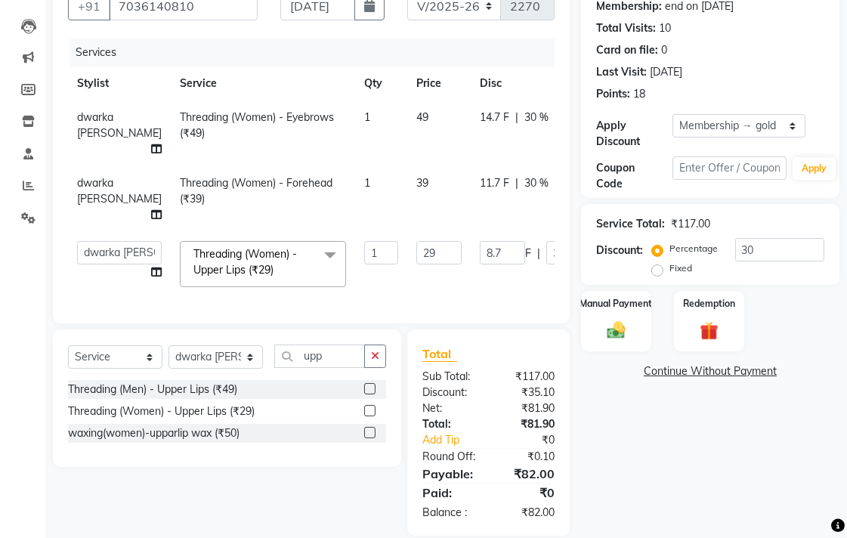
checkbox input "false"
click at [416, 257] on input "29" at bounding box center [438, 252] width 45 height 23
type input "2"
type input "30"
click at [396, 210] on tr "dwarka [PERSON_NAME] Threading (Women) - Forehead (₹39) 1 39 11.7 F | 30 % 27.3" at bounding box center [386, 199] width 636 height 66
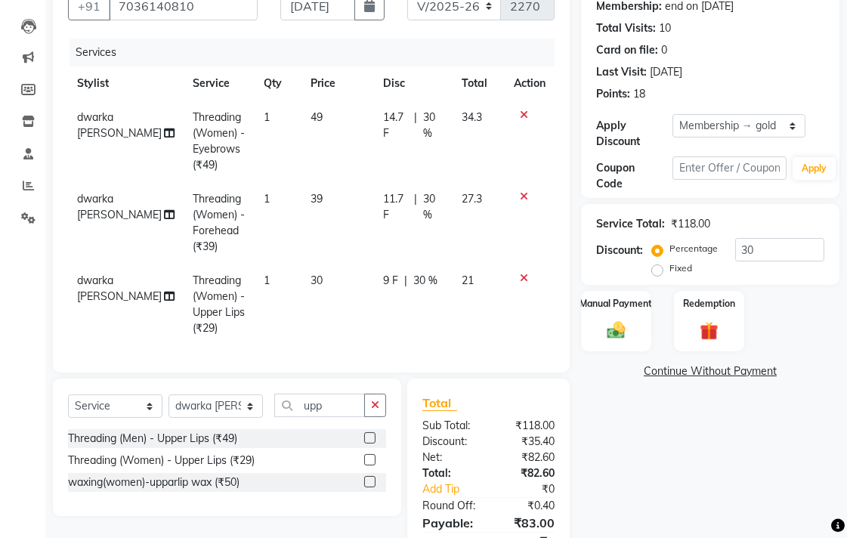
drag, startPoint x: 379, startPoint y: 215, endPoint x: 382, endPoint y: 204, distance: 11.7
click at [383, 215] on span "11.7 F" at bounding box center [395, 207] width 25 height 32
select select "81024"
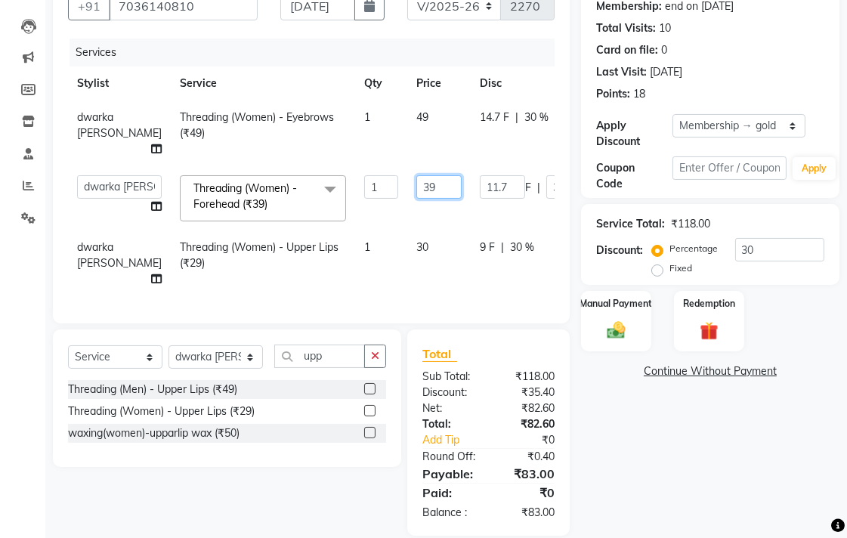
type input "3"
click at [416, 190] on input "3" at bounding box center [438, 186] width 45 height 23
type input "40"
drag, startPoint x: 373, startPoint y: 110, endPoint x: 372, endPoint y: 123, distance: 12.9
click at [373, 111] on tr "dwarka [PERSON_NAME] Threading (Women) - Eyebrows (₹49) 1 49 14.7 F | 30 % 34.3" at bounding box center [386, 134] width 636 height 66
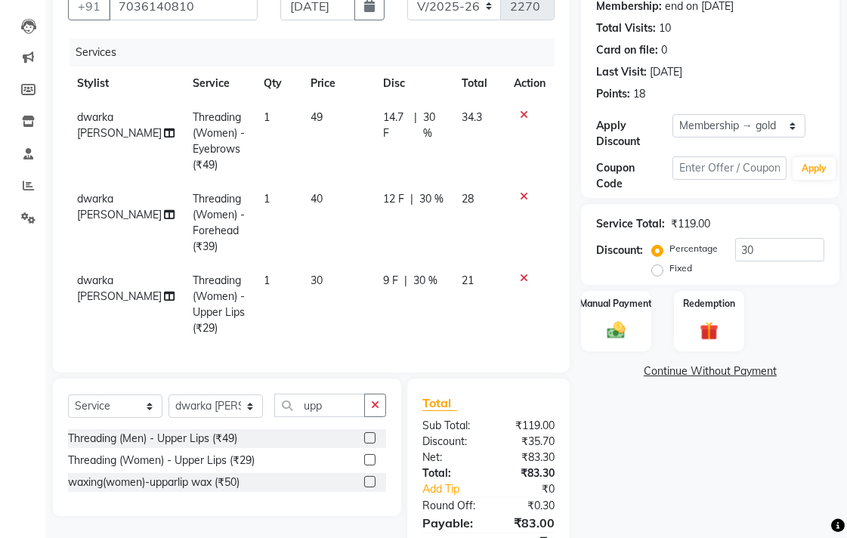
click at [374, 123] on td "14.7 F | 30 %" at bounding box center [413, 142] width 79 height 82
select select "81024"
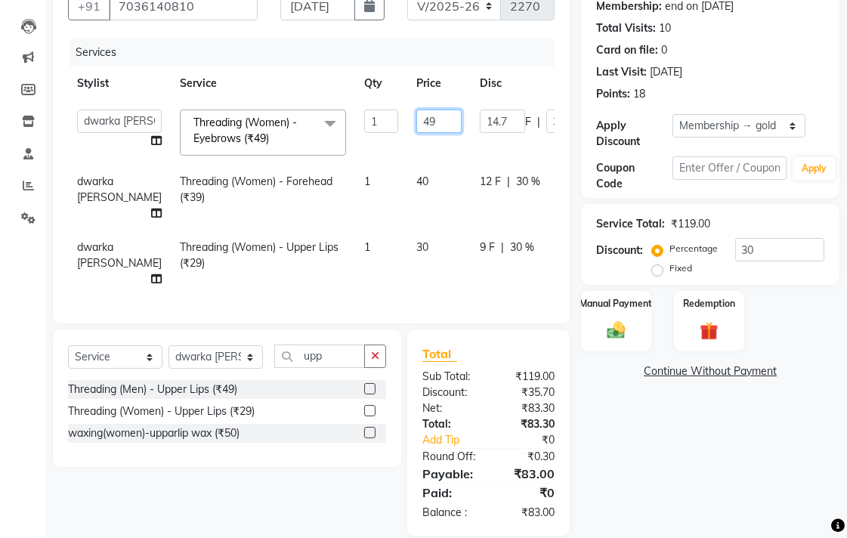
click at [416, 112] on input "49" at bounding box center [438, 121] width 45 height 23
type input "4"
type input "50"
click at [580, 511] on div "Total Sub Total: ₹119.00 Discount: ₹35.70 Net: ₹83.30 Total: ₹83.30 Add Tip ₹0 …" at bounding box center [491, 432] width 180 height 206
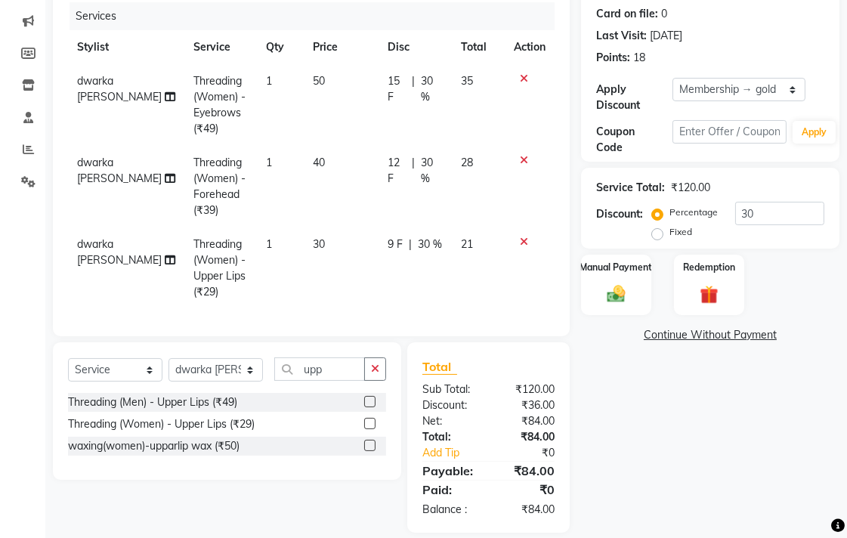
scroll to position [215, 0]
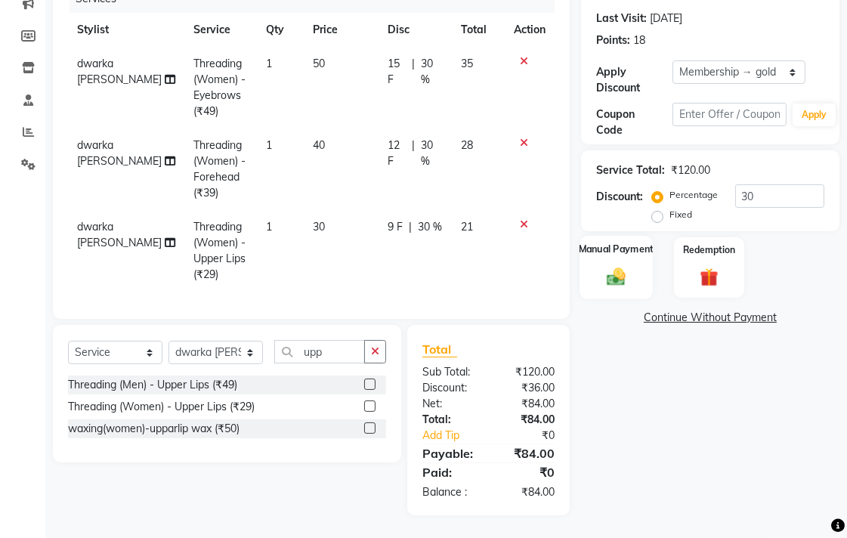
click at [616, 242] on label "Manual Payment" at bounding box center [617, 249] width 76 height 14
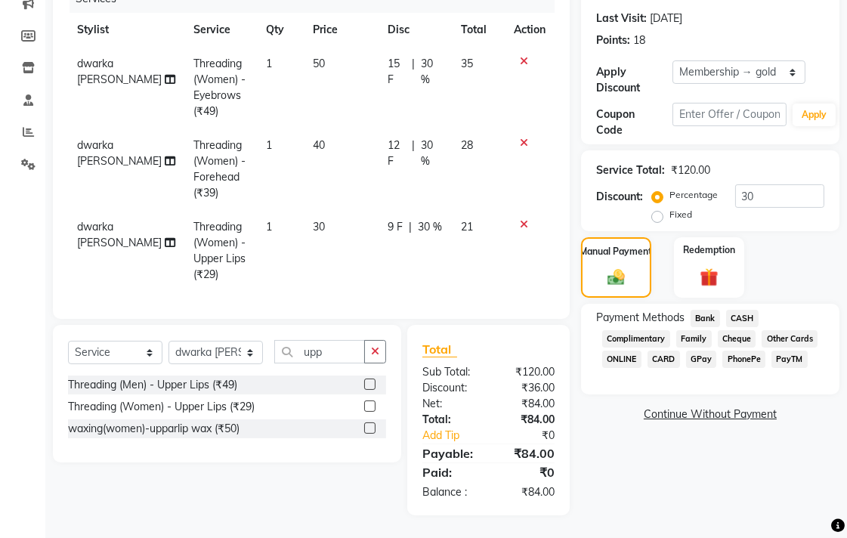
click at [712, 310] on span "Bank" at bounding box center [705, 318] width 29 height 17
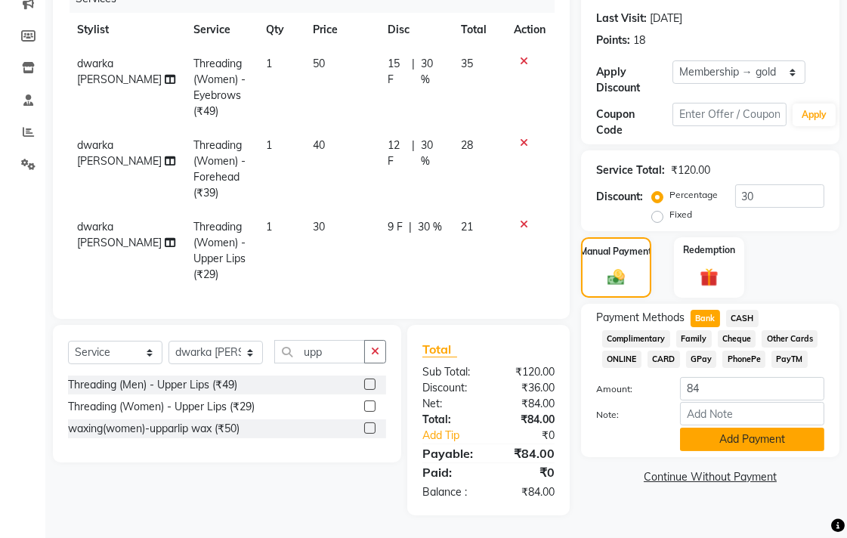
click at [722, 428] on button "Add Payment" at bounding box center [752, 439] width 144 height 23
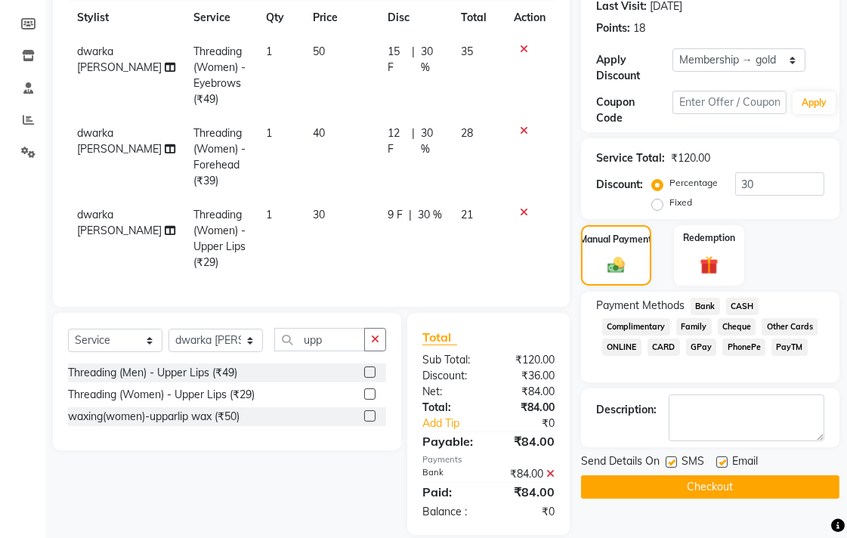
drag, startPoint x: 688, startPoint y: 487, endPoint x: 611, endPoint y: 489, distance: 77.9
click at [685, 489] on button "Checkout" at bounding box center [710, 486] width 258 height 23
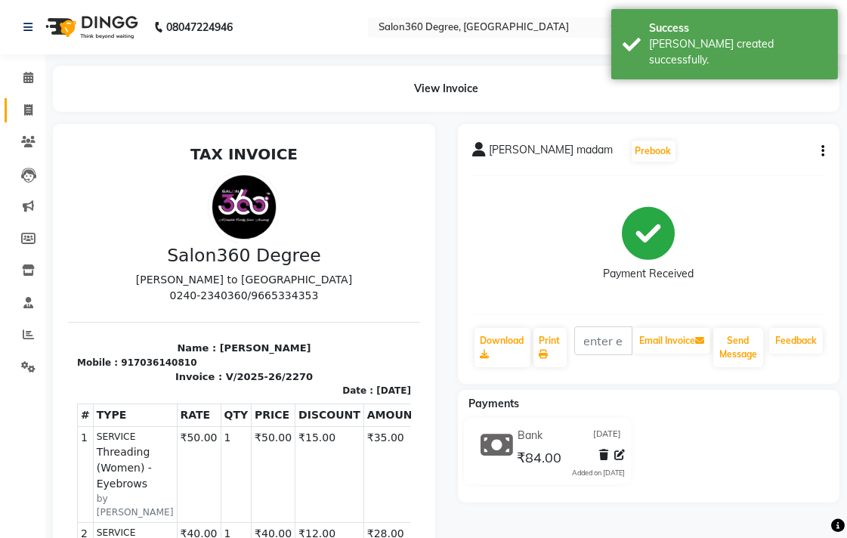
click at [26, 99] on link "Invoice" at bounding box center [23, 110] width 36 height 25
select select "service"
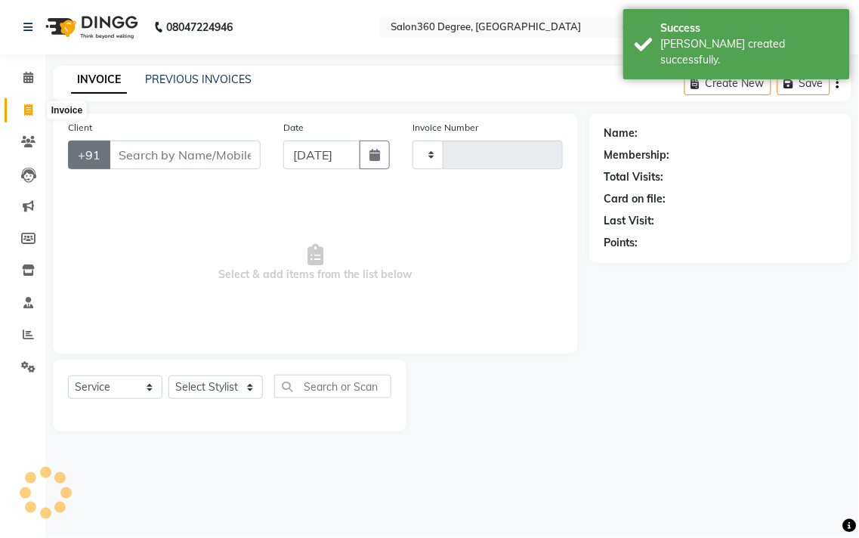
type input "2271"
select select "5215"
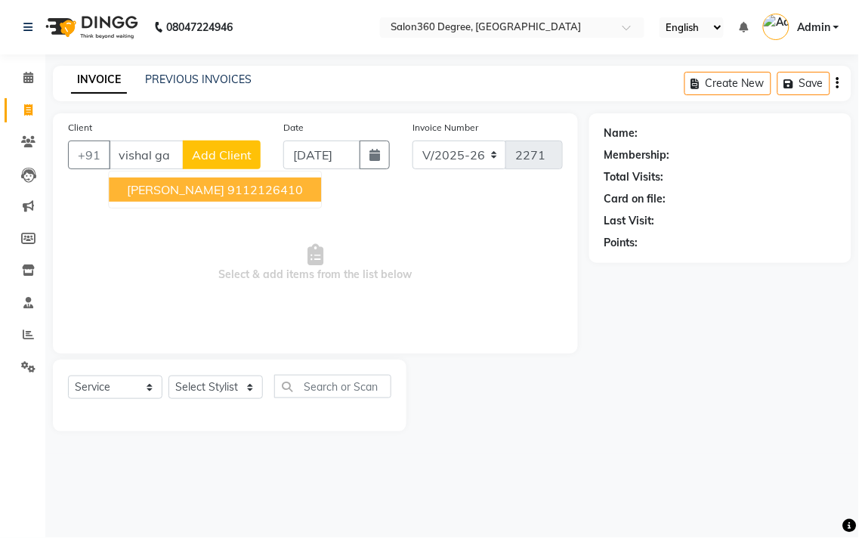
click at [246, 180] on button "[PERSON_NAME] 9112126410" at bounding box center [215, 190] width 212 height 24
type input "9112126410"
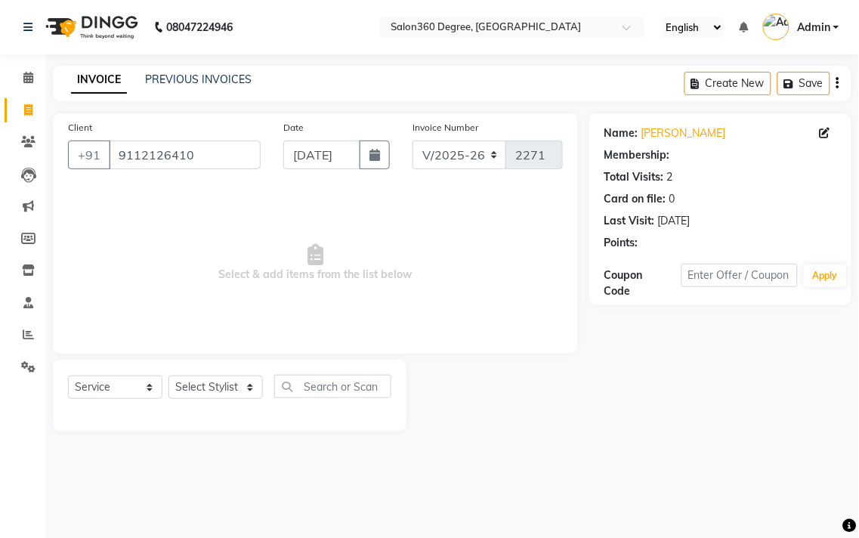
select select "1: Object"
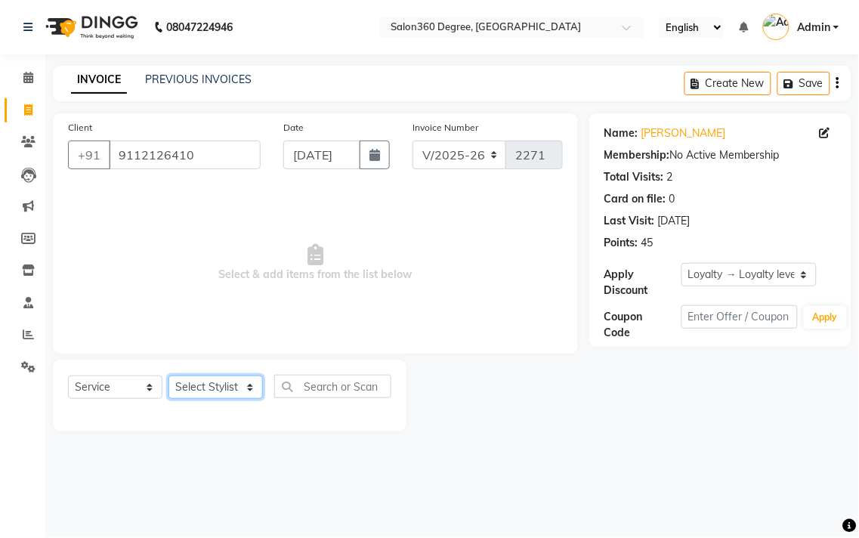
click at [232, 388] on select "Select Stylist [PERSON_NAME] [PERSON_NAME] dwarka [PERSON_NAME] khde [PERSON_NA…" at bounding box center [216, 387] width 94 height 23
select select "37037"
click at [169, 376] on select "Select Stylist [PERSON_NAME] [PERSON_NAME] dwarka [PERSON_NAME] khde [PERSON_NA…" at bounding box center [216, 387] width 94 height 23
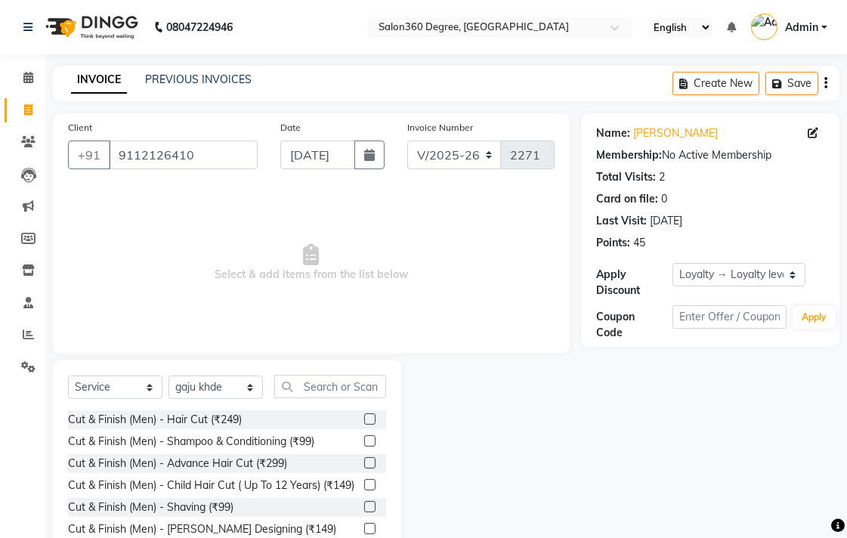
drag, startPoint x: 356, startPoint y: 420, endPoint x: 358, endPoint y: 403, distance: 17.5
click at [364, 420] on label at bounding box center [369, 418] width 11 height 11
click at [364, 420] on input "checkbox" at bounding box center [369, 420] width 10 height 10
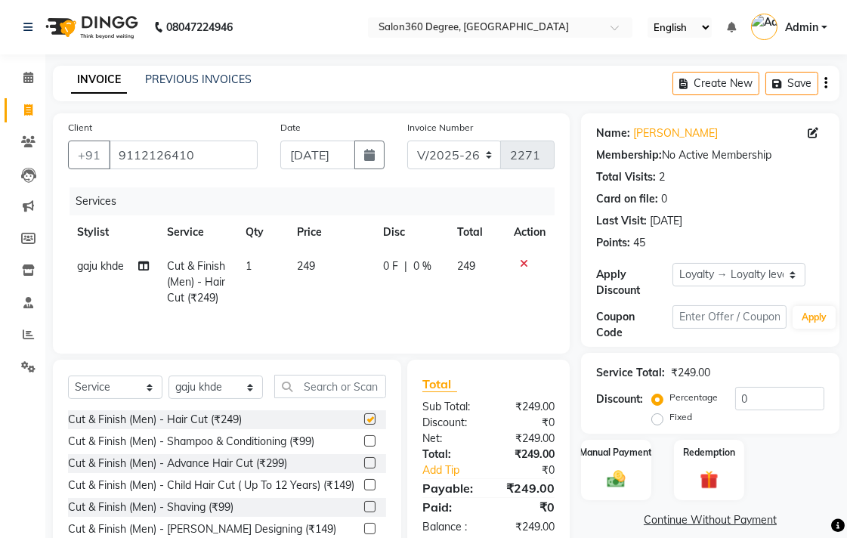
drag, startPoint x: 358, startPoint y: 299, endPoint x: 379, endPoint y: 282, distance: 26.3
click at [359, 296] on td "249" at bounding box center [331, 282] width 86 height 66
checkbox input "false"
select select "37037"
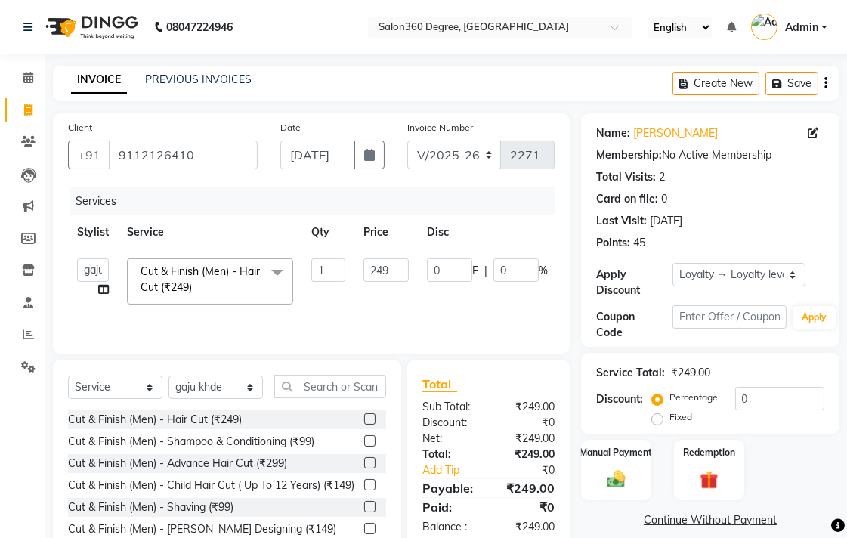
click at [401, 283] on td "249" at bounding box center [385, 281] width 63 height 64
click at [404, 274] on input "249" at bounding box center [386, 269] width 45 height 23
type input "200"
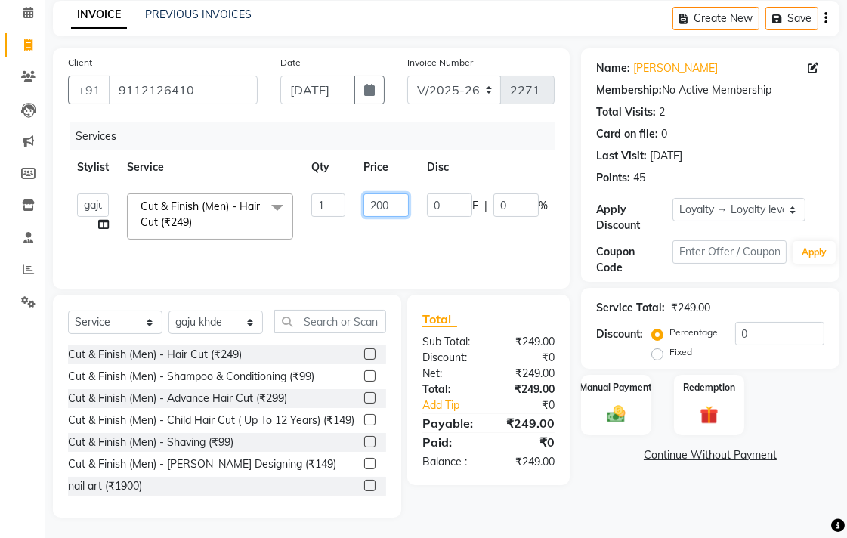
scroll to position [67, 0]
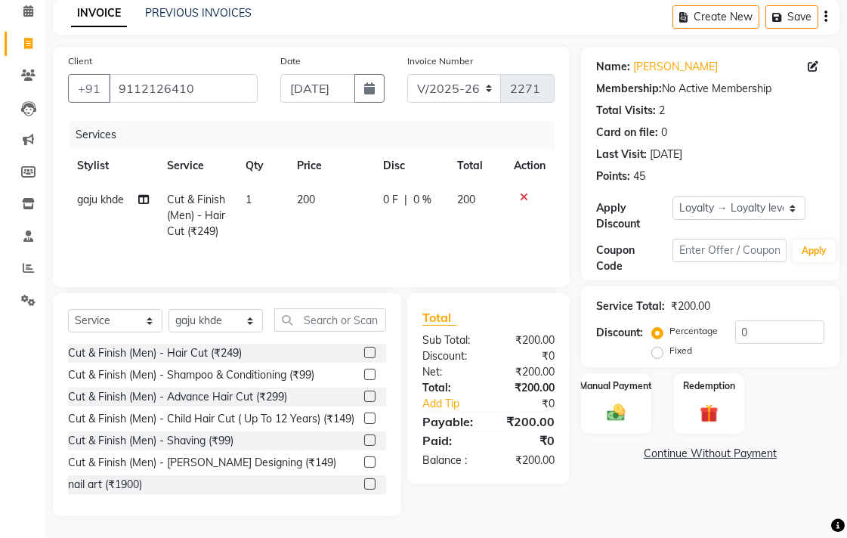
drag, startPoint x: 572, startPoint y: 481, endPoint x: 586, endPoint y: 472, distance: 16.3
click at [574, 481] on div "Total Sub Total: ₹200.00 Discount: ₹0 Net: ₹200.00 Total: ₹200.00 Add Tip ₹0 Pa…" at bounding box center [491, 404] width 180 height 223
drag, startPoint x: 617, startPoint y: 394, endPoint x: 625, endPoint y: 388, distance: 10.2
click at [621, 391] on div "Manual Payment" at bounding box center [616, 403] width 73 height 63
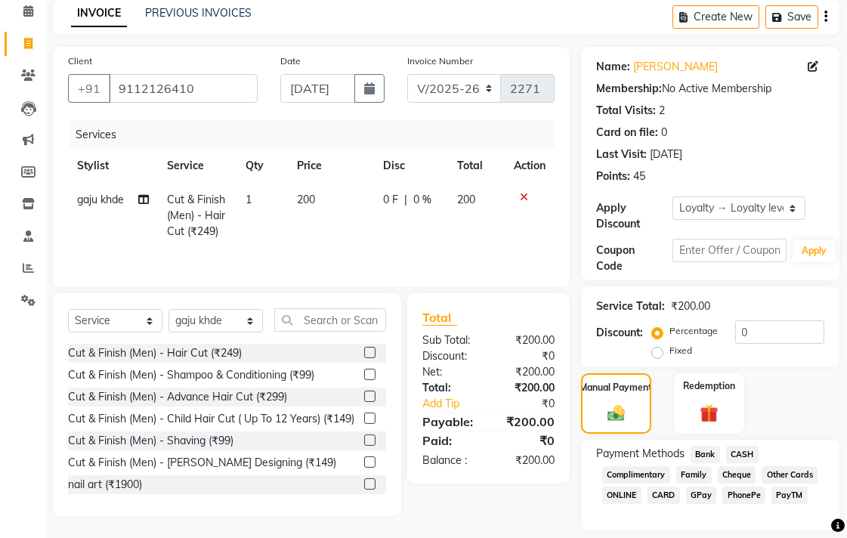
click at [714, 455] on span "Bank" at bounding box center [705, 454] width 29 height 17
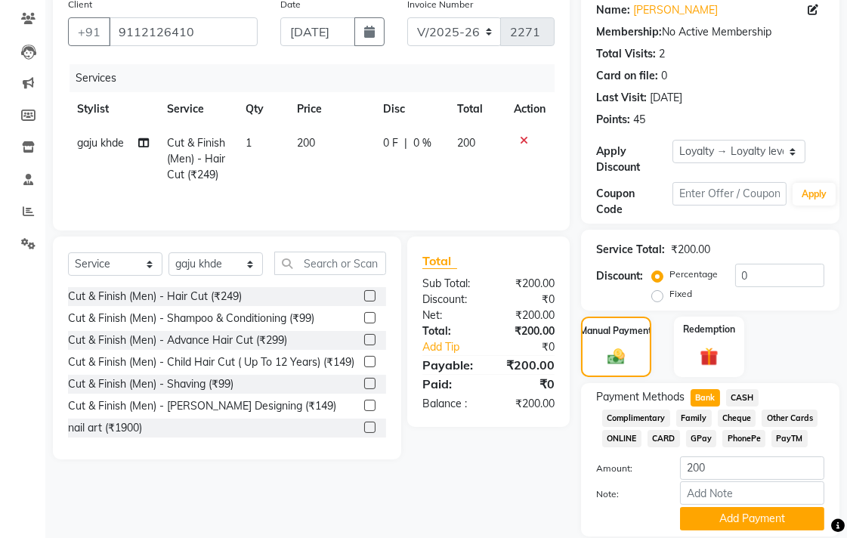
scroll to position [176, 0]
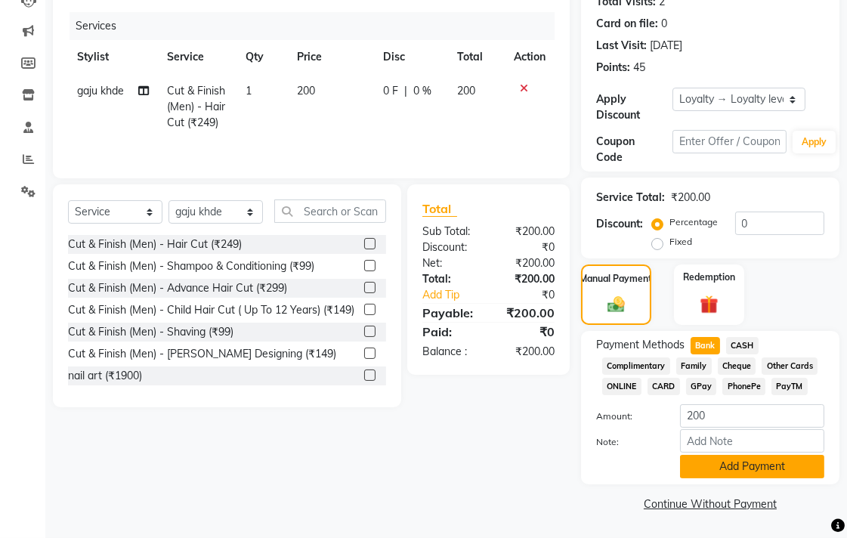
click at [704, 467] on button "Add Payment" at bounding box center [752, 466] width 144 height 23
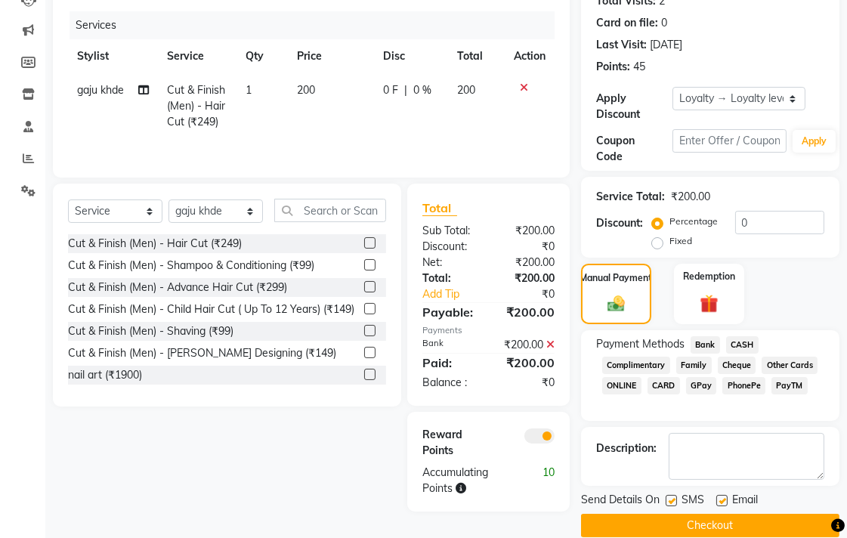
click at [698, 527] on button "Checkout" at bounding box center [710, 525] width 258 height 23
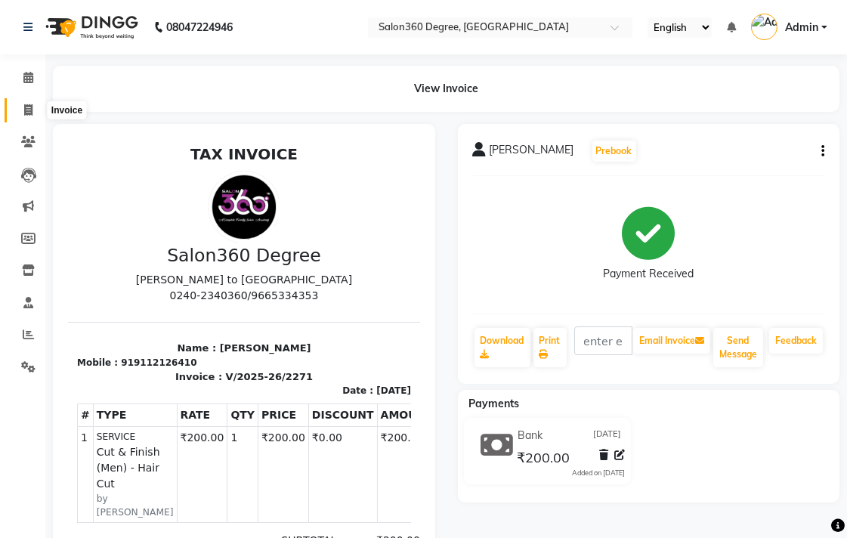
click at [30, 113] on icon at bounding box center [28, 109] width 8 height 11
select select "5215"
select select "service"
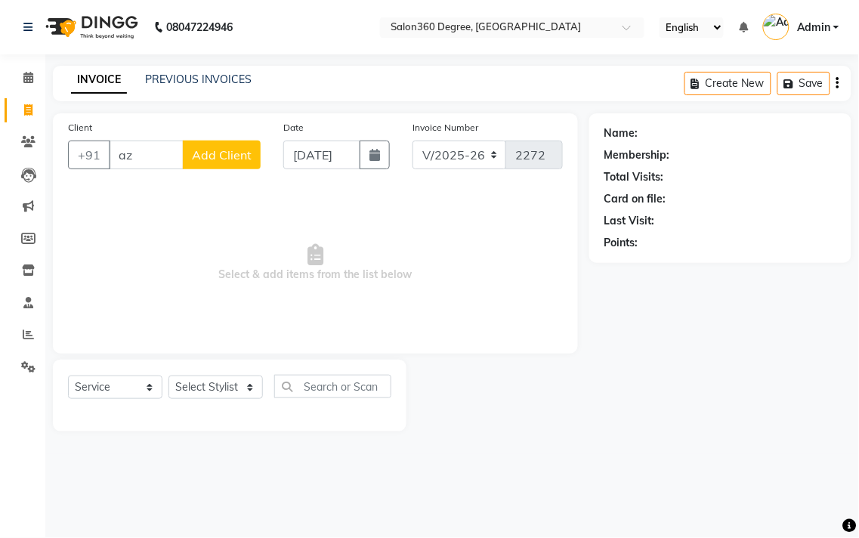
type input "a"
click at [176, 193] on ngb-highlight "9195956959" at bounding box center [207, 189] width 76 height 15
type input "9195956959"
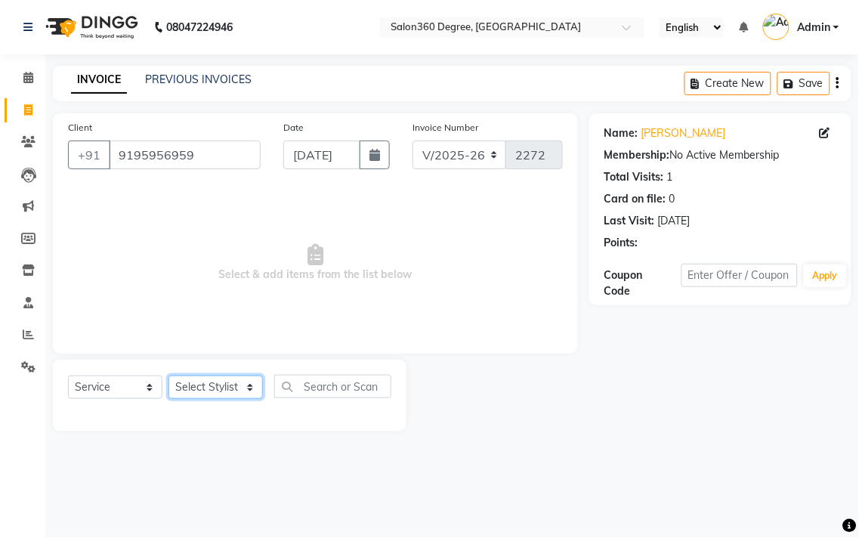
drag, startPoint x: 219, startPoint y: 387, endPoint x: 217, endPoint y: 378, distance: 9.3
click at [219, 387] on select "Select Stylist [PERSON_NAME] [PERSON_NAME] dwarka [PERSON_NAME] khde [PERSON_NA…" at bounding box center [216, 387] width 94 height 23
select select "68192"
click at [169, 376] on select "Select Stylist [PERSON_NAME] [PERSON_NAME] dwarka [PERSON_NAME] khde [PERSON_NA…" at bounding box center [216, 387] width 94 height 23
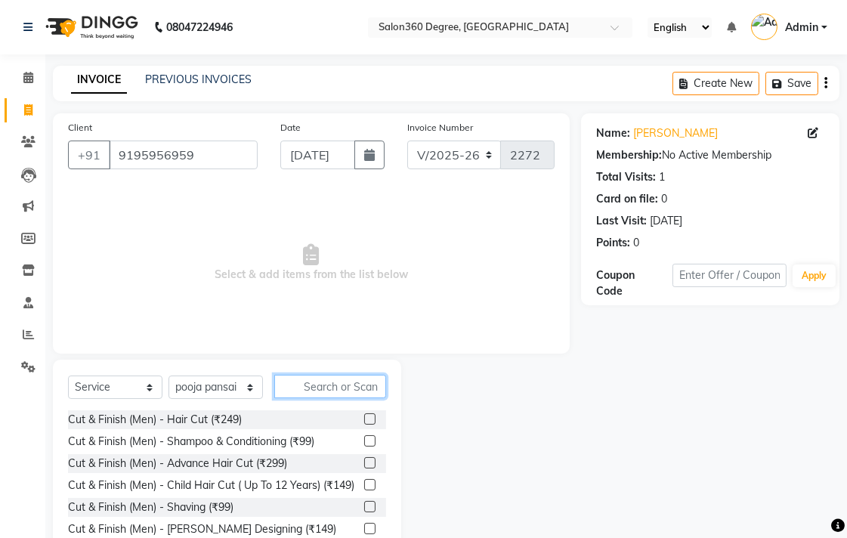
click at [331, 378] on input "text" at bounding box center [330, 386] width 112 height 23
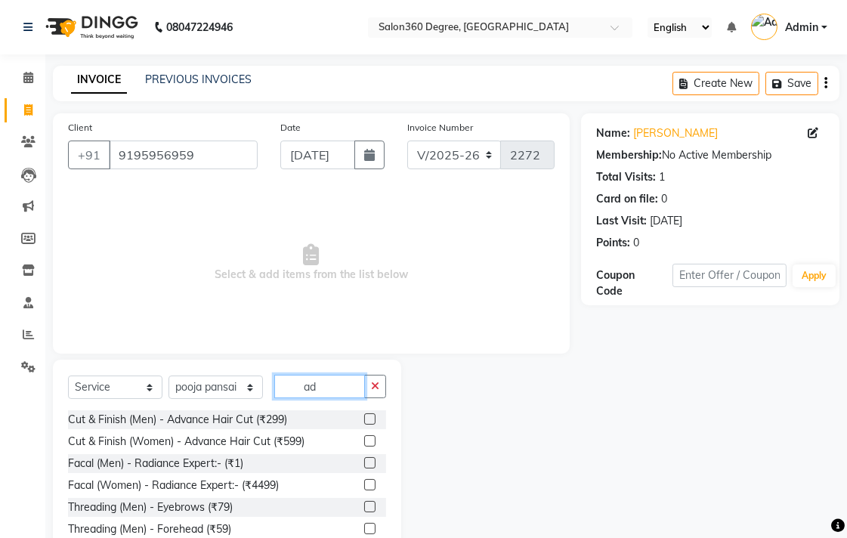
type input "ad"
click at [364, 439] on label at bounding box center [369, 440] width 11 height 11
click at [364, 439] on input "checkbox" at bounding box center [369, 442] width 10 height 10
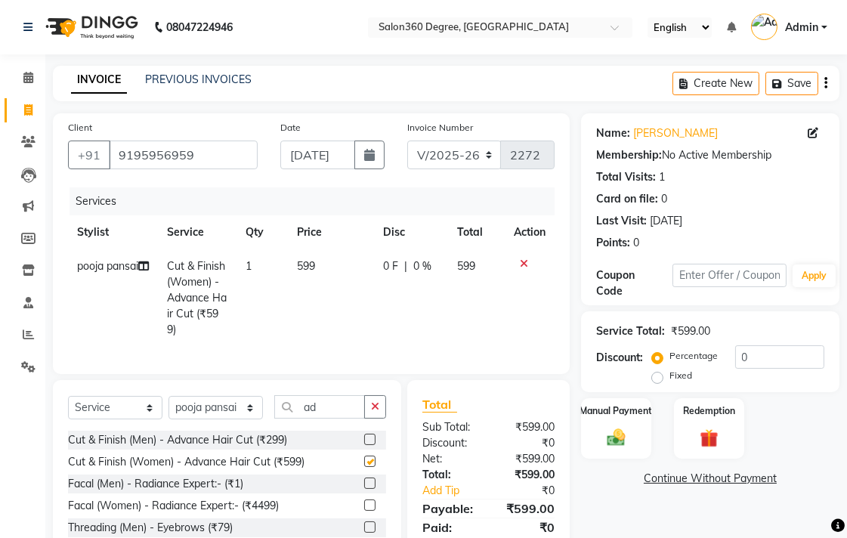
drag, startPoint x: 342, startPoint y: 308, endPoint x: 384, endPoint y: 289, distance: 46.7
click at [345, 302] on td "599" at bounding box center [331, 297] width 86 height 97
checkbox input "false"
select select "68192"
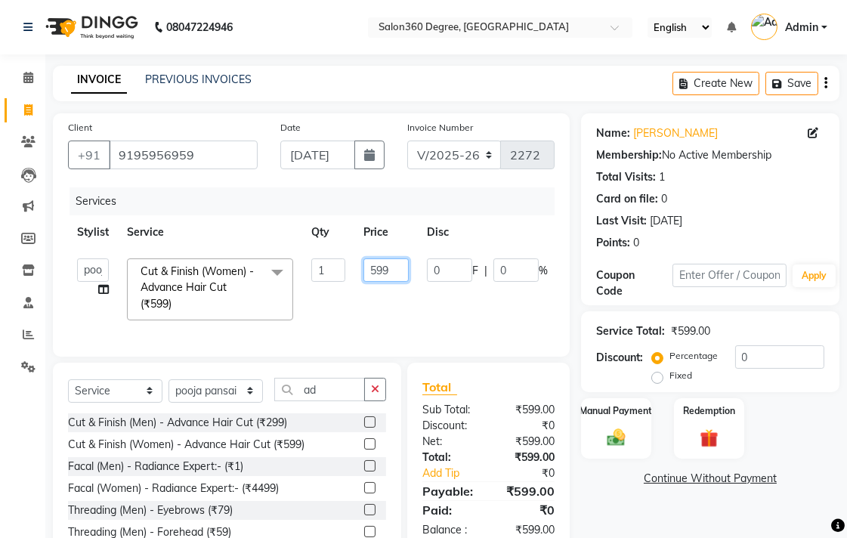
click at [394, 266] on input "599" at bounding box center [386, 269] width 45 height 23
type input "5"
type input "600"
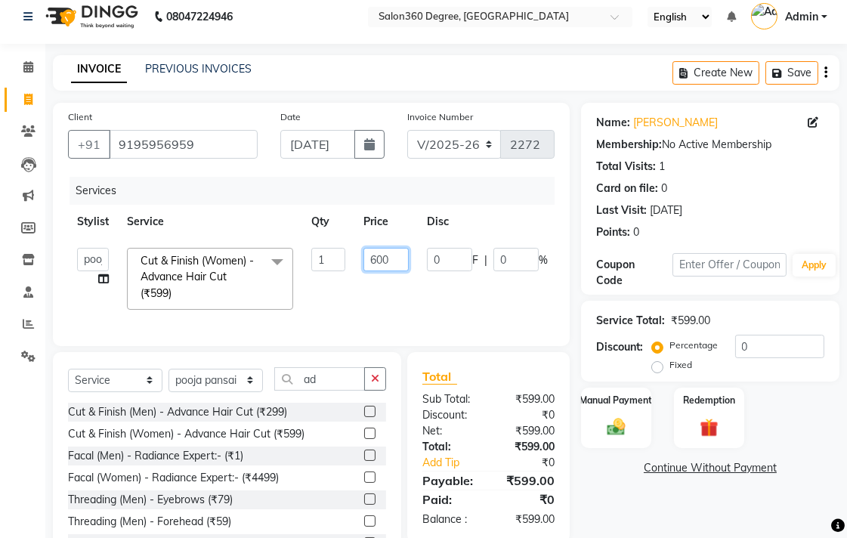
scroll to position [83, 0]
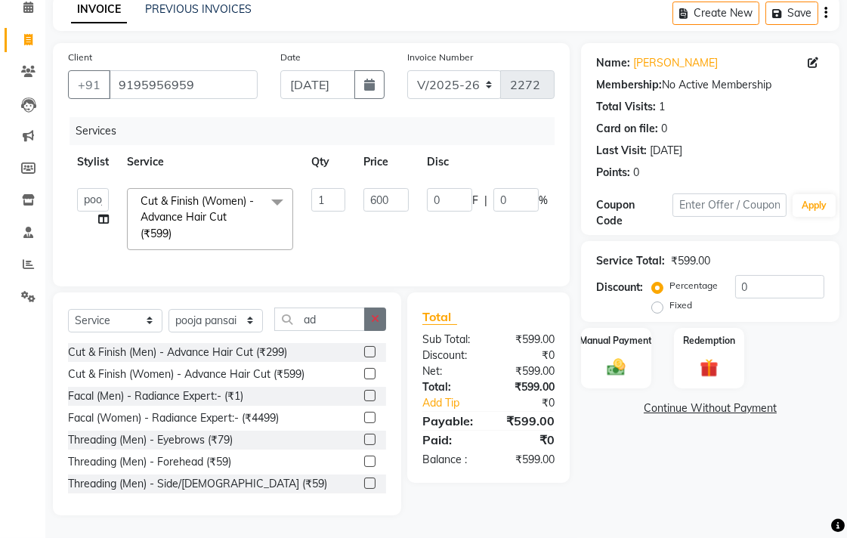
click at [367, 325] on button "button" at bounding box center [375, 319] width 22 height 23
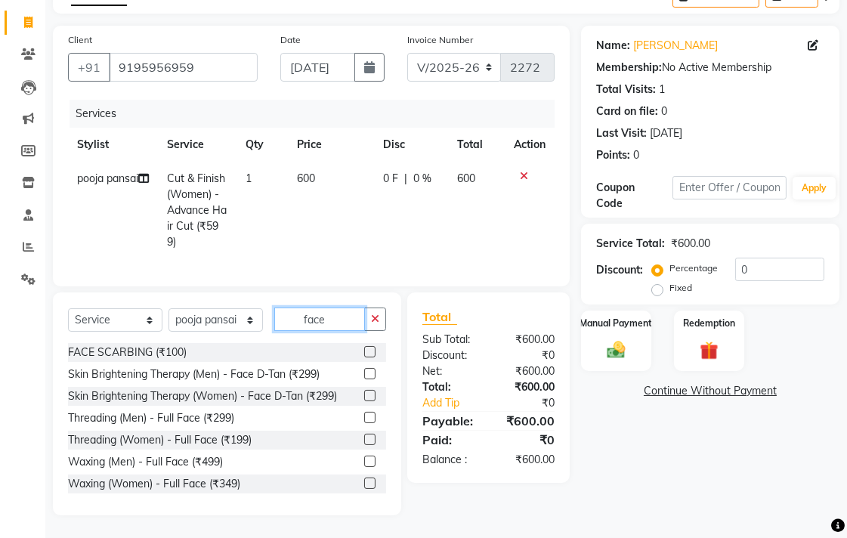
scroll to position [24, 0]
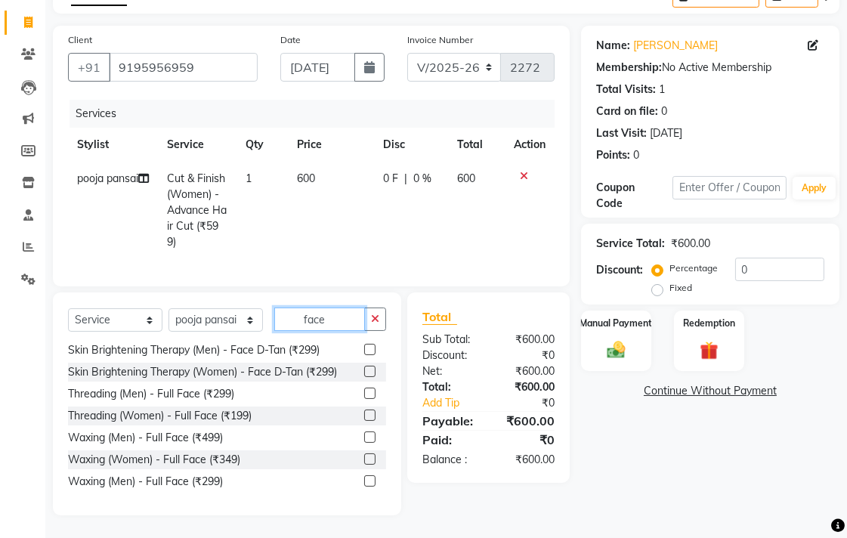
type input "face"
drag, startPoint x: 357, startPoint y: 461, endPoint x: 348, endPoint y: 444, distance: 19.6
click at [364, 458] on label at bounding box center [369, 458] width 11 height 11
click at [364, 458] on input "checkbox" at bounding box center [369, 460] width 10 height 10
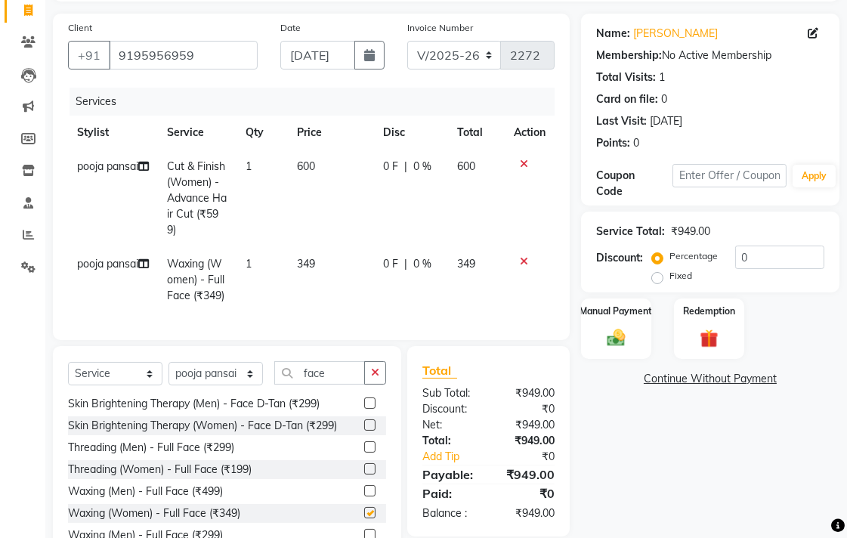
checkbox input "false"
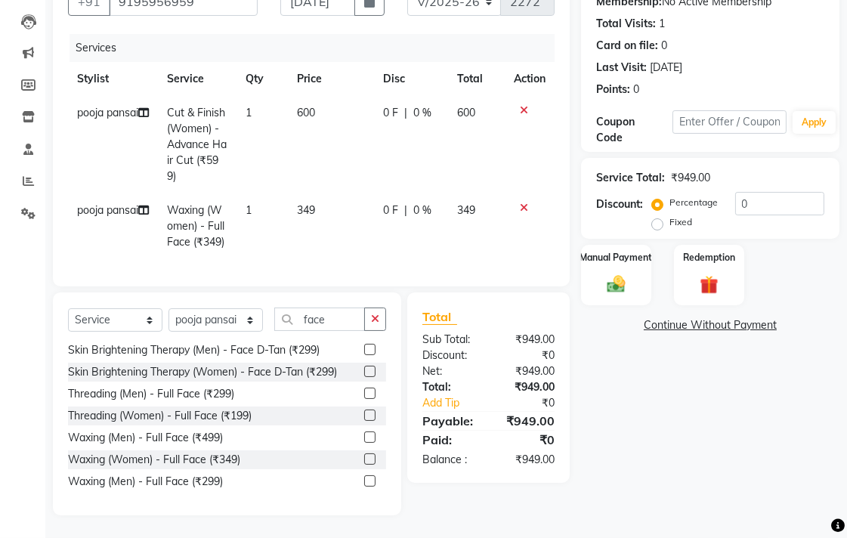
click at [367, 243] on td "349" at bounding box center [331, 226] width 86 height 66
select select "68192"
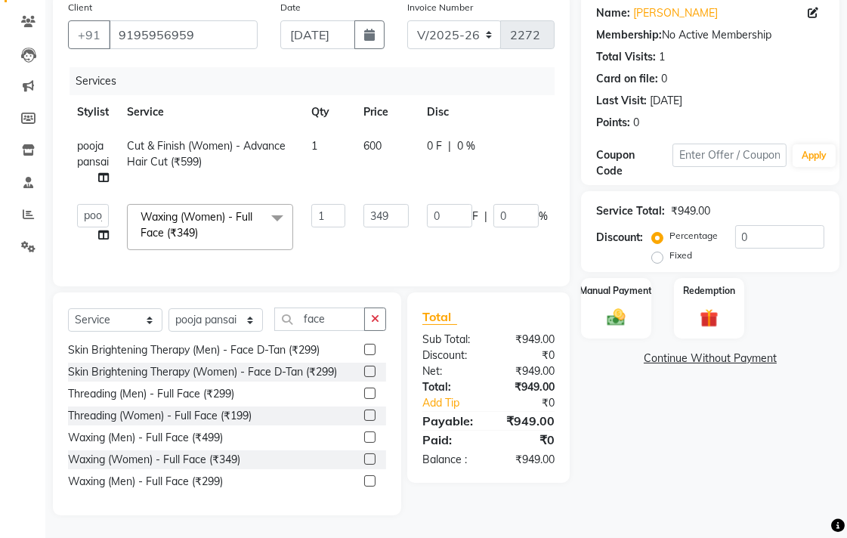
scroll to position [132, 0]
click at [403, 204] on input "349" at bounding box center [386, 215] width 45 height 23
type input "3"
type input "300"
click at [608, 412] on div "Name: [PERSON_NAME] Membership: No Active Membership Total Visits: 1 Card on fi…" at bounding box center [716, 254] width 270 height 522
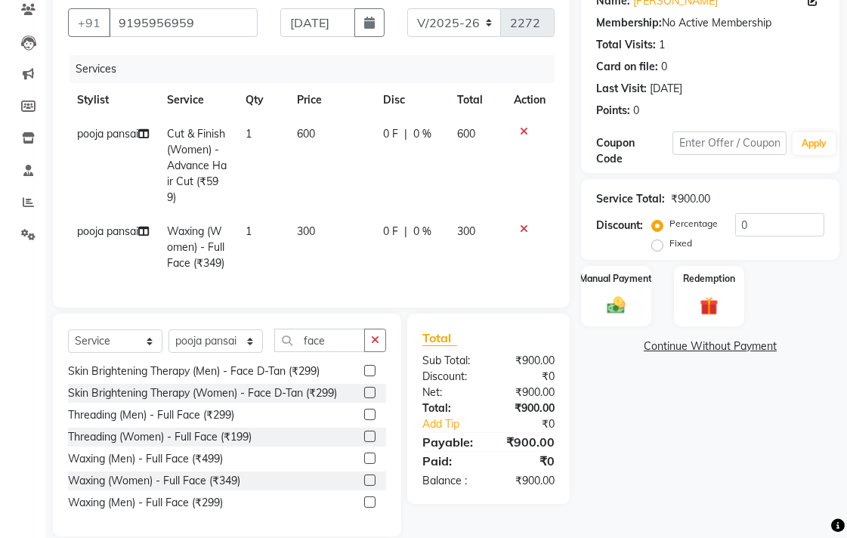
drag, startPoint x: 335, startPoint y: 275, endPoint x: 367, endPoint y: 261, distance: 35.2
click at [338, 274] on td "300" at bounding box center [331, 248] width 86 height 66
select select "68192"
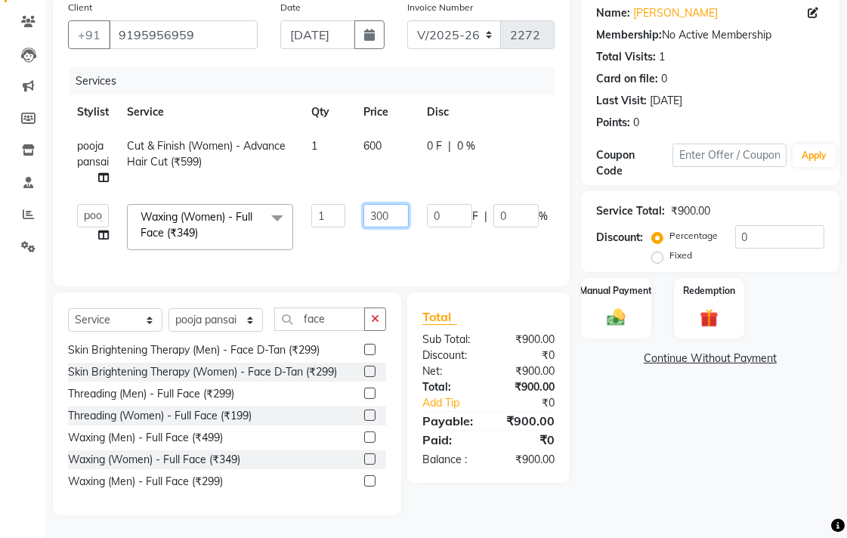
click at [395, 205] on input "300" at bounding box center [386, 215] width 45 height 23
type input "350"
click at [567, 432] on div "Total Sub Total: ₹900.00 Discount: ₹0 Net: ₹900.00 Total: ₹900.00 Add Tip ₹0 Pa…" at bounding box center [488, 387] width 162 height 190
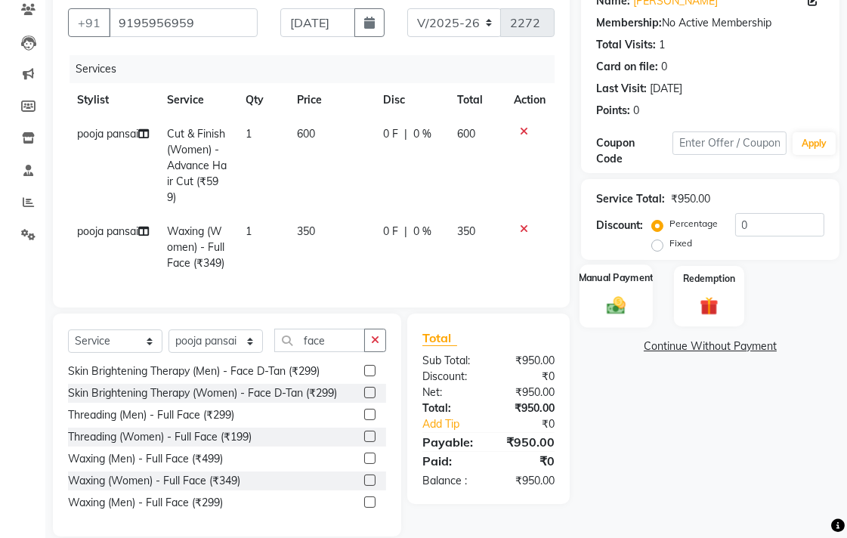
drag, startPoint x: 612, startPoint y: 320, endPoint x: 621, endPoint y: 308, distance: 14.5
click at [617, 311] on div "Manual Payment" at bounding box center [616, 296] width 73 height 63
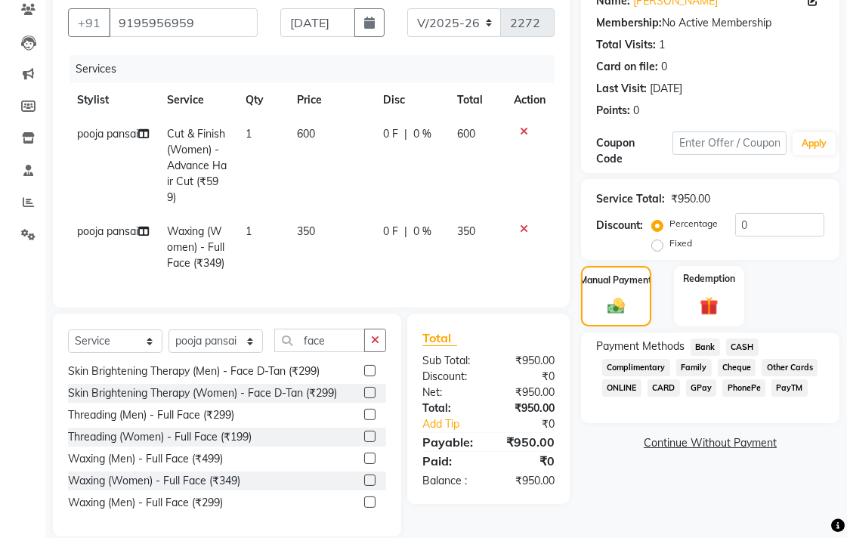
drag, startPoint x: 738, startPoint y: 349, endPoint x: 739, endPoint y: 375, distance: 25.7
click at [739, 350] on span "CASH" at bounding box center [742, 347] width 32 height 17
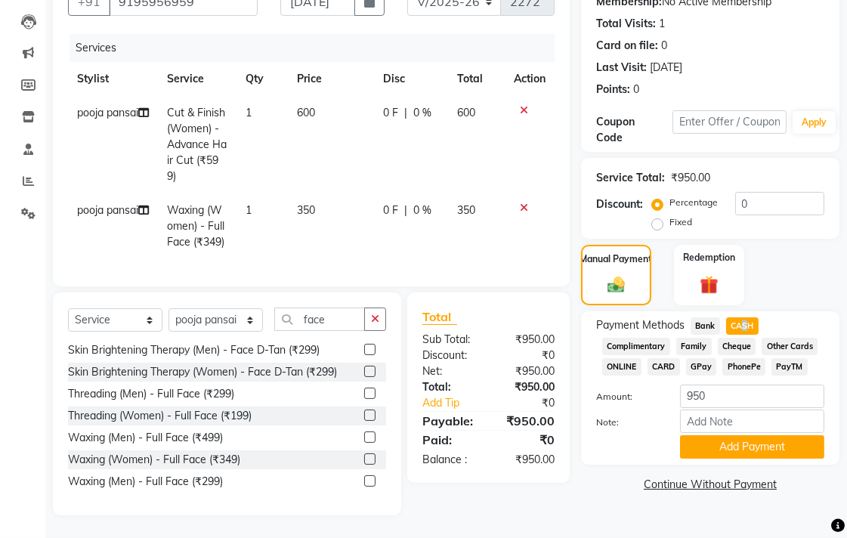
scroll to position [166, 0]
click at [732, 439] on button "Add Payment" at bounding box center [752, 446] width 144 height 23
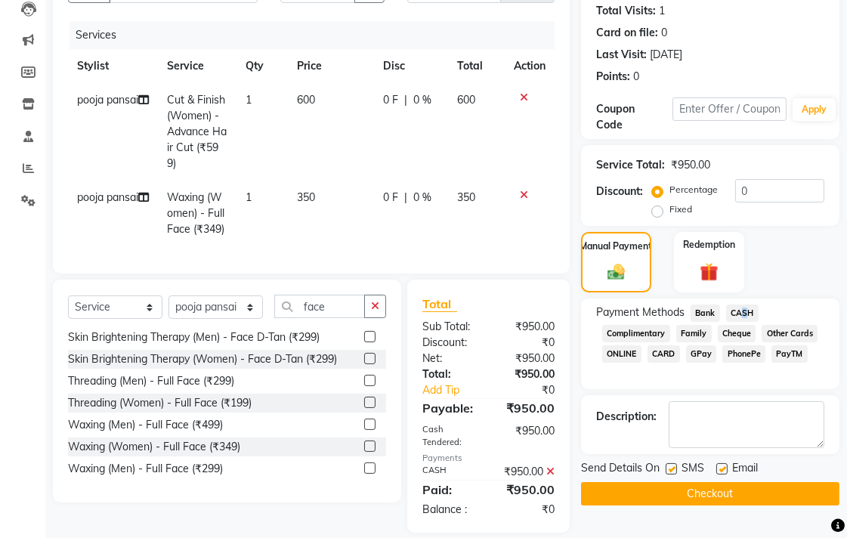
click at [685, 500] on button "Checkout" at bounding box center [710, 493] width 258 height 23
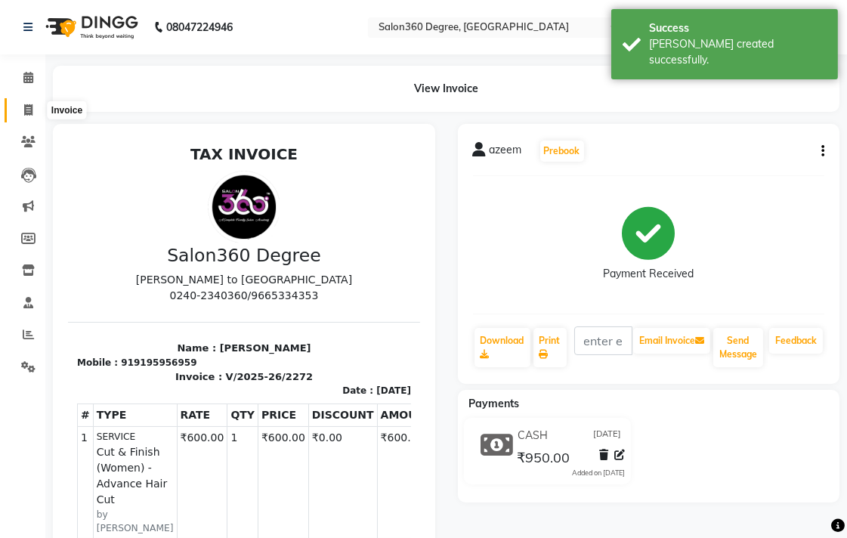
click at [18, 116] on span at bounding box center [28, 110] width 26 height 17
select select "service"
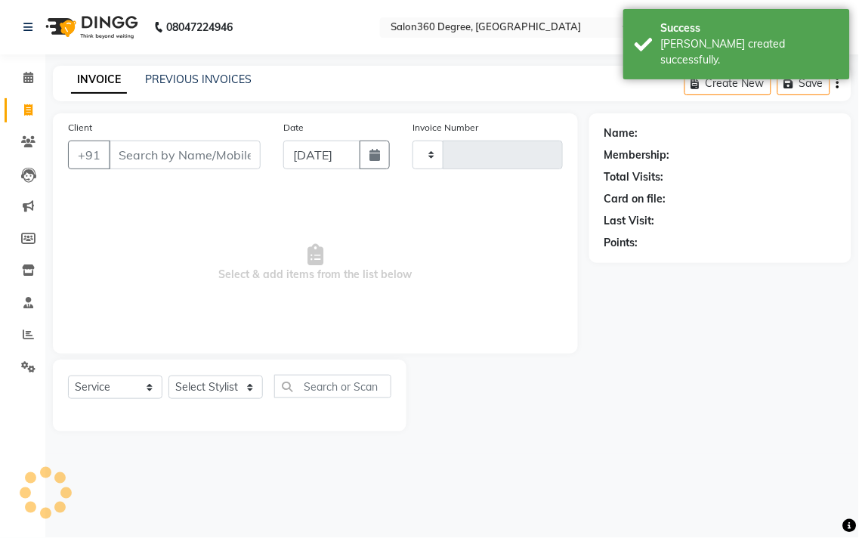
type input "2273"
select select "5215"
click at [172, 78] on link "PREVIOUS INVOICES" at bounding box center [198, 80] width 107 height 14
